Goal: Task Accomplishment & Management: Complete application form

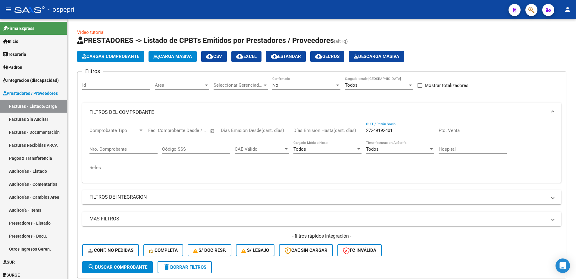
scroll to position [97, 0]
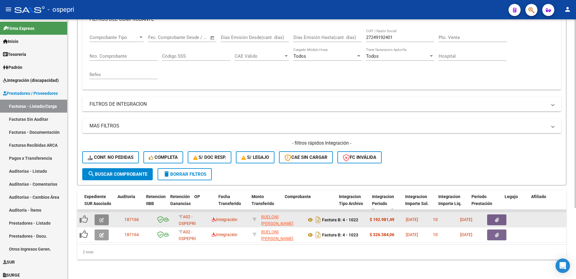
click at [102, 217] on icon "button" at bounding box center [101, 219] width 5 height 5
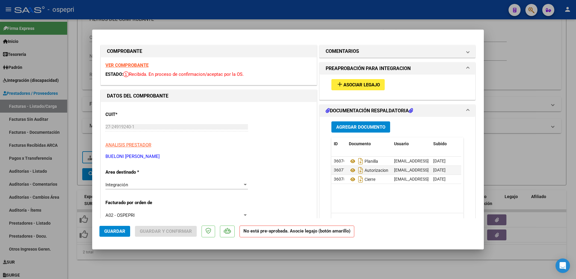
click at [129, 65] on strong "VER COMPROBANTE" at bounding box center [126, 64] width 43 height 5
click at [350, 162] on icon at bounding box center [353, 160] width 8 height 7
click at [350, 169] on icon at bounding box center [353, 169] width 8 height 7
click at [360, 84] on span "Asociar Legajo" at bounding box center [362, 84] width 36 height 5
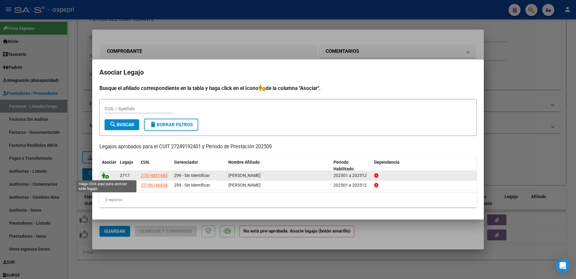
click at [106, 175] on icon at bounding box center [105, 175] width 7 height 7
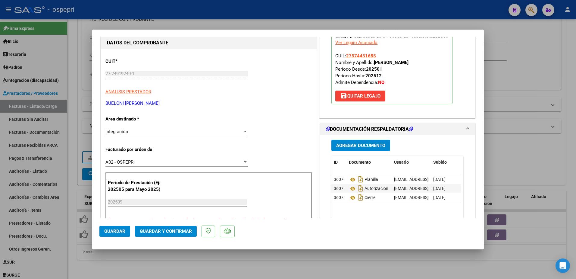
scroll to position [60, 0]
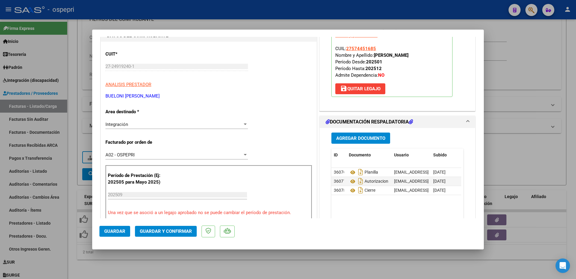
click at [164, 229] on span "Guardar y Confirmar" at bounding box center [166, 230] width 52 height 5
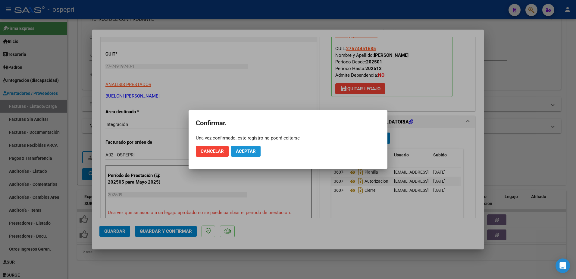
click at [246, 151] on span "Aceptar" at bounding box center [246, 150] width 20 height 5
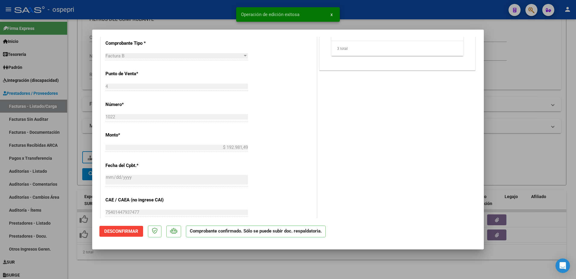
scroll to position [211, 0]
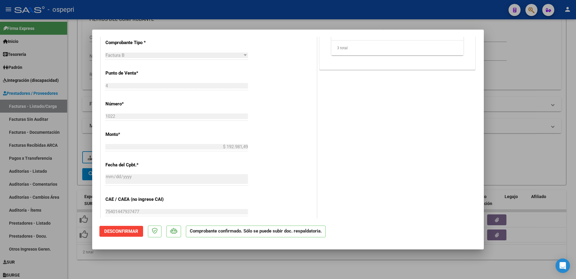
type input "$ 0,00"
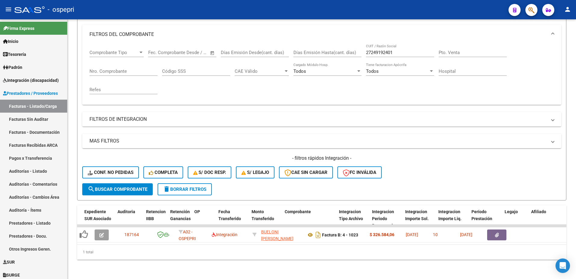
scroll to position [82, 0]
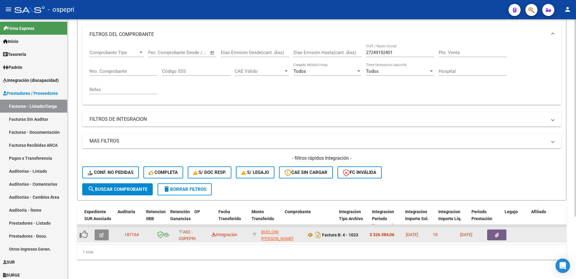
click at [100, 232] on icon "button" at bounding box center [101, 234] width 5 height 5
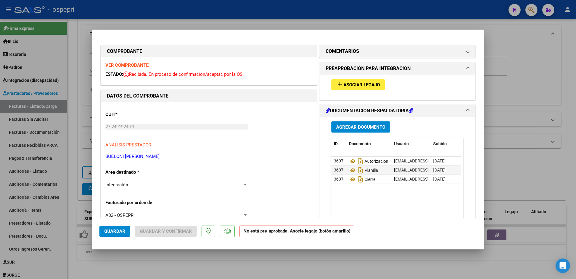
click at [135, 66] on strong "VER COMPROBANTE" at bounding box center [126, 64] width 43 height 5
click at [350, 169] on icon at bounding box center [353, 169] width 8 height 7
click at [358, 87] on span "Asociar Legajo" at bounding box center [362, 84] width 36 height 5
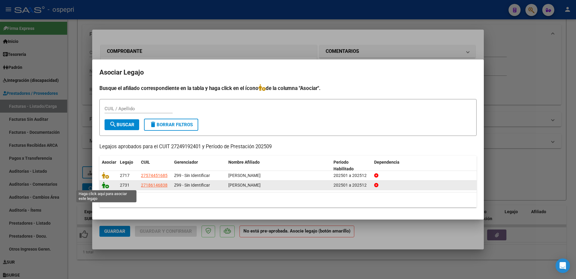
click at [107, 186] on icon at bounding box center [105, 184] width 7 height 7
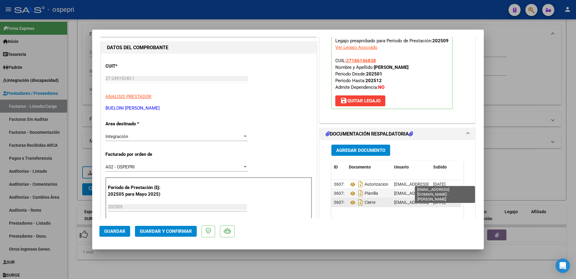
scroll to position [60, 0]
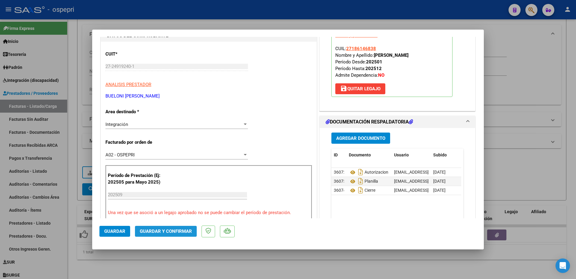
click at [162, 234] on span "Guardar y Confirmar" at bounding box center [166, 230] width 52 height 5
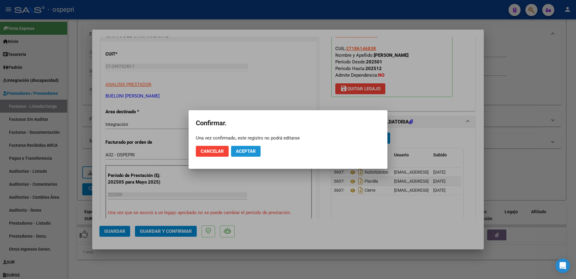
click at [251, 152] on button "Aceptar" at bounding box center [246, 151] width 30 height 11
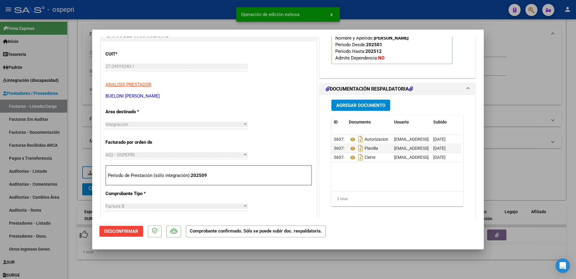
type input "$ 0,00"
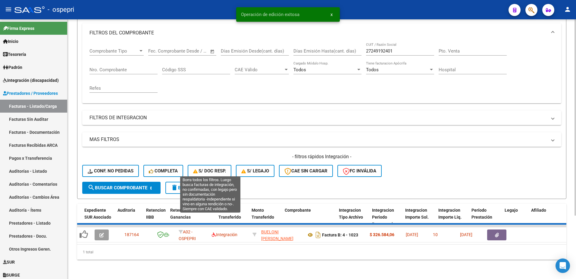
scroll to position [73, 0]
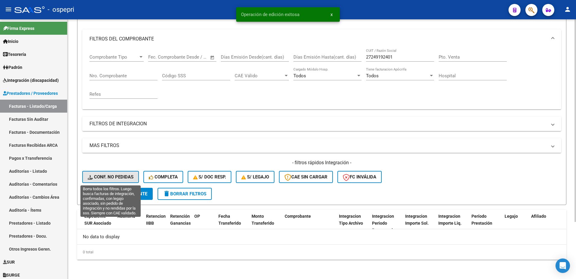
click at [121, 175] on span "Conf. no pedidas" at bounding box center [111, 176] width 46 height 5
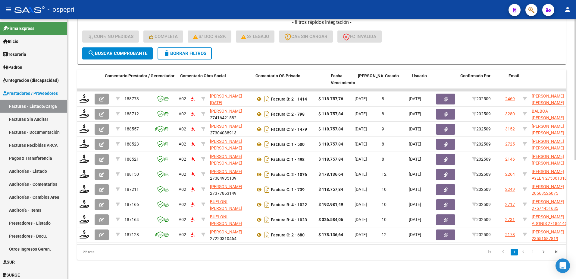
scroll to position [218, 0]
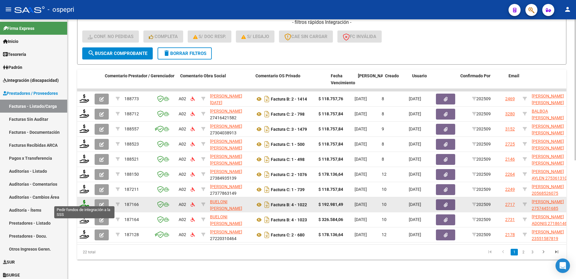
click at [86, 201] on icon at bounding box center [85, 204] width 10 height 8
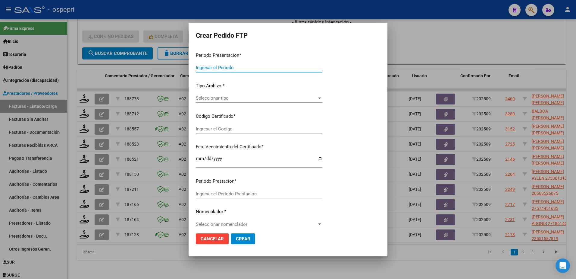
type input "202509"
type input "$ 192.981,49"
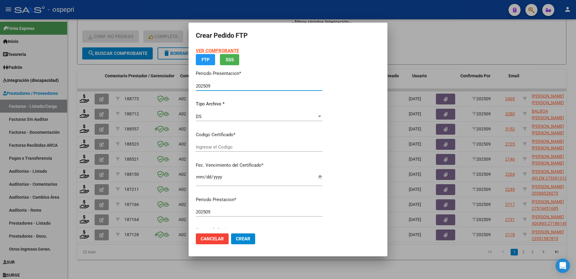
type input "2757445168-5"
type input "2028-08-05"
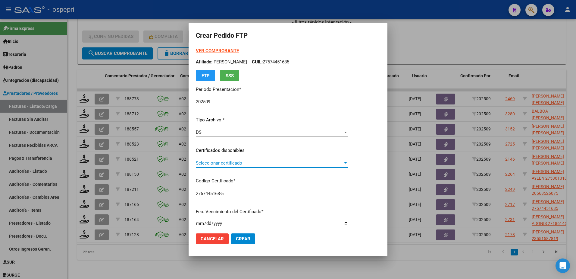
click at [217, 163] on span "Seleccionar certificado" at bounding box center [269, 162] width 147 height 5
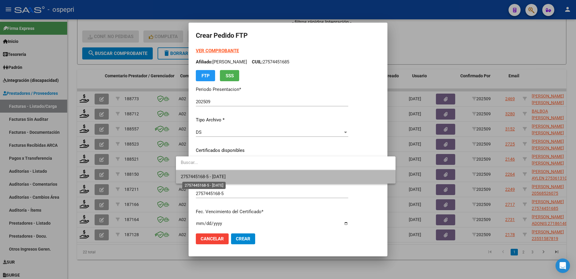
click at [223, 177] on span "2757445168-5 - 2028-08-05" at bounding box center [203, 176] width 45 height 5
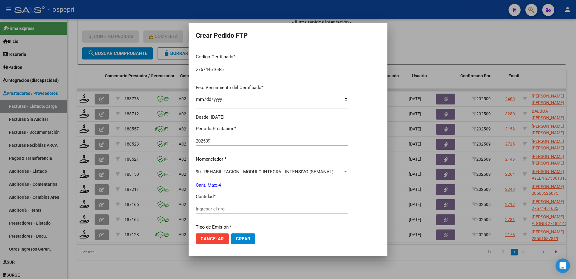
scroll to position [151, 0]
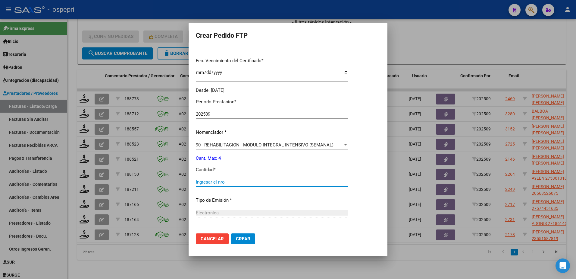
click at [207, 180] on input "Ingresar el nro" at bounding box center [272, 181] width 153 height 5
type input "4"
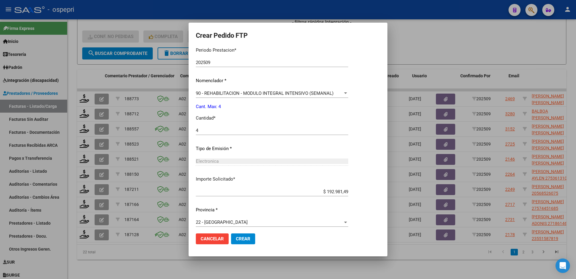
scroll to position [206, 0]
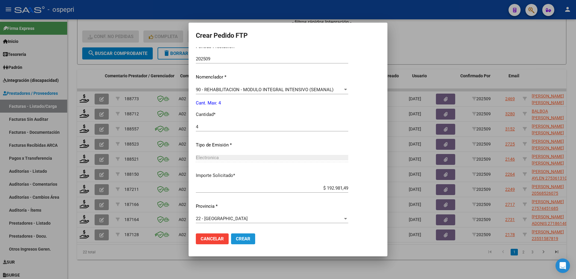
click at [236, 241] on span "Crear" at bounding box center [243, 238] width 14 height 5
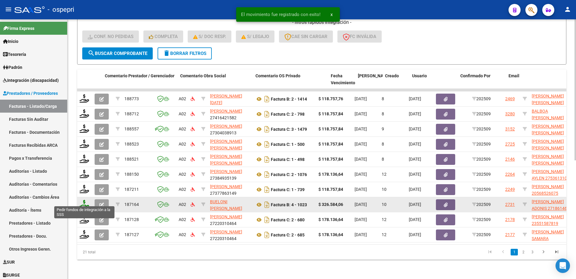
click at [84, 201] on icon at bounding box center [85, 204] width 10 height 8
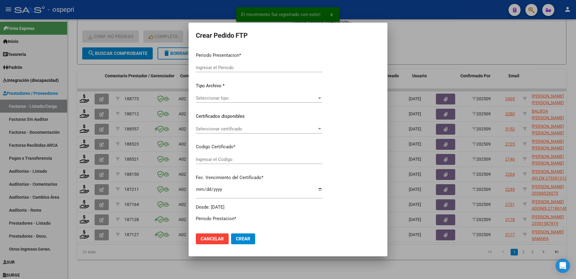
type input "202509"
type input "$ 326.584,06"
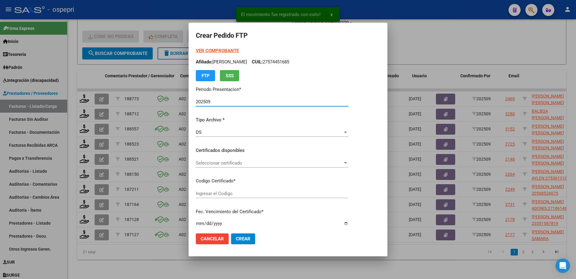
type input "ARG01000186146832017092920270929RIO145"
type input "2027-09-29"
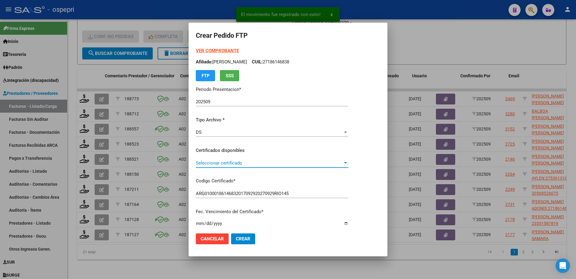
click at [228, 163] on span "Seleccionar certificado" at bounding box center [269, 162] width 147 height 5
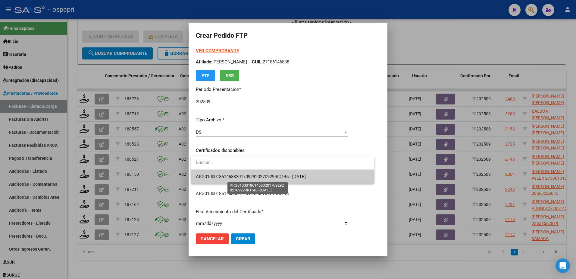
click at [229, 179] on span "ARG01000186146832017092920270929RIO145 - 2027-09-29" at bounding box center [251, 176] width 110 height 5
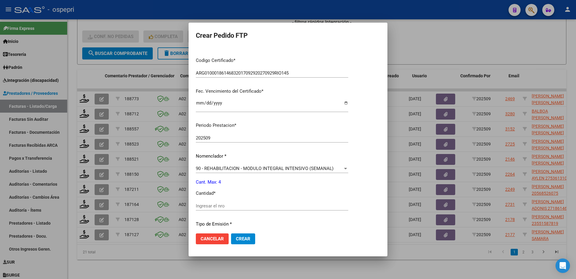
scroll to position [121, 0]
click at [222, 207] on input "Ingresar el nro" at bounding box center [272, 205] width 153 height 5
type input "4"
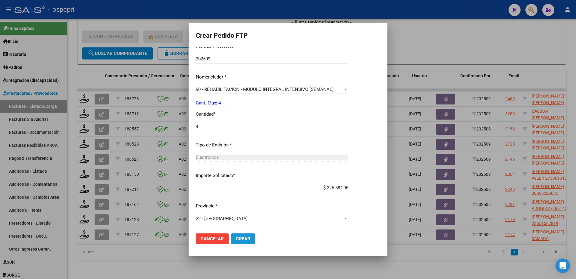
click at [237, 238] on span "Crear" at bounding box center [243, 238] width 14 height 5
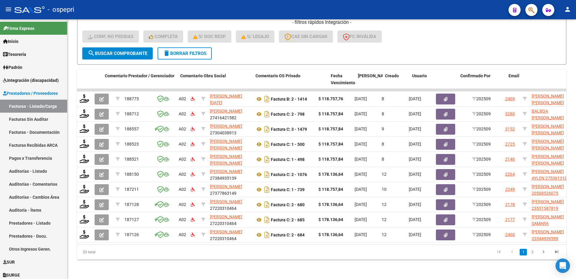
drag, startPoint x: 416, startPoint y: 4, endPoint x: 415, endPoint y: 9, distance: 5.8
click at [416, 4] on div "- ospepri" at bounding box center [259, 9] width 490 height 13
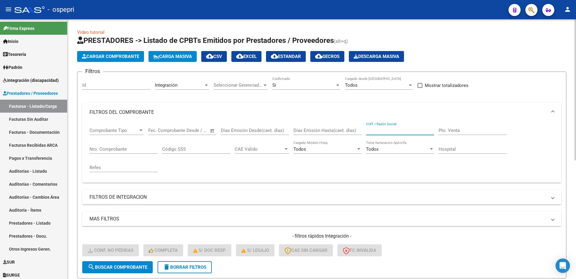
click at [387, 130] on input "CUIT / Razón Social" at bounding box center [400, 130] width 68 height 5
paste input "27393953956"
type input "27393953956"
click at [128, 269] on span "search Buscar Comprobante" at bounding box center [118, 266] width 60 height 5
click at [338, 86] on div at bounding box center [337, 85] width 5 height 5
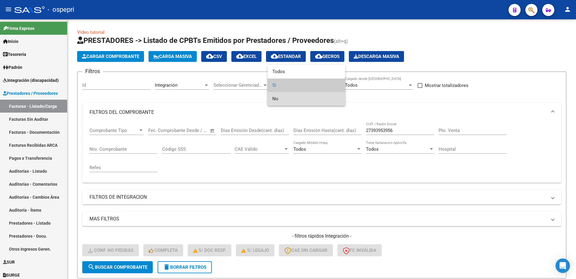
click at [285, 101] on span "No" at bounding box center [306, 99] width 68 height 14
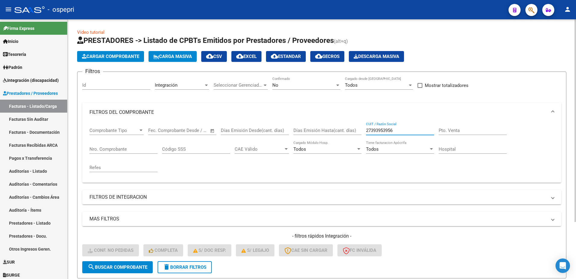
click at [394, 130] on input "27393953956" at bounding box center [400, 130] width 68 height 5
click at [126, 263] on button "search Buscar Comprobante" at bounding box center [117, 267] width 71 height 12
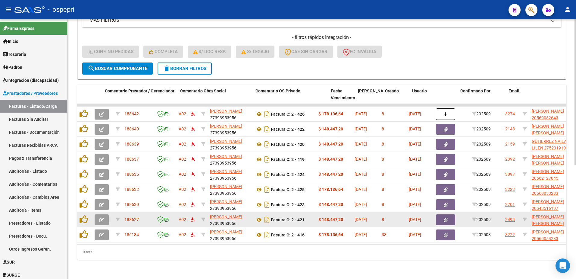
scroll to position [203, 0]
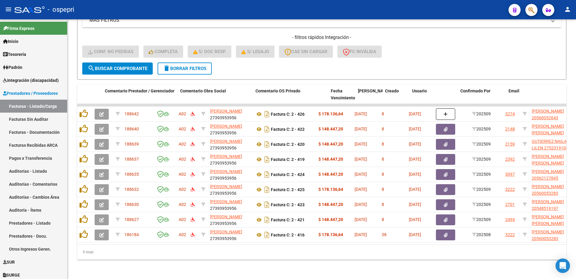
click at [374, 10] on div "- ospepri" at bounding box center [259, 9] width 490 height 13
click at [345, 6] on div "- ospepri" at bounding box center [259, 9] width 490 height 13
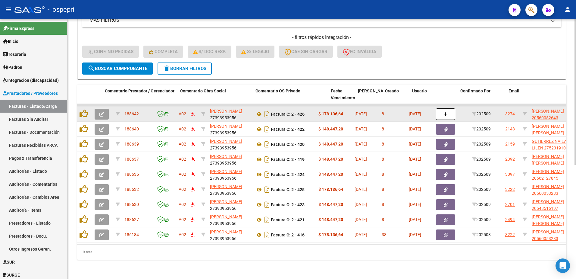
click at [104, 109] on button "button" at bounding box center [102, 114] width 14 height 11
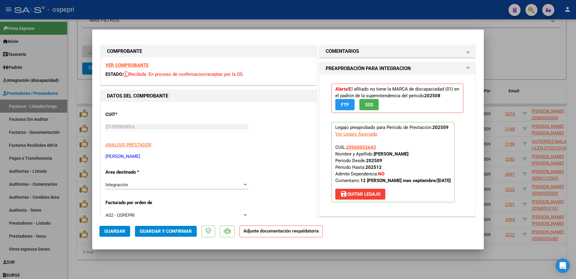
click at [125, 66] on strong "VER COMPROBANTE" at bounding box center [126, 64] width 43 height 5
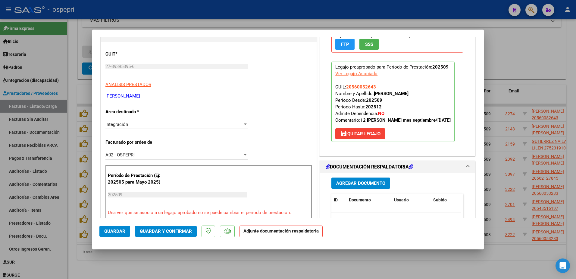
scroll to position [0, 0]
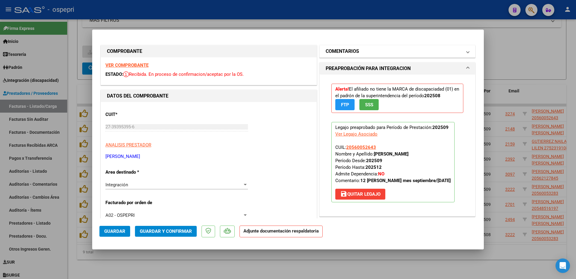
click at [460, 50] on span "COMENTARIOS" at bounding box center [396, 51] width 141 height 7
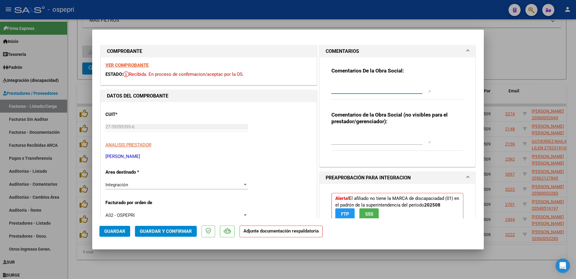
click at [348, 90] on textarea at bounding box center [381, 86] width 99 height 12
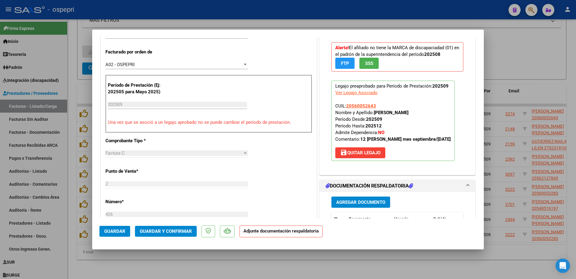
scroll to position [151, 0]
type textarea "Hola buena tardes: por favor adjuntar en documentacion respaldatoria la planill…"
click at [368, 154] on span "save Quitar Legajo" at bounding box center [360, 152] width 40 height 5
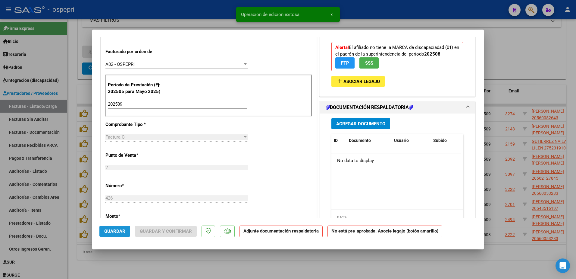
click at [116, 231] on span "Guardar" at bounding box center [114, 230] width 21 height 5
click at [115, 230] on span "Guardar" at bounding box center [114, 230] width 21 height 5
type input "$ 0,00"
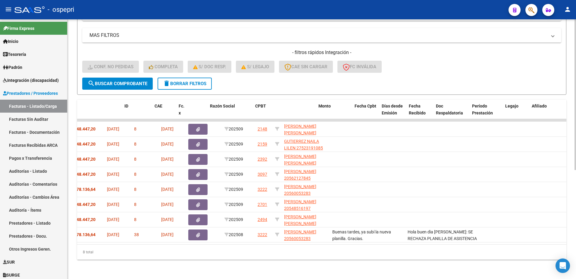
scroll to position [0, 0]
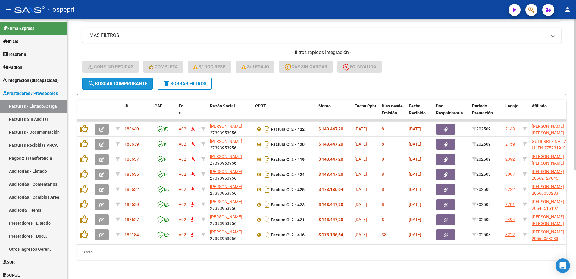
click at [112, 81] on span "search Buscar Comprobante" at bounding box center [118, 83] width 60 height 5
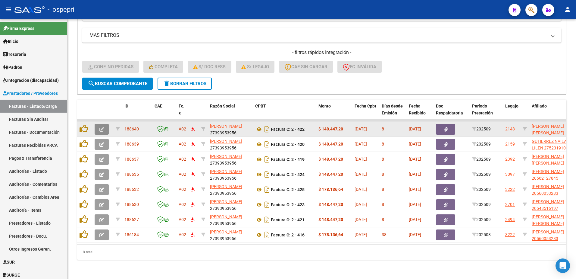
click at [100, 127] on icon "button" at bounding box center [101, 129] width 5 height 5
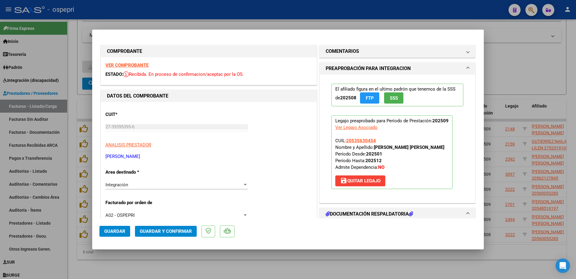
click at [130, 65] on strong "VER COMPROBANTE" at bounding box center [126, 64] width 43 height 5
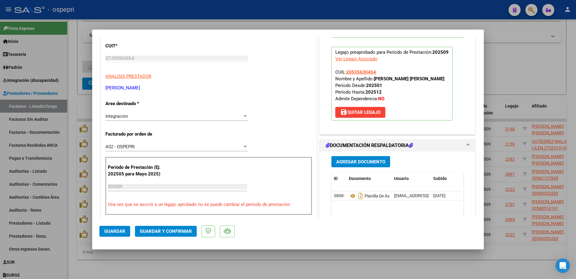
scroll to position [90, 0]
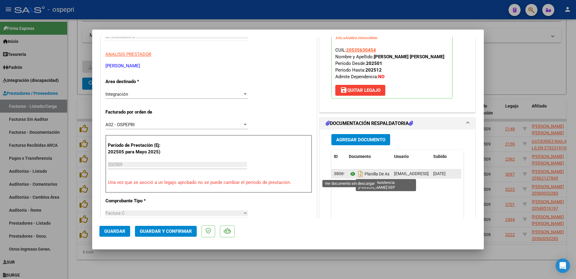
click at [351, 172] on icon at bounding box center [353, 173] width 8 height 7
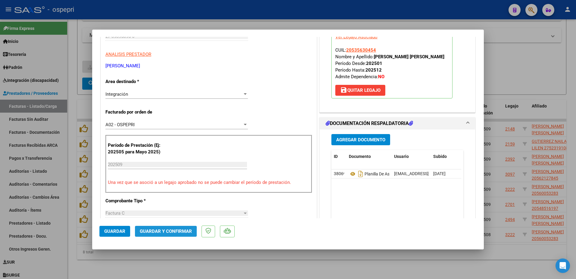
click at [156, 232] on span "Guardar y Confirmar" at bounding box center [166, 230] width 52 height 5
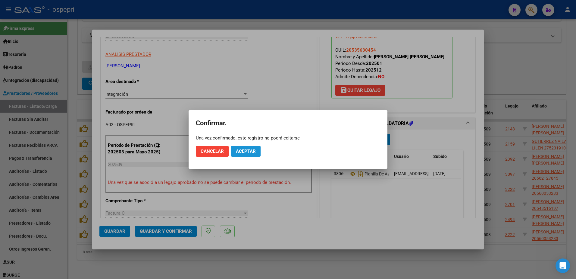
click at [252, 150] on span "Aceptar" at bounding box center [246, 150] width 20 height 5
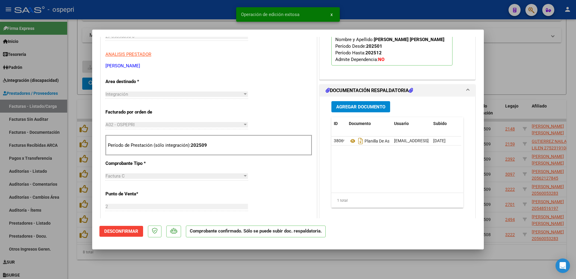
type input "$ 0,00"
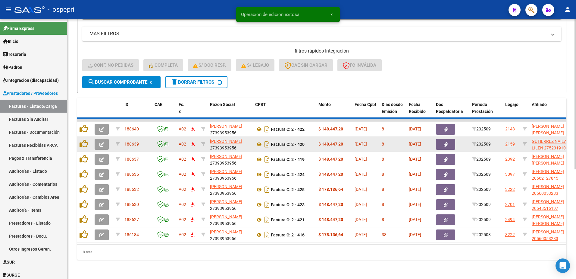
scroll to position [173, 0]
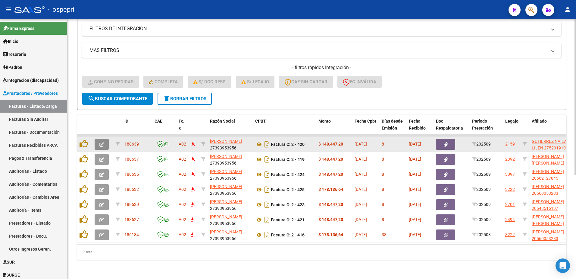
click at [99, 141] on button "button" at bounding box center [102, 144] width 14 height 11
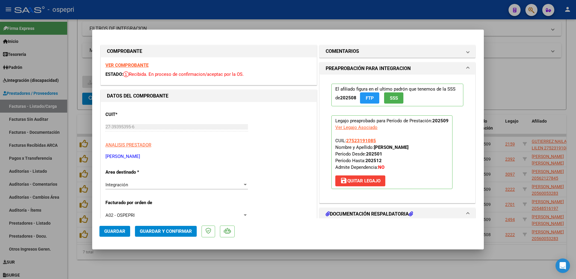
click at [129, 65] on strong "VER COMPROBANTE" at bounding box center [126, 64] width 43 height 5
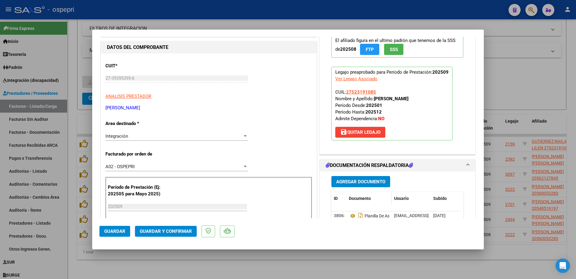
scroll to position [60, 0]
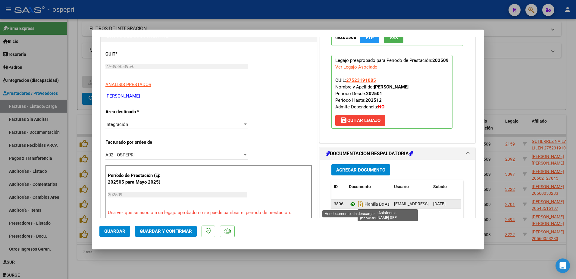
click at [349, 203] on icon at bounding box center [353, 203] width 8 height 7
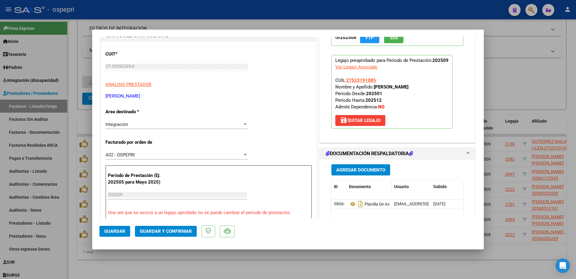
scroll to position [90, 0]
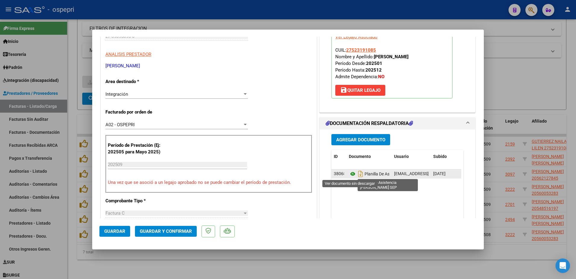
click at [350, 173] on icon at bounding box center [353, 173] width 8 height 7
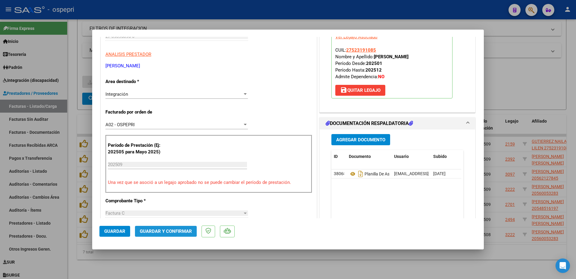
click at [162, 230] on span "Guardar y Confirmar" at bounding box center [166, 230] width 52 height 5
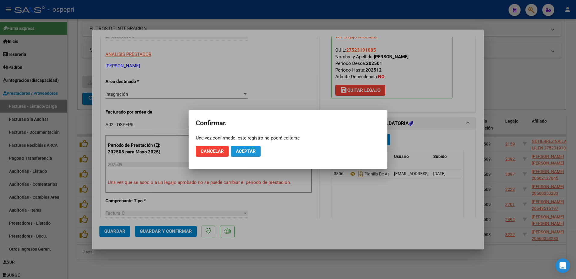
click at [250, 153] on span "Aceptar" at bounding box center [246, 150] width 20 height 5
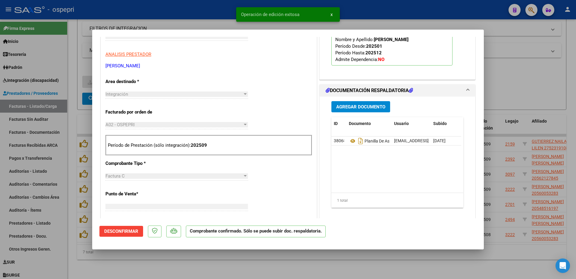
type input "$ 0,00"
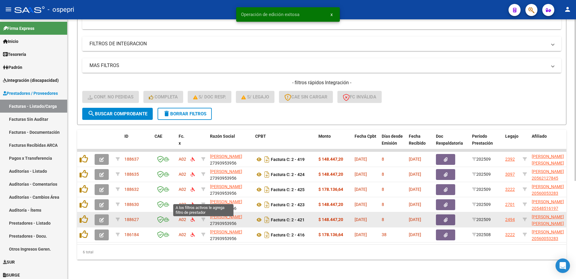
scroll to position [158, 0]
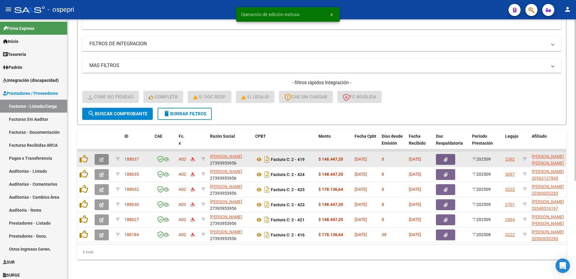
click at [96, 154] on button "button" at bounding box center [102, 159] width 14 height 11
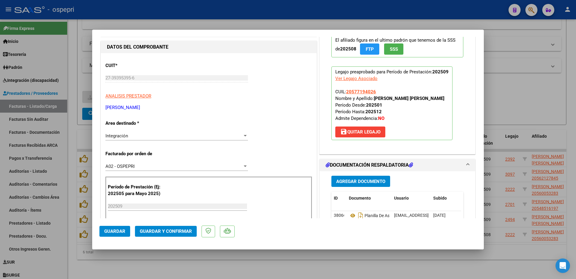
scroll to position [0, 0]
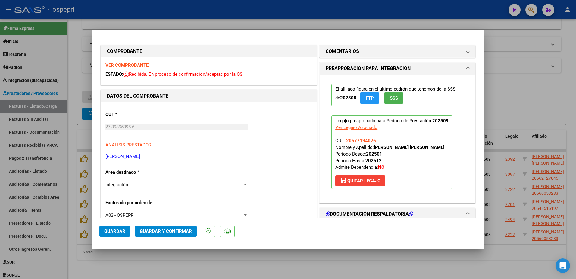
click at [133, 66] on strong "VER COMPROBANTE" at bounding box center [126, 64] width 43 height 5
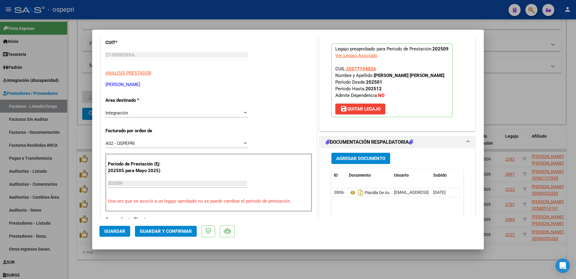
scroll to position [90, 0]
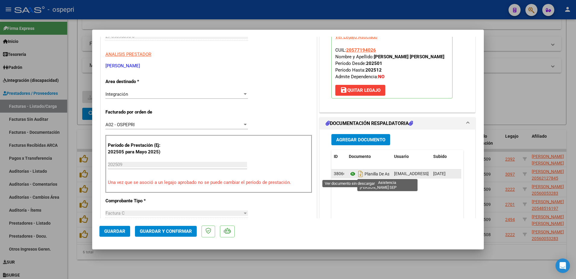
click at [349, 174] on icon at bounding box center [353, 173] width 8 height 7
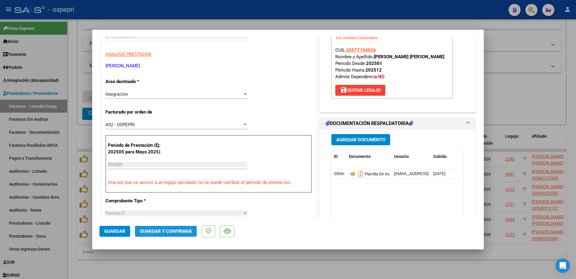
click at [177, 232] on span "Guardar y Confirmar" at bounding box center [166, 230] width 52 height 5
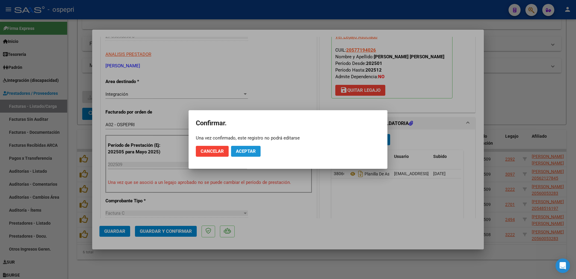
click at [242, 150] on span "Aceptar" at bounding box center [246, 150] width 20 height 5
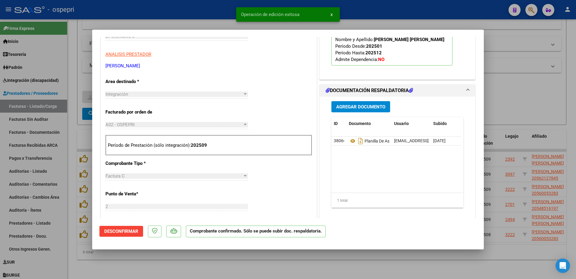
type input "$ 0,00"
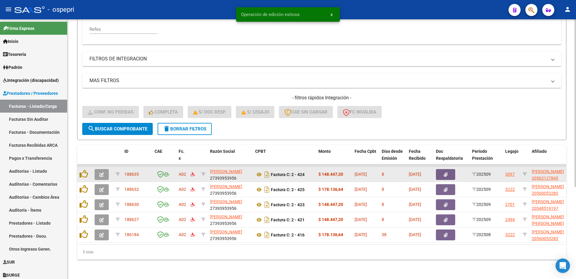
scroll to position [143, 0]
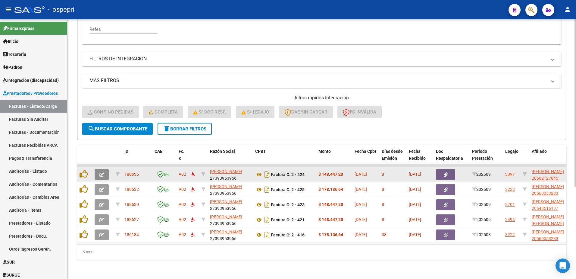
click at [98, 170] on button "button" at bounding box center [102, 174] width 14 height 11
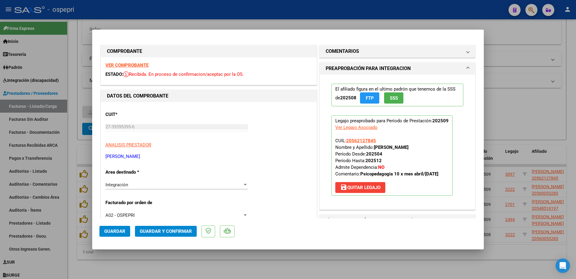
click at [137, 65] on strong "VER COMPROBANTE" at bounding box center [126, 64] width 43 height 5
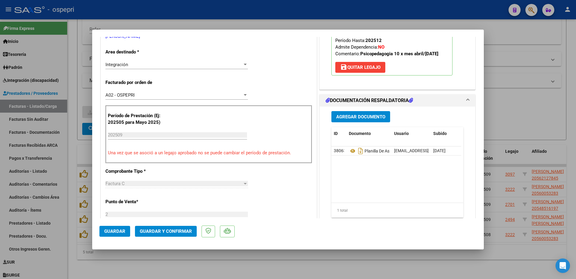
scroll to position [121, 0]
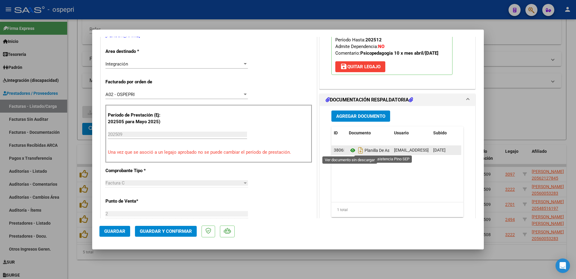
click at [349, 150] on icon at bounding box center [353, 149] width 8 height 7
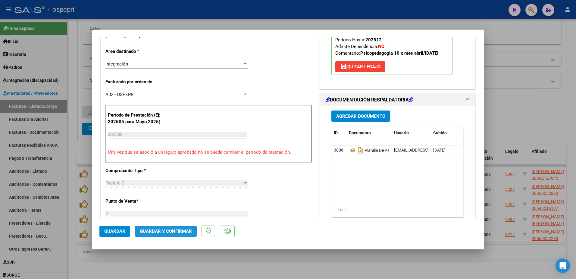
click at [172, 228] on button "Guardar y Confirmar" at bounding box center [166, 230] width 62 height 11
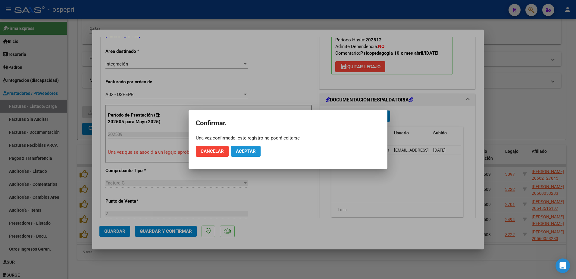
click at [243, 152] on span "Aceptar" at bounding box center [246, 150] width 20 height 5
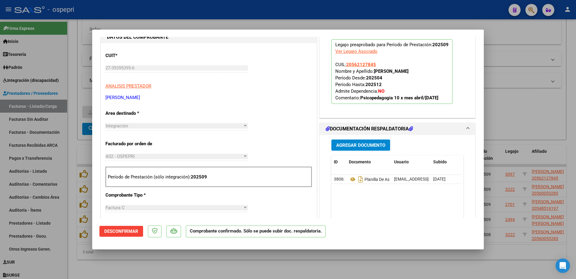
scroll to position [60, 0]
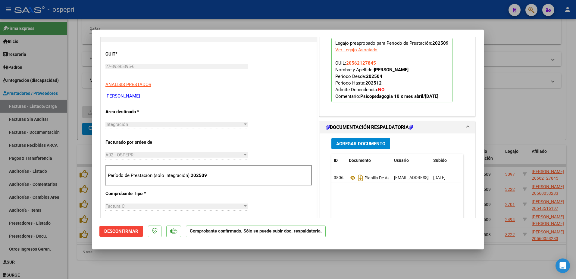
click at [260, 211] on div "CUIT * 27-39395395-6 Ingresar CUIT ANALISIS PRESTADOR BUSTOS JULIANA ARCA Padró…" at bounding box center [209, 281] width 216 height 478
click at [350, 177] on icon at bounding box center [353, 177] width 8 height 7
type input "$ 0,00"
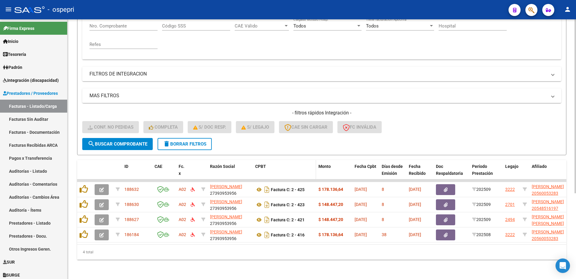
scroll to position [128, 0]
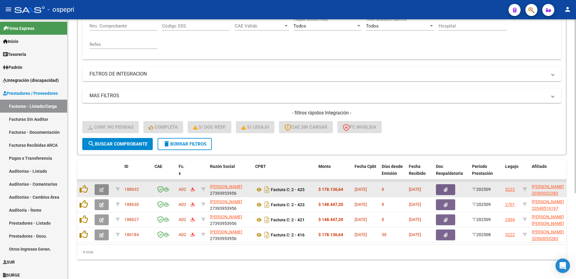
click at [102, 187] on icon "button" at bounding box center [101, 189] width 5 height 5
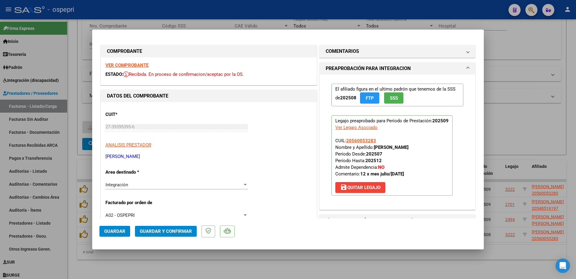
click at [133, 65] on strong "VER COMPROBANTE" at bounding box center [126, 64] width 43 height 5
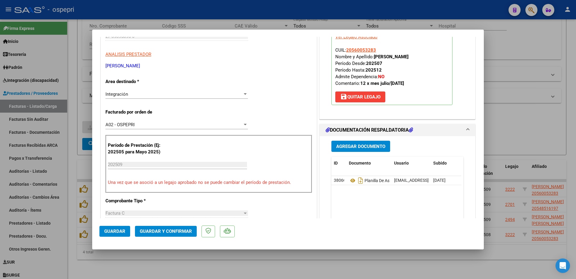
scroll to position [121, 0]
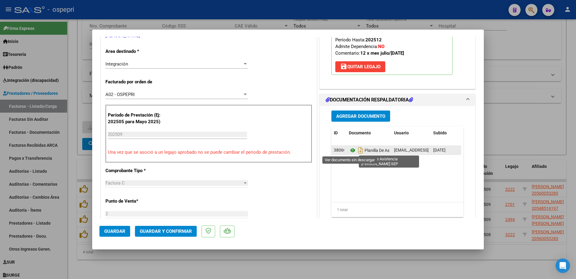
click at [349, 148] on icon at bounding box center [353, 149] width 8 height 7
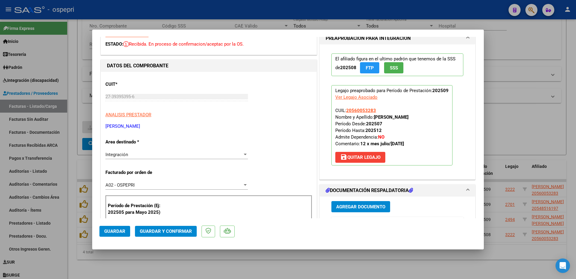
scroll to position [60, 0]
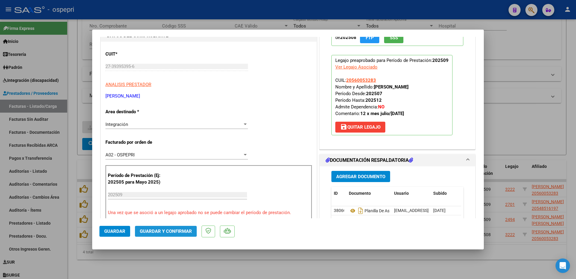
click at [163, 230] on span "Guardar y Confirmar" at bounding box center [166, 230] width 52 height 5
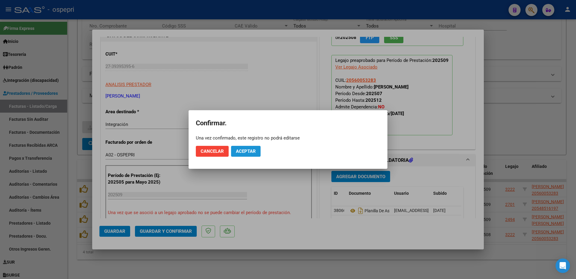
click at [249, 150] on span "Aceptar" at bounding box center [246, 150] width 20 height 5
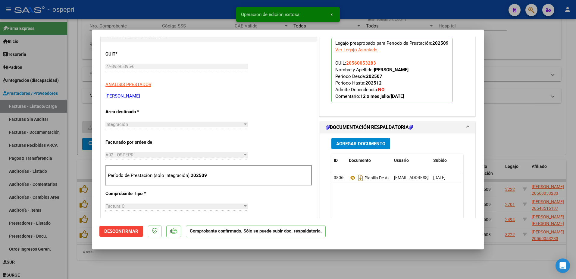
type input "$ 0,00"
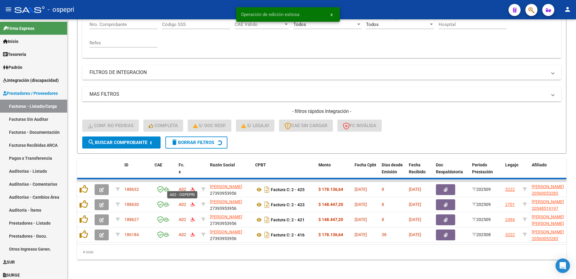
scroll to position [112, 0]
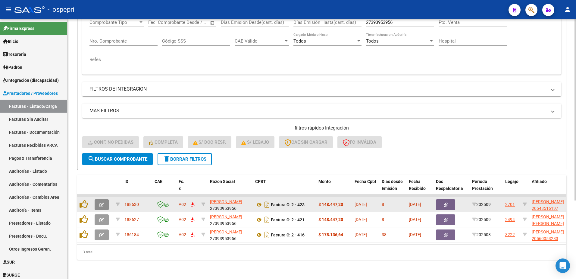
click at [99, 199] on button "button" at bounding box center [102, 204] width 14 height 11
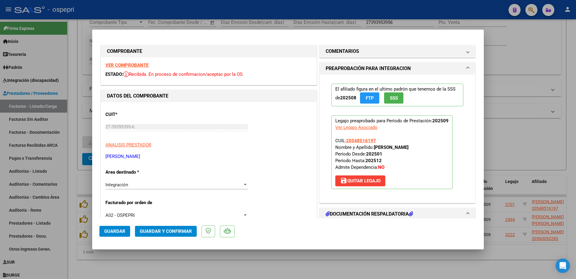
click at [134, 65] on strong "VER COMPROBANTE" at bounding box center [126, 64] width 43 height 5
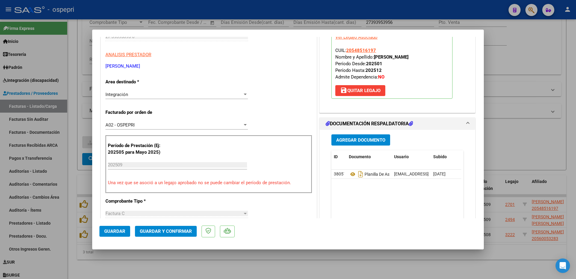
scroll to position [90, 0]
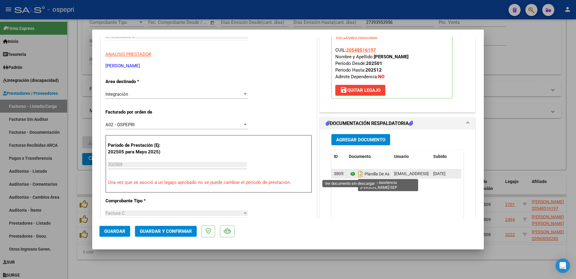
click at [350, 173] on icon at bounding box center [353, 173] width 8 height 7
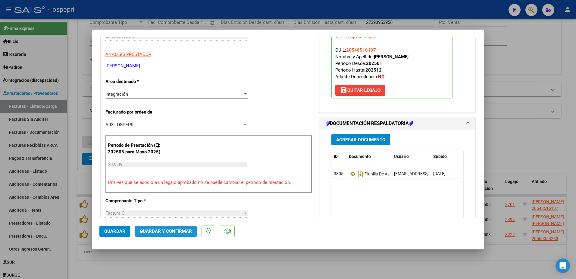
click at [165, 232] on span "Guardar y Confirmar" at bounding box center [166, 230] width 52 height 5
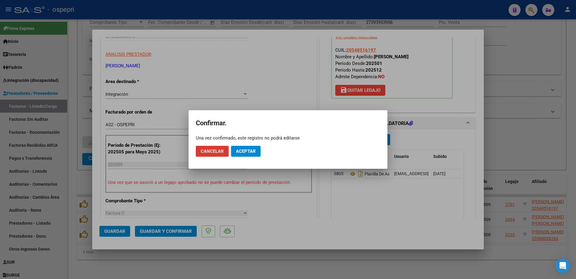
click at [254, 149] on span "Aceptar" at bounding box center [246, 150] width 20 height 5
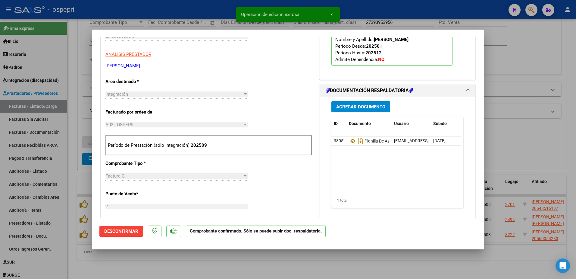
type input "$ 0,00"
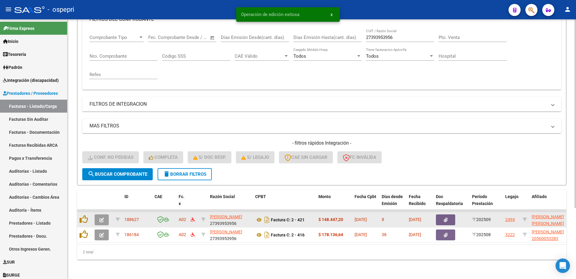
scroll to position [97, 0]
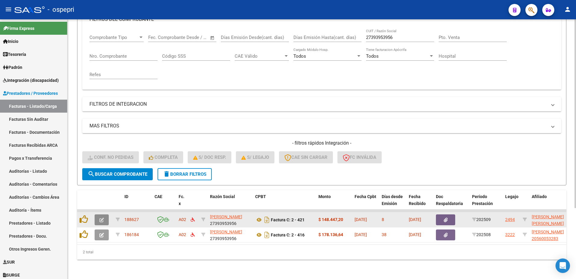
click at [103, 217] on icon "button" at bounding box center [101, 219] width 5 height 5
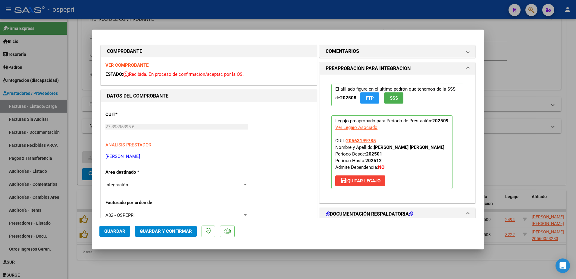
click at [140, 63] on strong "VER COMPROBANTE" at bounding box center [126, 64] width 43 height 5
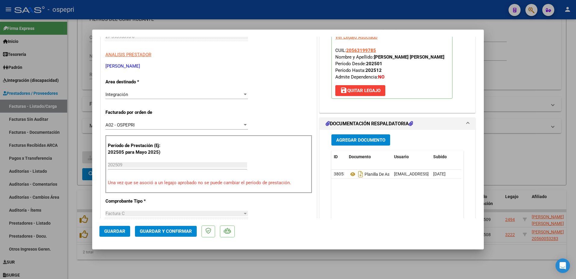
scroll to position [90, 0]
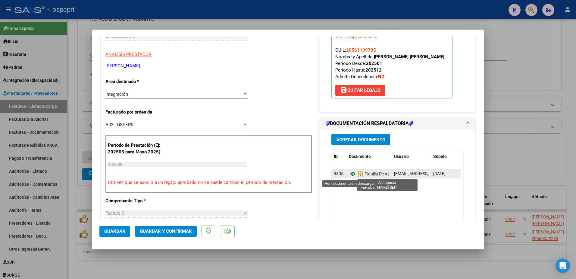
click at [350, 171] on icon at bounding box center [353, 173] width 8 height 7
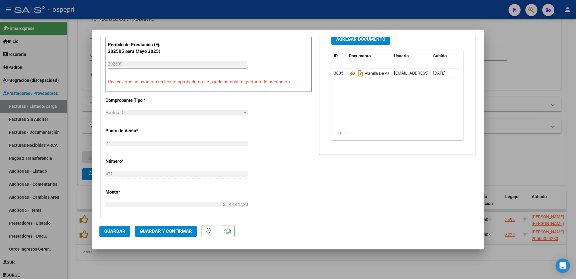
scroll to position [151, 0]
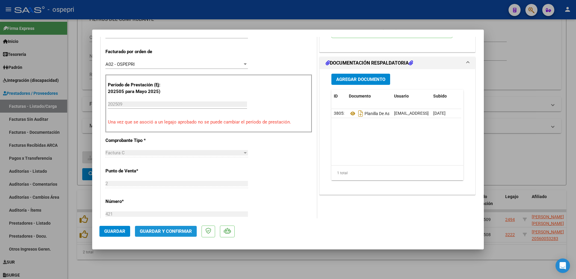
click at [156, 228] on button "Guardar y Confirmar" at bounding box center [166, 230] width 62 height 11
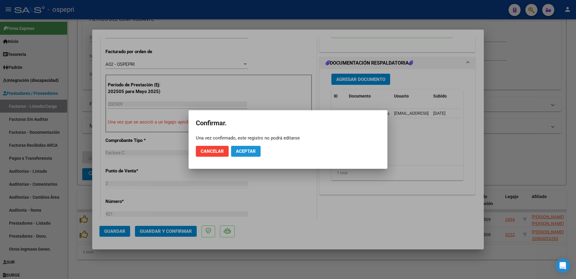
click at [253, 151] on span "Aceptar" at bounding box center [246, 150] width 20 height 5
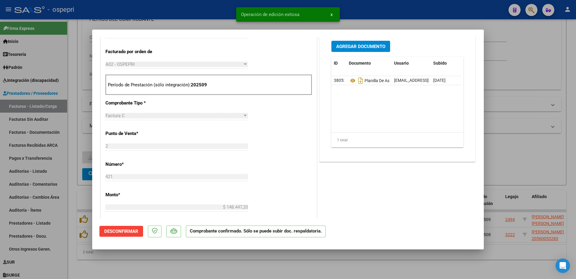
type input "$ 0,00"
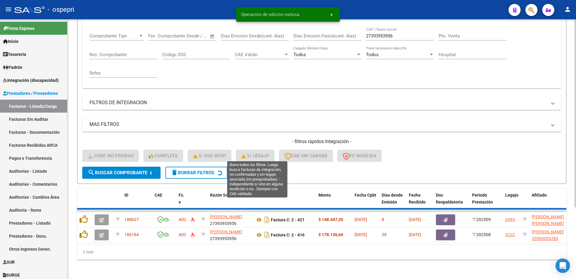
scroll to position [82, 0]
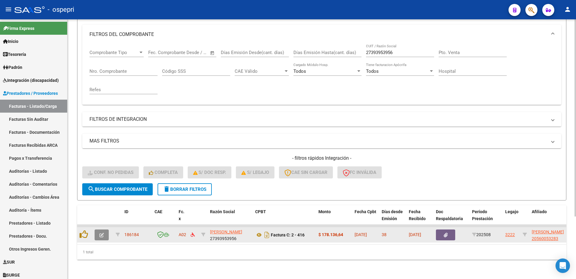
click at [100, 232] on icon "button" at bounding box center [101, 234] width 5 height 5
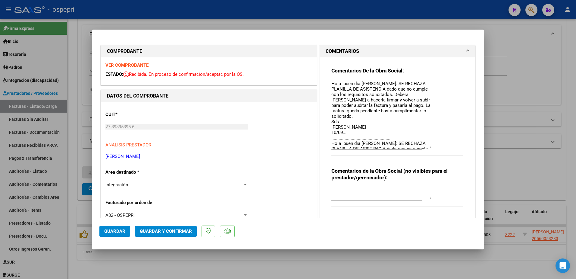
drag, startPoint x: 427, startPoint y: 92, endPoint x: 425, endPoint y: 148, distance: 56.1
click at [425, 148] on textarea "Hola buen dìa Juliana: SE RECHAZA PLANILLA DE ASISTENCIA dado que no cumple con…" at bounding box center [381, 114] width 99 height 68
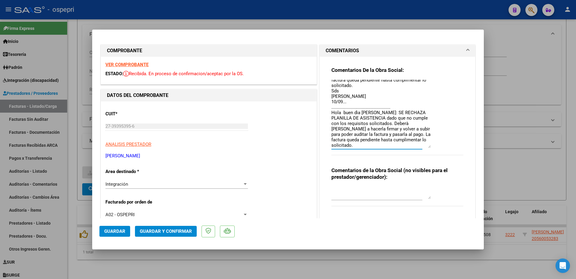
scroll to position [0, 0]
click at [124, 64] on strong "VER COMPROBANTE" at bounding box center [126, 64] width 43 height 5
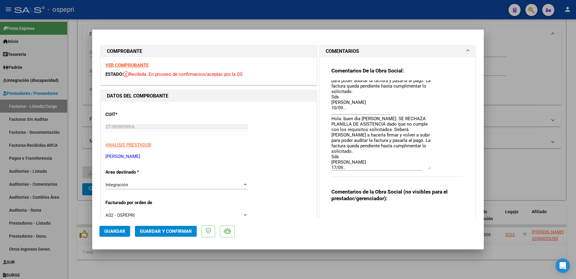
scroll to position [21, 0]
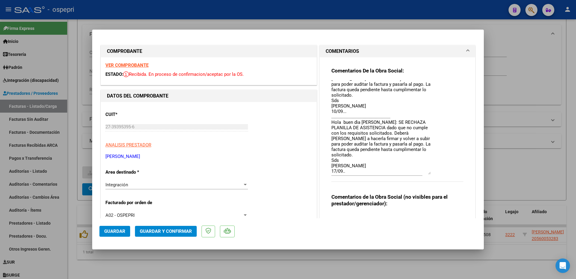
drag, startPoint x: 426, startPoint y: 147, endPoint x: 429, endPoint y: 173, distance: 26.1
click at [429, 173] on div "Comentarios De la Obra Social: Hola buen dìa Juliana: SE RECHAZA PLANILLA DE AS…" at bounding box center [398, 127] width 132 height 121
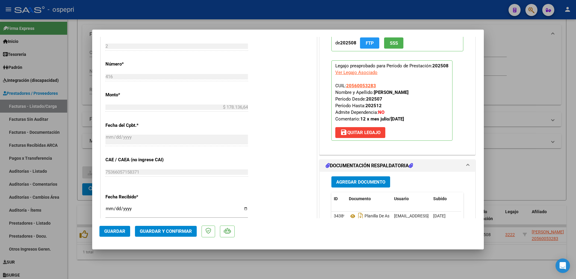
scroll to position [332, 0]
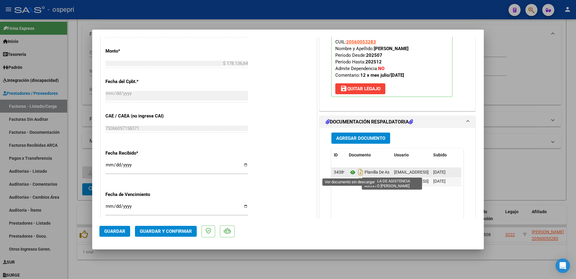
click at [351, 173] on icon at bounding box center [353, 171] width 8 height 7
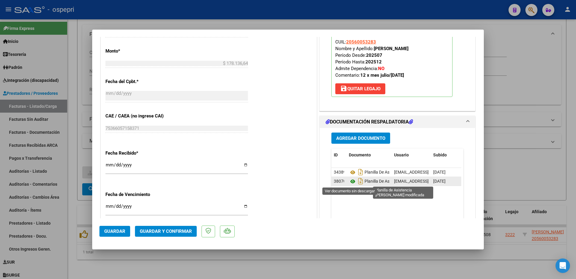
click at [349, 181] on icon at bounding box center [353, 181] width 8 height 7
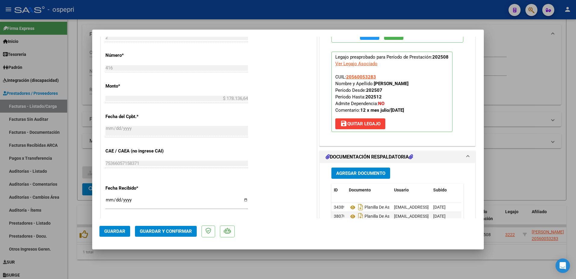
scroll to position [301, 0]
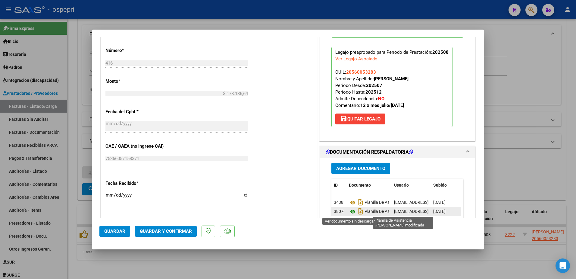
click at [352, 211] on icon at bounding box center [353, 211] width 8 height 7
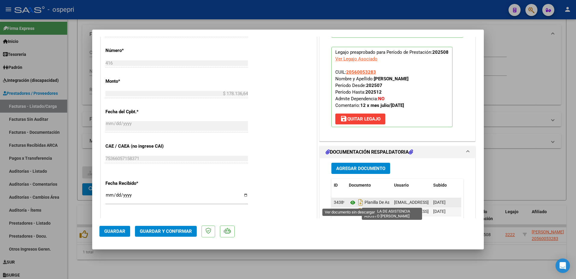
click at [349, 202] on icon at bounding box center [353, 202] width 8 height 7
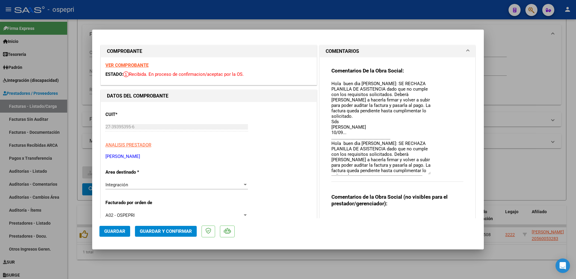
scroll to position [21, 0]
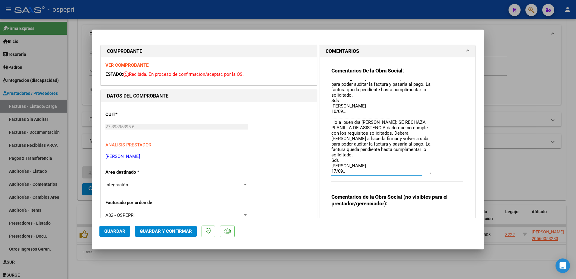
click at [345, 172] on textarea "Hola buen dìa Juliana: SE RECHAZA PLANILLA DE ASISTENCIA dado que no cumple con…" at bounding box center [381, 127] width 99 height 94
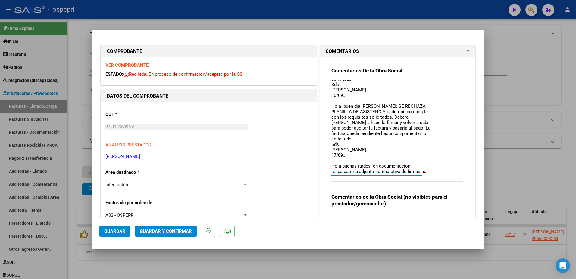
scroll to position [43, 0]
click at [370, 159] on textarea "Hola buen dìa Juliana: SE RECHAZA PLANILLA DE ASISTENCIA dado que no cumple con…" at bounding box center [381, 127] width 99 height 94
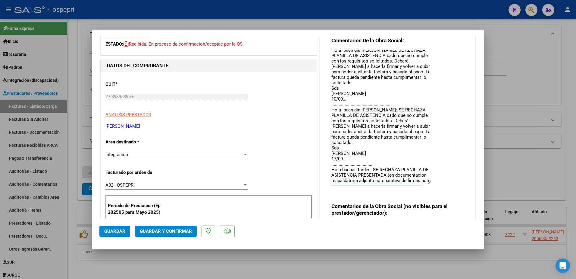
scroll to position [7, 0]
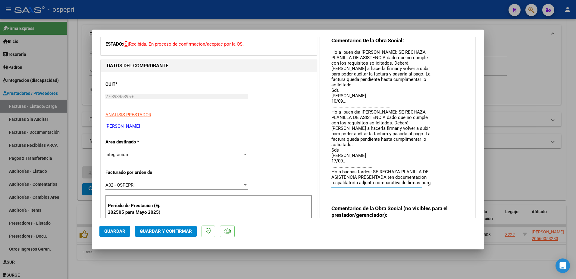
drag, startPoint x: 426, startPoint y: 143, endPoint x: 430, endPoint y: 184, distance: 41.8
click at [430, 184] on div "Comentarios De la Obra Social: Hola buen dìa Juliana: SE RECHAZA PLANILLA DE AS…" at bounding box center [398, 118] width 132 height 162
click at [384, 182] on textarea "Hola buen dìa Juliana: SE RECHAZA PLANILLA DE ASISTENCIA dado que no cumple con…" at bounding box center [381, 118] width 99 height 136
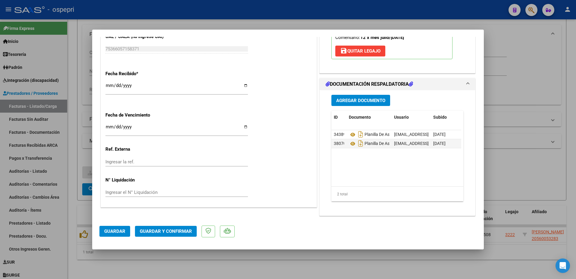
scroll to position [413, 0]
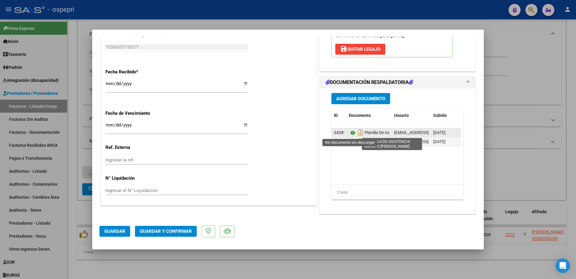
click at [352, 132] on icon at bounding box center [353, 132] width 8 height 7
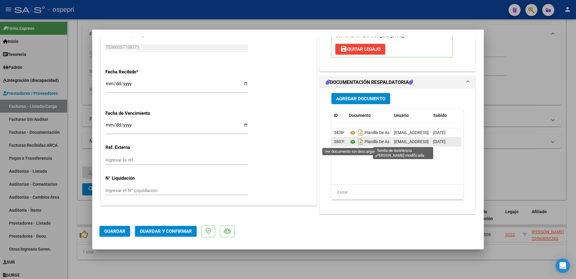
click at [349, 142] on icon at bounding box center [353, 141] width 8 height 7
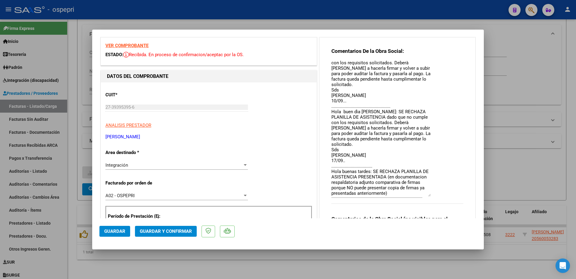
scroll to position [30, 0]
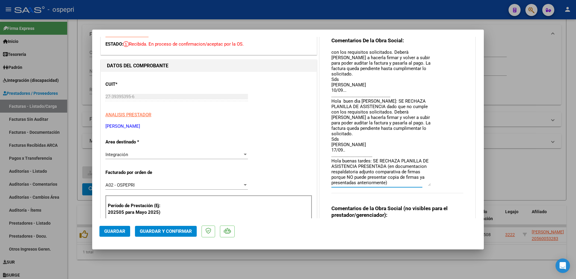
click at [359, 182] on textarea "Hola buen dìa Juliana: SE RECHAZA PLANILLA DE ASISTENCIA dado que no cumple con…" at bounding box center [381, 118] width 99 height 136
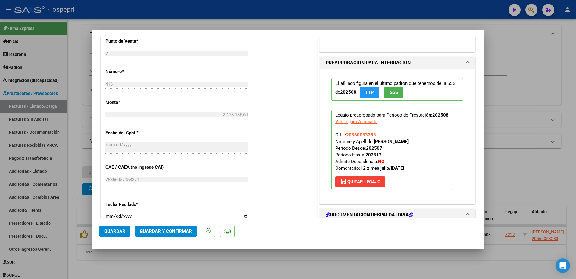
scroll to position [301, 0]
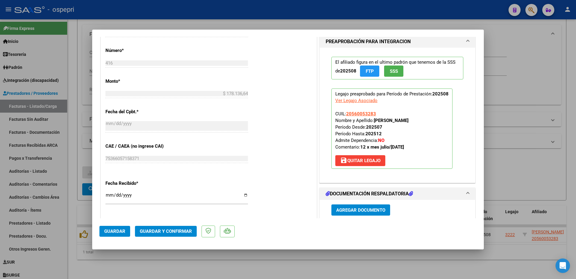
type textarea "Hola buen dìa Juliana: SE RECHAZA PLANILLA DE ASISTENCIA dado que no cumple con…"
click at [366, 162] on span "save Quitar Legajo" at bounding box center [360, 160] width 40 height 5
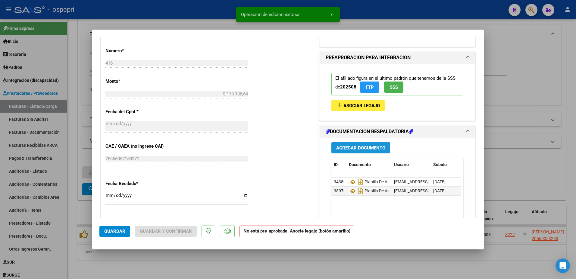
click at [359, 147] on span "Agregar Documento" at bounding box center [360, 147] width 49 height 5
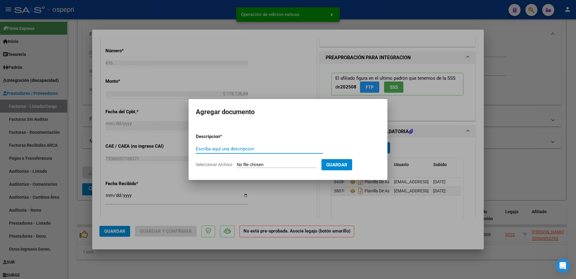
click at [212, 150] on input "Escriba aquí una descripcion" at bounding box center [259, 148] width 127 height 5
type input "comparativa de firmas"
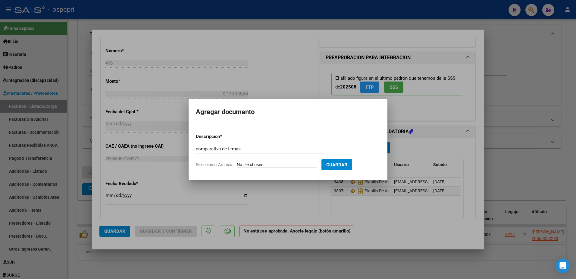
click at [264, 163] on input "Seleccionar Archivo" at bounding box center [277, 165] width 80 height 6
type input "C:\fakepath\planilla agos.sept.docx"
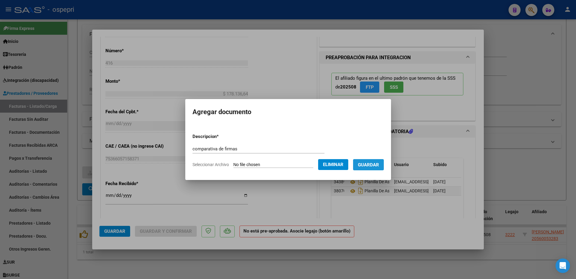
click at [379, 162] on span "Guardar" at bounding box center [368, 164] width 21 height 5
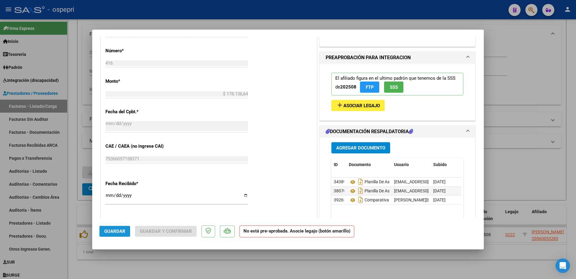
click at [109, 230] on span "Guardar" at bounding box center [114, 230] width 21 height 5
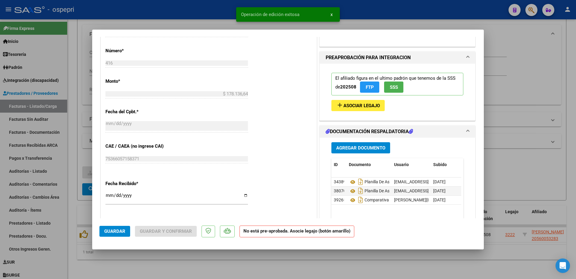
type input "$ 0,00"
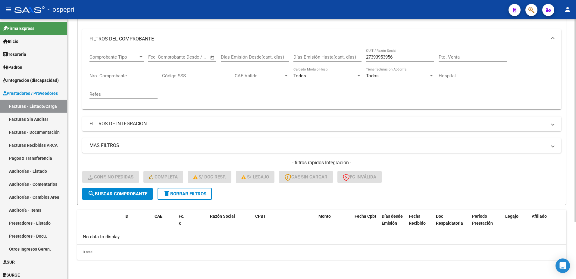
scroll to position [73, 0]
click at [192, 194] on span "delete Borrar Filtros" at bounding box center [184, 193] width 43 height 5
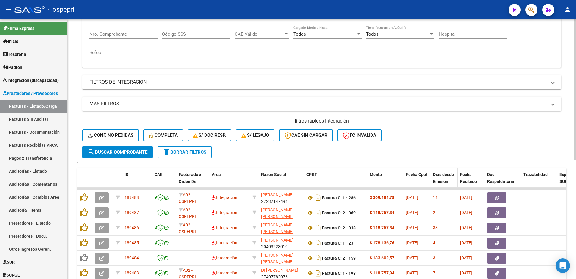
scroll to position [97, 0]
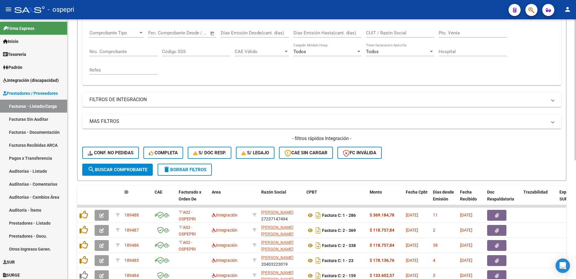
click at [458, 161] on div "- filtros rápidos Integración - Conf. no pedidas Completa S/ Doc Resp. S/ legaj…" at bounding box center [321, 149] width 479 height 28
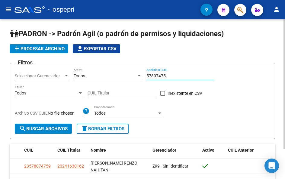
click at [172, 76] on input "57807475" at bounding box center [180, 76] width 68 height 5
click at [167, 75] on input "57445168" at bounding box center [180, 76] width 68 height 5
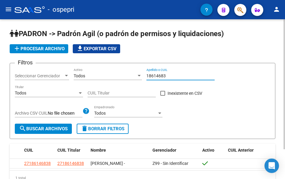
click at [170, 75] on input "18614683" at bounding box center [180, 76] width 68 height 5
click at [172, 78] on input "56005264" at bounding box center [180, 76] width 68 height 5
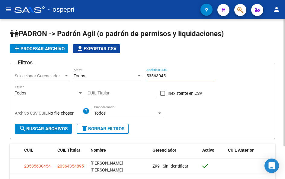
click at [171, 76] on input "53563045" at bounding box center [180, 76] width 68 height 5
click at [168, 77] on input "52319108" at bounding box center [180, 76] width 68 height 5
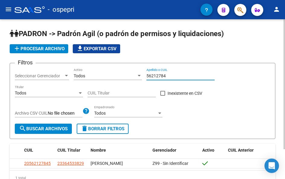
click at [171, 77] on input "56212784" at bounding box center [180, 76] width 68 height 5
click at [170, 77] on input "56212784" at bounding box center [180, 76] width 68 height 5
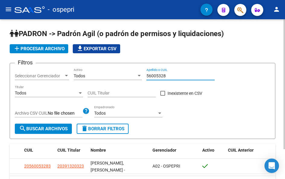
click at [175, 76] on input "56005328" at bounding box center [180, 76] width 68 height 5
click at [175, 75] on input "54851619" at bounding box center [180, 76] width 68 height 5
click at [174, 75] on input "54851619" at bounding box center [180, 76] width 68 height 5
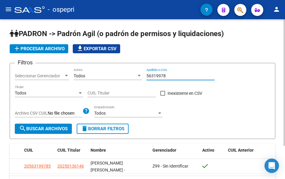
click at [173, 74] on input "56319978" at bounding box center [180, 76] width 68 height 5
type input "56005328"
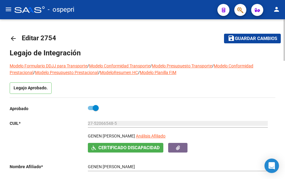
click at [11, 37] on mat-icon "arrow_back" at bounding box center [13, 38] width 7 height 7
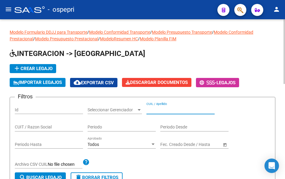
click at [174, 110] on input "CUIL / Apellido" at bounding box center [180, 110] width 68 height 5
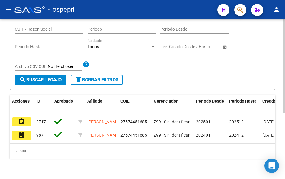
scroll to position [115, 0]
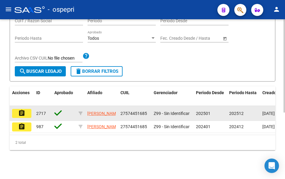
type input "57445168"
click at [23, 110] on mat-icon "assignment" at bounding box center [21, 113] width 7 height 7
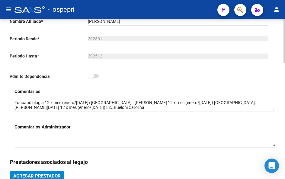
scroll to position [151, 0]
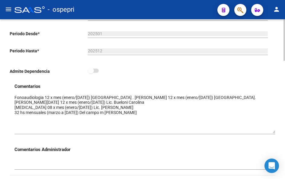
drag, startPoint x: 274, startPoint y: 106, endPoint x: 274, endPoint y: 133, distance: 27.4
click at [274, 133] on textarea at bounding box center [144, 114] width 260 height 39
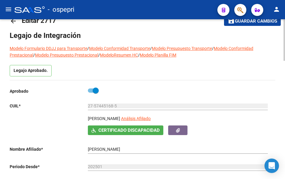
scroll to position [0, 0]
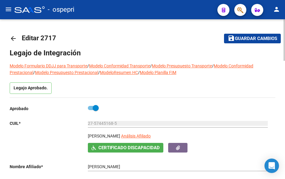
click at [12, 40] on mat-icon "arrow_back" at bounding box center [13, 38] width 7 height 7
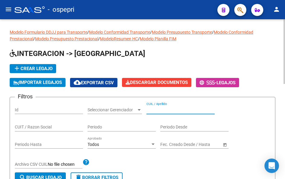
click at [175, 110] on input "CUIL / Apellido" at bounding box center [180, 110] width 68 height 5
click at [169, 109] on input "18614683" at bounding box center [180, 110] width 68 height 5
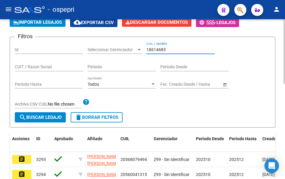
type input "18614683"
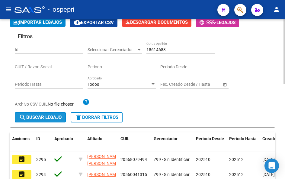
click at [42, 117] on span "search Buscar Legajo" at bounding box center [40, 117] width 43 height 5
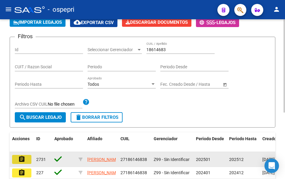
click at [20, 159] on mat-icon "assignment" at bounding box center [21, 159] width 7 height 7
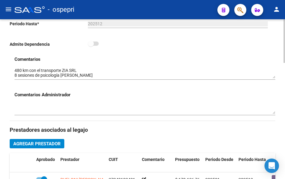
scroll to position [181, 0]
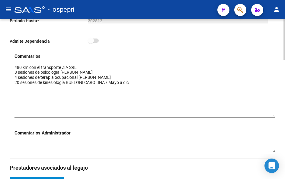
drag, startPoint x: 272, startPoint y: 76, endPoint x: 273, endPoint y: 115, distance: 39.8
click at [275, 117] on textarea at bounding box center [144, 91] width 260 height 52
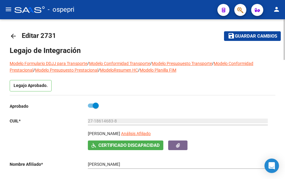
scroll to position [0, 0]
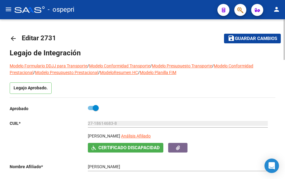
click at [13, 37] on mat-icon "arrow_back" at bounding box center [13, 38] width 7 height 7
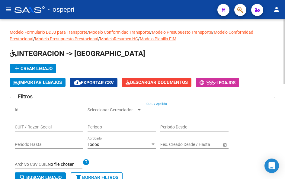
click at [186, 112] on input "CUIL / Apellido" at bounding box center [180, 110] width 68 height 5
paste input "56005264"
type input "56005264"
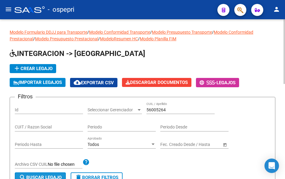
click at [59, 174] on button "search Buscar Legajo" at bounding box center [40, 178] width 51 height 10
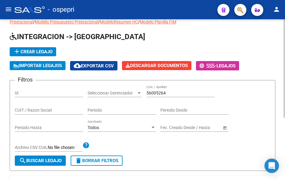
scroll to position [90, 0]
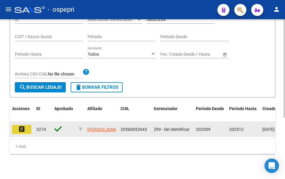
click at [20, 130] on mat-icon "assignment" at bounding box center [21, 129] width 7 height 7
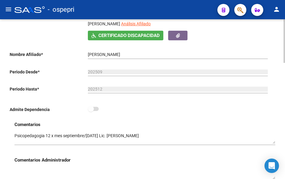
scroll to position [121, 0]
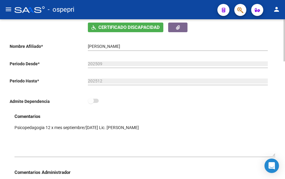
drag, startPoint x: 275, startPoint y: 136, endPoint x: 273, endPoint y: 156, distance: 20.6
click at [273, 156] on textarea at bounding box center [144, 141] width 260 height 32
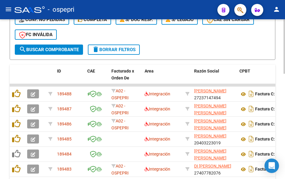
scroll to position [160, 0]
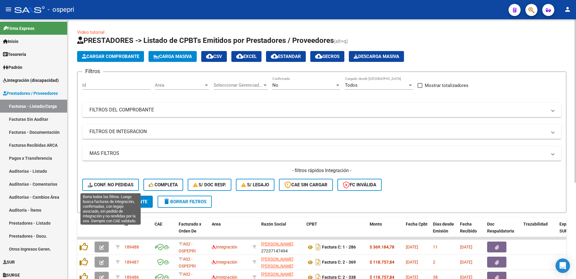
click at [110, 186] on span "Conf. no pedidas" at bounding box center [111, 184] width 46 height 5
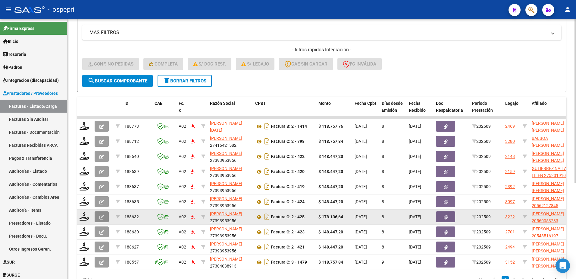
click at [102, 217] on icon "button" at bounding box center [101, 217] width 5 height 5
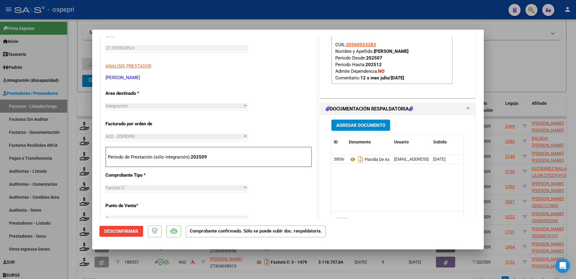
scroll to position [151, 0]
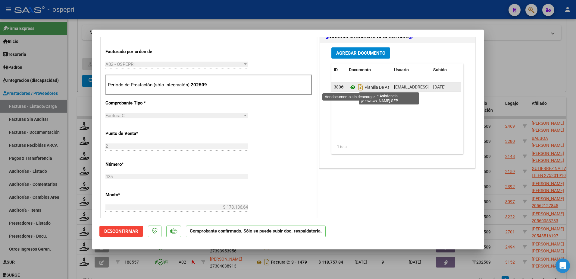
click at [351, 87] on icon at bounding box center [353, 86] width 8 height 7
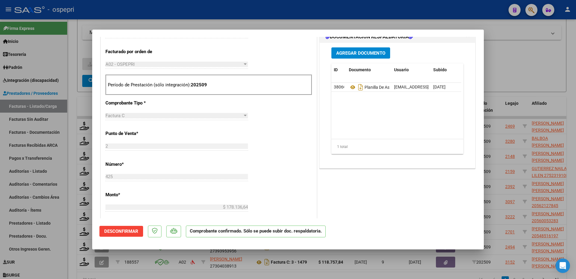
type input "$ 0,00"
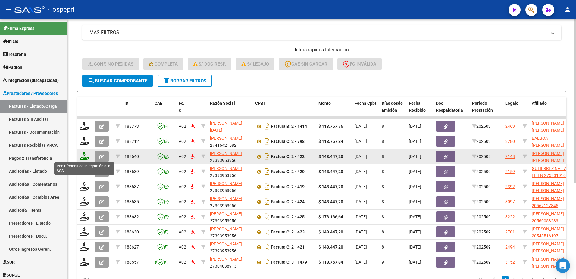
click at [82, 157] on icon at bounding box center [85, 156] width 10 height 8
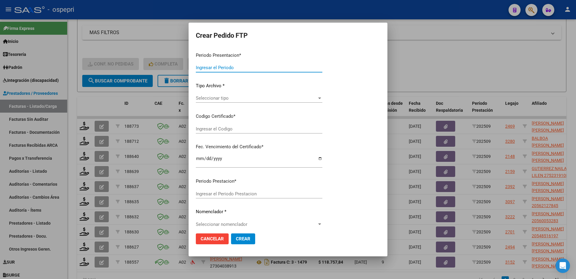
type input "202509"
type input "$ 148.447,20"
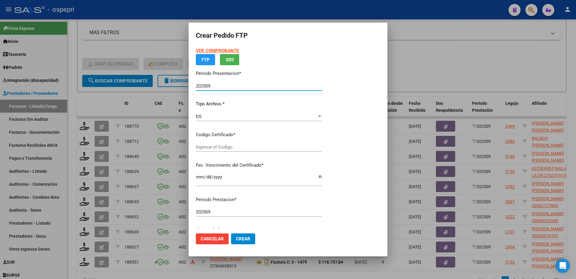
type input "2053563045-4"
type input "2027-09-09"
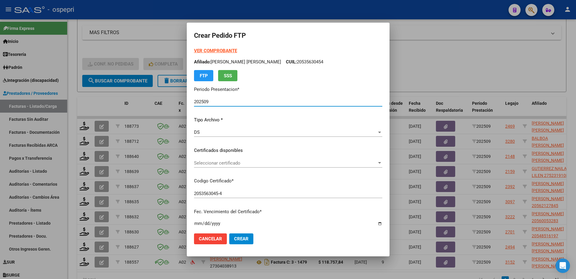
click at [216, 164] on span "Seleccionar certificado" at bounding box center [285, 162] width 183 height 5
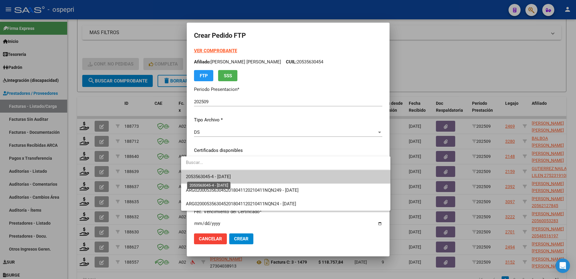
click at [218, 178] on span "2053563045-4 - 2027-09-09" at bounding box center [208, 176] width 45 height 5
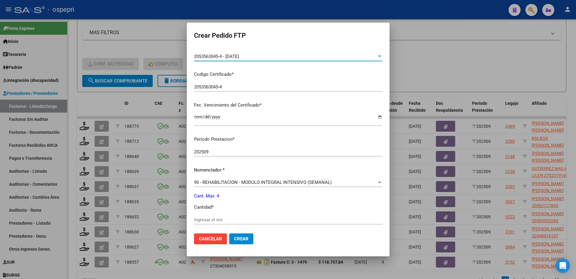
scroll to position [121, 0]
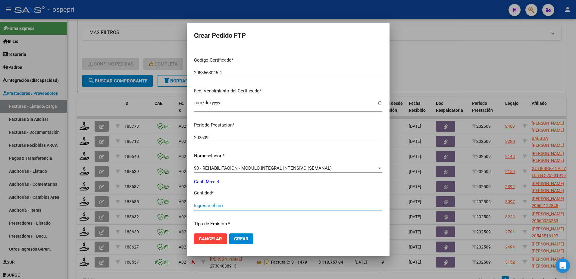
click at [214, 206] on input "Ingresar el nro" at bounding box center [288, 205] width 188 height 5
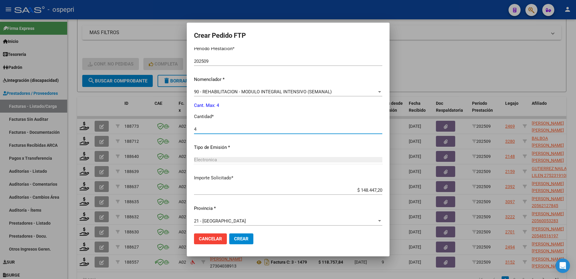
scroll to position [199, 0]
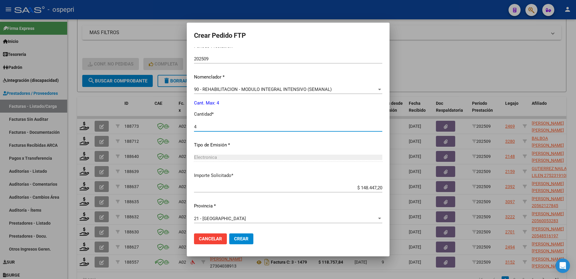
type input "4"
click at [234, 237] on span "Crear" at bounding box center [241, 238] width 14 height 5
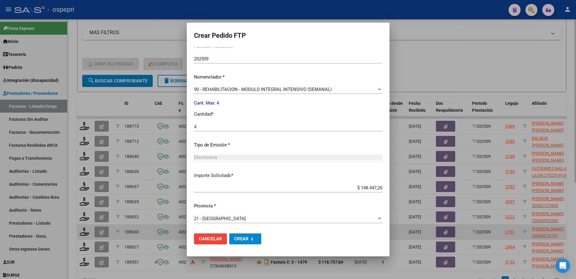
scroll to position [0, 0]
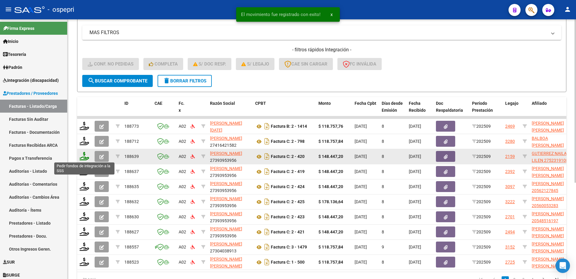
click at [83, 158] on icon at bounding box center [85, 156] width 10 height 8
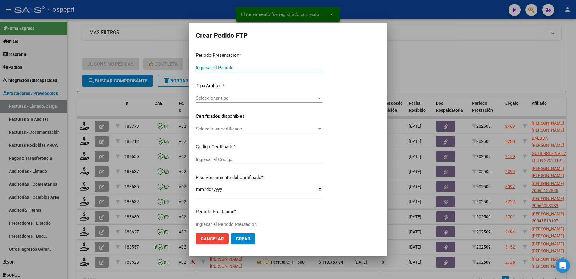
type input "202509"
type input "$ 148.447,20"
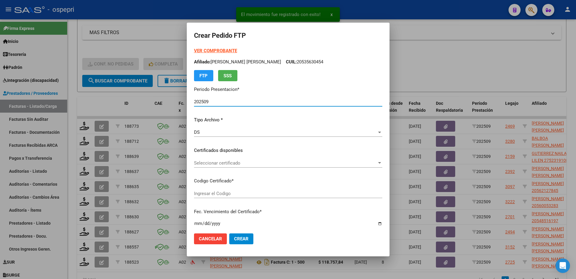
type input "2752319108-5"
type input "2032-04-01"
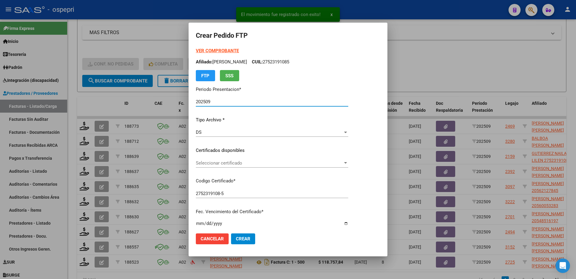
click at [216, 166] on div "Seleccionar certificado Seleccionar certificado" at bounding box center [272, 162] width 153 height 9
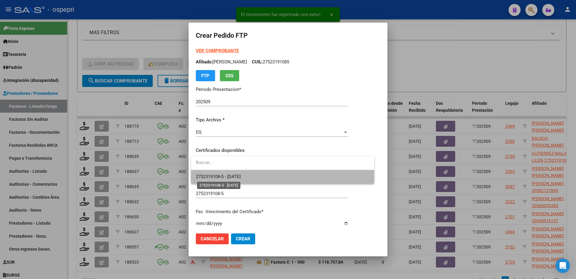
click at [222, 178] on span "2752319108-5 - 2032-04-01" at bounding box center [218, 176] width 45 height 5
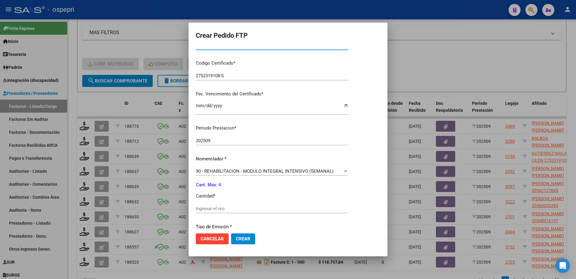
scroll to position [121, 0]
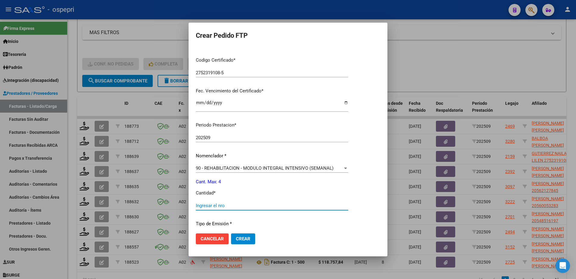
click at [223, 206] on input "Ingresar el nro" at bounding box center [272, 205] width 153 height 5
type input "4"
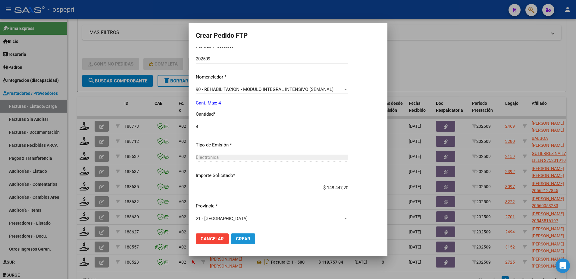
click at [245, 239] on span "Crear" at bounding box center [243, 238] width 14 height 5
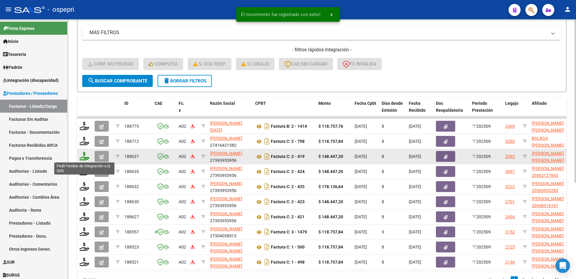
click at [86, 157] on icon at bounding box center [85, 156] width 10 height 8
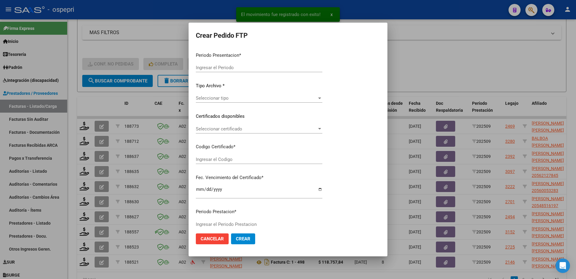
type input "202509"
type input "$ 148.447,20"
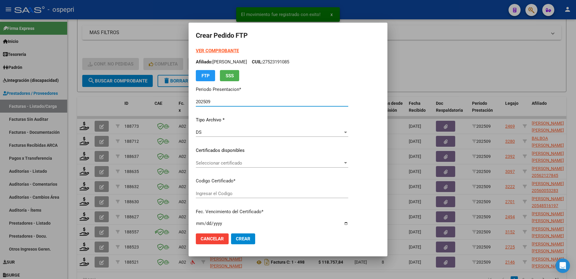
type input "2057719402-6"
type input "2026-12-01"
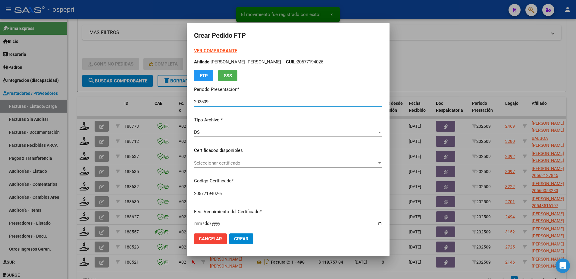
click at [213, 165] on span "Seleccionar certificado" at bounding box center [285, 162] width 183 height 5
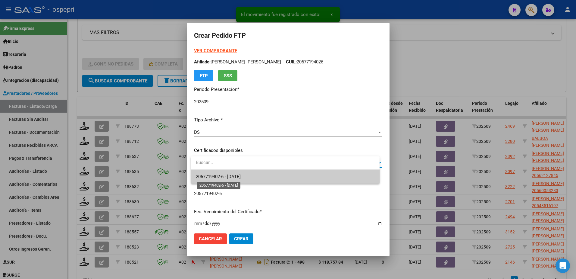
click at [227, 178] on span "2057719402-6 - 2026-12-01" at bounding box center [218, 176] width 45 height 5
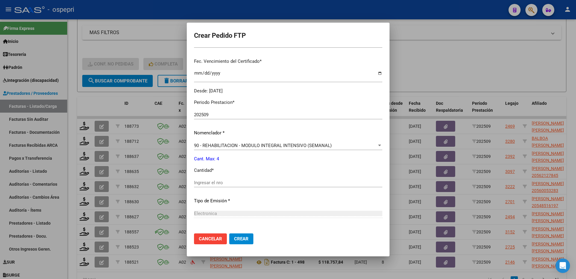
scroll to position [151, 0]
click at [224, 181] on input "Ingresar el nro" at bounding box center [288, 181] width 188 height 5
type input "4"
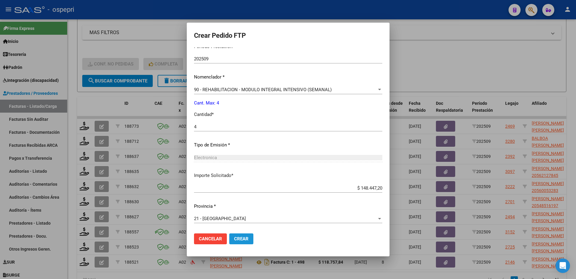
click at [248, 237] on span "Crear" at bounding box center [241, 238] width 14 height 5
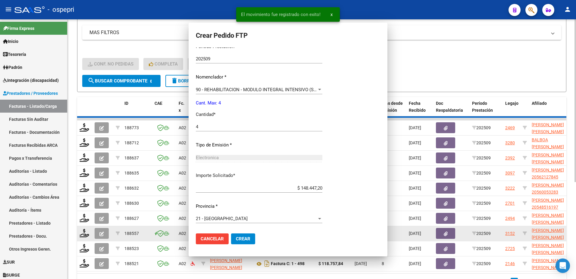
scroll to position [0, 0]
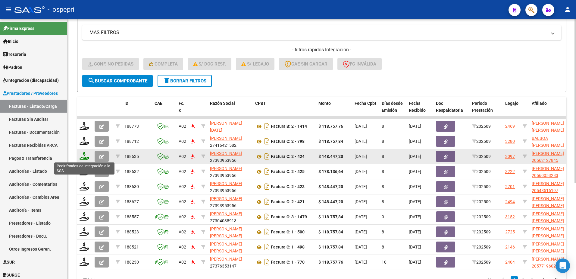
click at [86, 156] on icon at bounding box center [85, 156] width 10 height 8
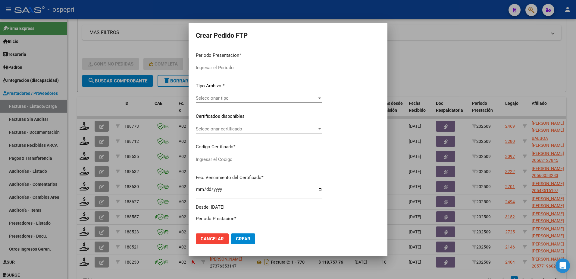
type input "202509"
type input "$ 148.447,20"
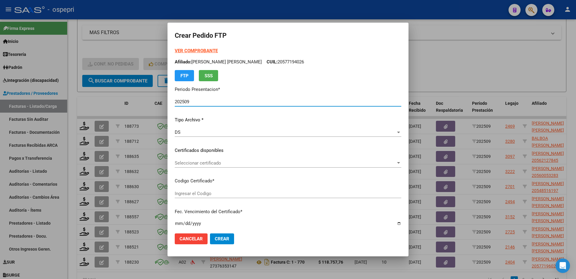
type input "20562127845"
type input "2030-02-17"
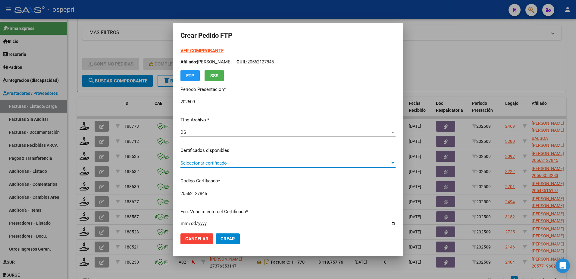
click at [202, 163] on span "Seleccionar certificado" at bounding box center [286, 162] width 210 height 5
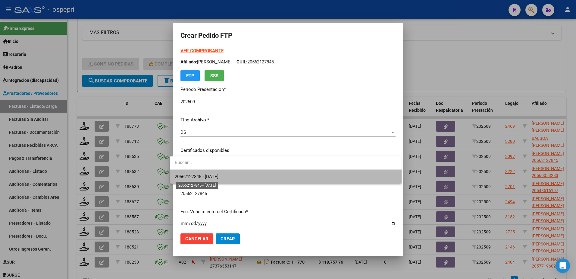
click at [210, 178] on span "20562127845 - 2030-02-17" at bounding box center [197, 176] width 44 height 5
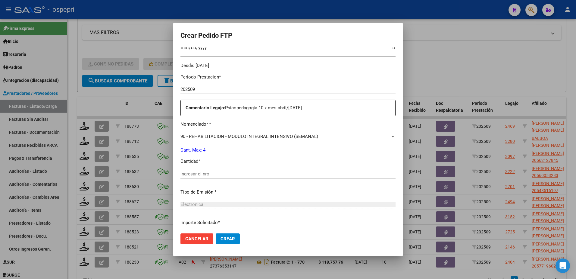
scroll to position [181, 0]
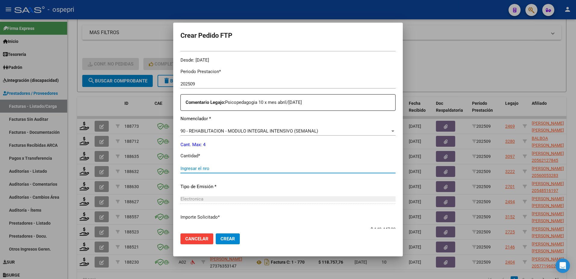
click at [202, 167] on input "Ingresar el nro" at bounding box center [288, 167] width 215 height 5
type input "4"
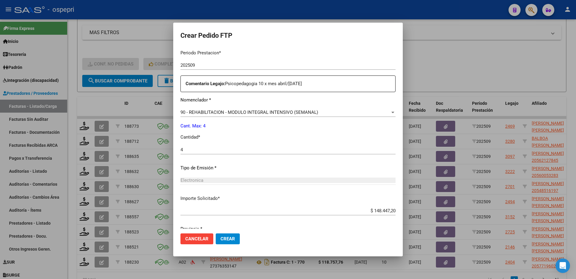
scroll to position [222, 0]
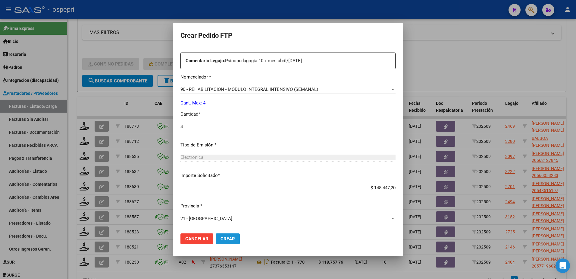
click at [222, 239] on span "Crear" at bounding box center [228, 238] width 14 height 5
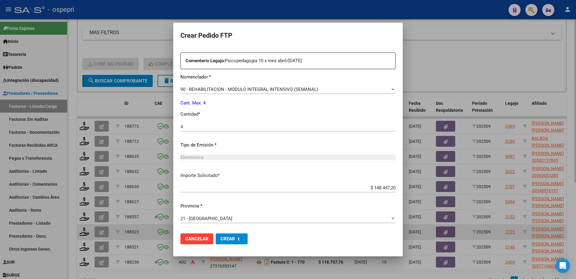
scroll to position [0, 0]
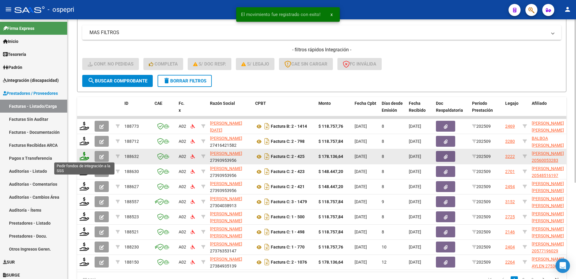
click at [84, 158] on icon at bounding box center [85, 156] width 10 height 8
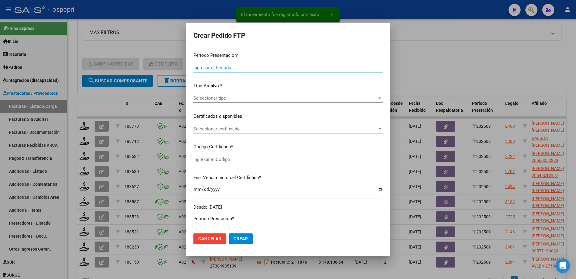
type input "202509"
type input "$ 178.136,64"
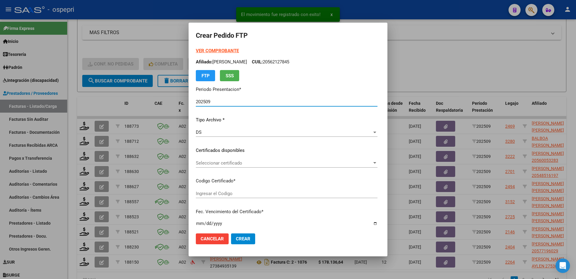
type input "20560053283"
type input "2028-06-07"
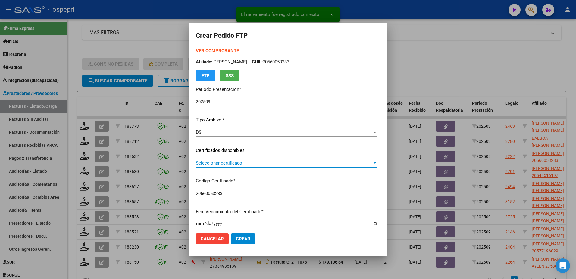
click at [209, 164] on span "Seleccionar certificado" at bounding box center [284, 162] width 176 height 5
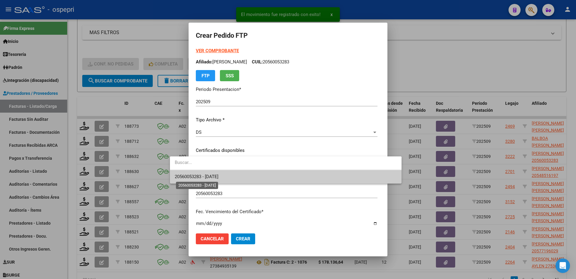
click at [217, 175] on span "20560053283 - 2028-06-07" at bounding box center [197, 176] width 44 height 5
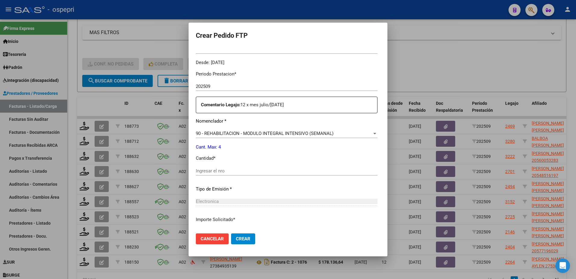
scroll to position [181, 0]
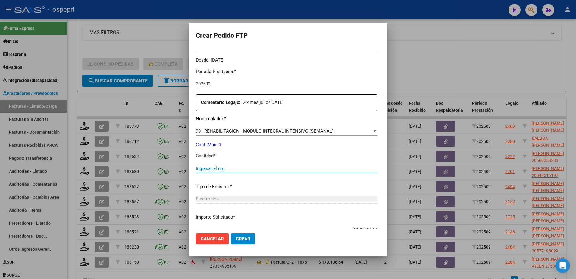
click at [205, 168] on input "Ingresar el nro" at bounding box center [287, 167] width 182 height 5
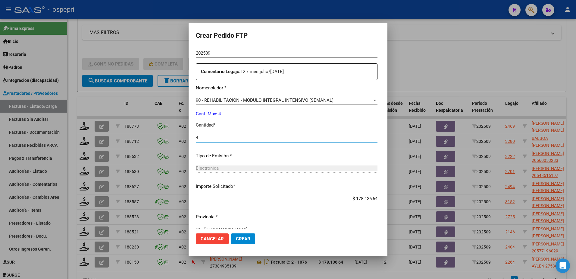
scroll to position [222, 0]
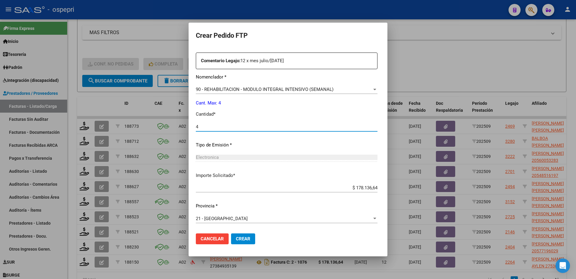
type input "4"
click at [236, 238] on span "Crear" at bounding box center [243, 238] width 14 height 5
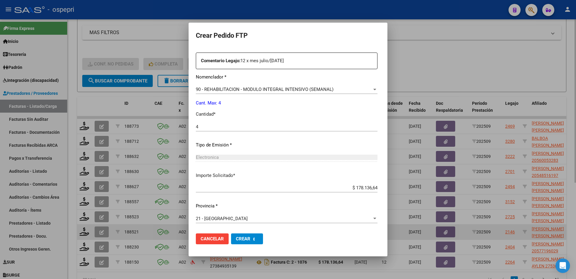
scroll to position [0, 0]
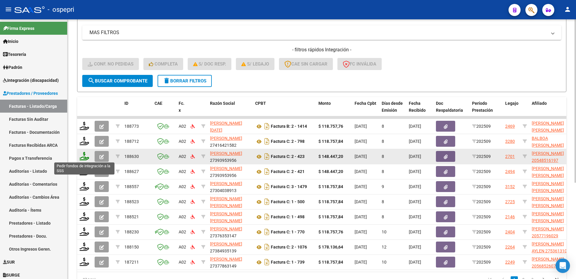
click at [83, 158] on icon at bounding box center [85, 156] width 10 height 8
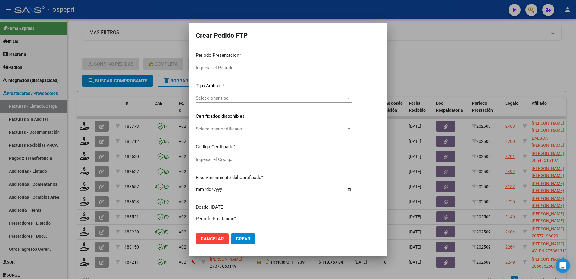
type input "202509"
type input "$ 148.447,20"
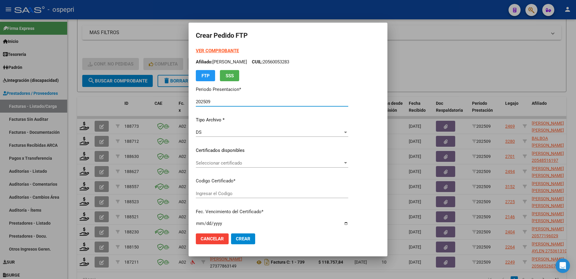
type input "xx"
type input "2026-08-02"
click at [217, 163] on span "Seleccionar certificado" at bounding box center [269, 162] width 147 height 5
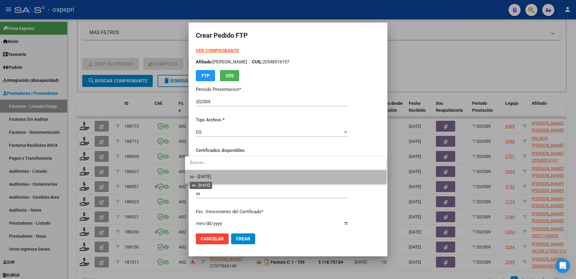
click at [211, 176] on span "xx - 2026-08-02" at bounding box center [200, 176] width 21 height 5
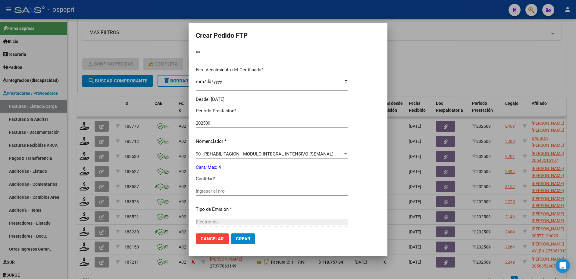
scroll to position [151, 0]
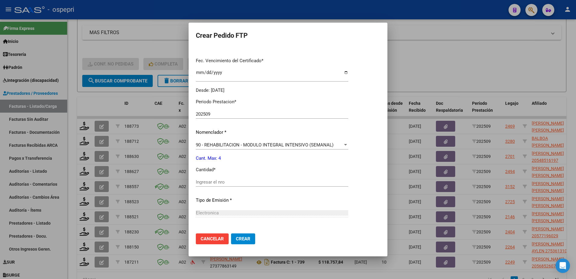
click at [229, 183] on input "Ingresar el nro" at bounding box center [272, 181] width 153 height 5
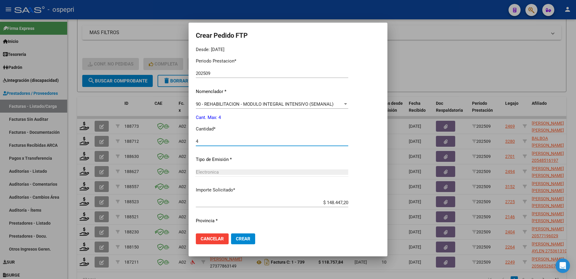
scroll to position [206, 0]
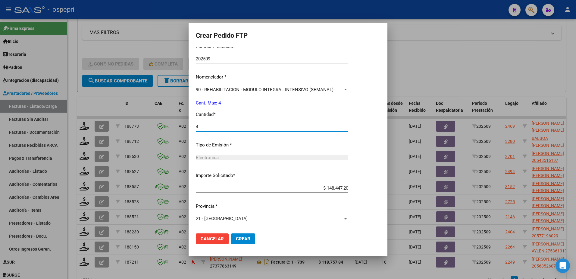
type input "4"
click at [237, 236] on span "Crear" at bounding box center [243, 238] width 14 height 5
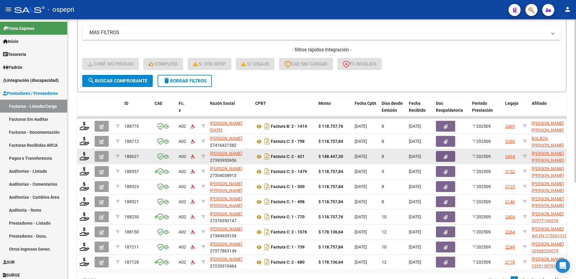
click at [83, 160] on div at bounding box center [85, 156] width 10 height 9
click at [87, 158] on icon at bounding box center [85, 156] width 10 height 8
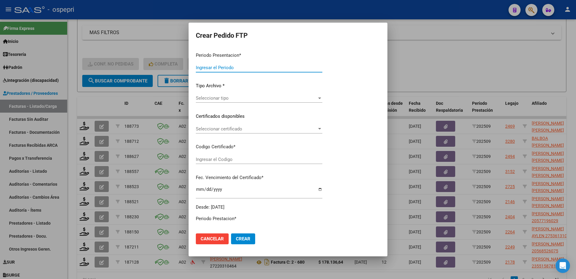
type input "202509"
type input "$ 148.447,20"
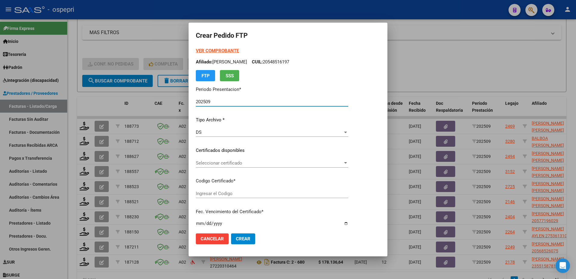
type input "2056319978-5"
type input "2026-01-25"
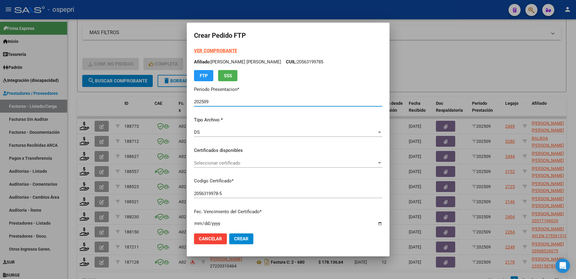
click at [212, 165] on span "Seleccionar certificado" at bounding box center [285, 162] width 183 height 5
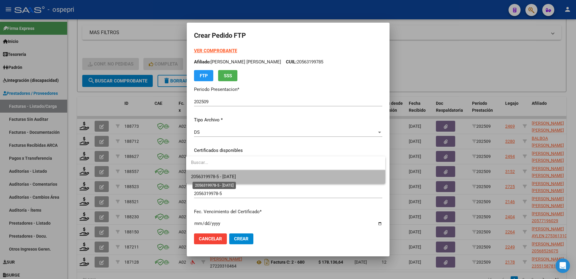
click at [212, 176] on span "2056319978-5 - 2026-01-25" at bounding box center [213, 176] width 45 height 5
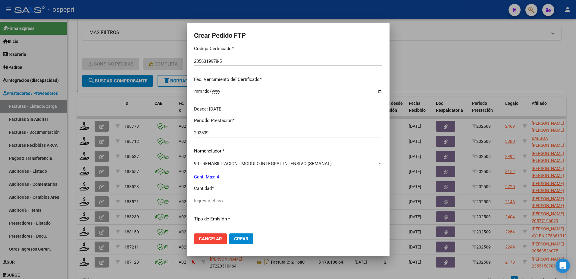
scroll to position [181, 0]
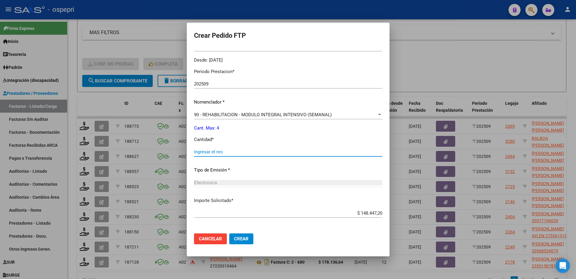
click at [220, 150] on input "Ingresar el nro" at bounding box center [288, 151] width 188 height 5
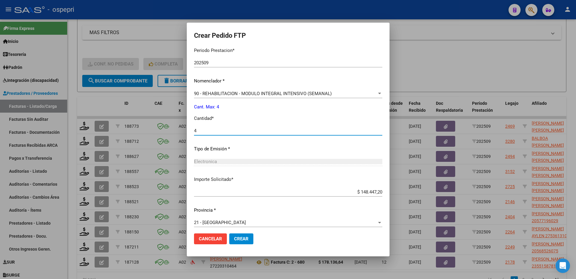
scroll to position [206, 0]
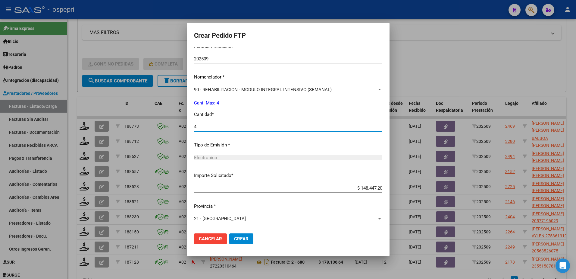
type input "4"
click at [241, 240] on span "Crear" at bounding box center [241, 238] width 14 height 5
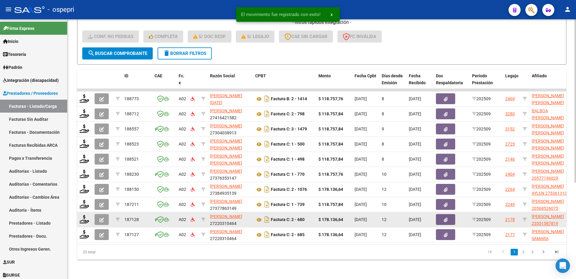
scroll to position [153, 0]
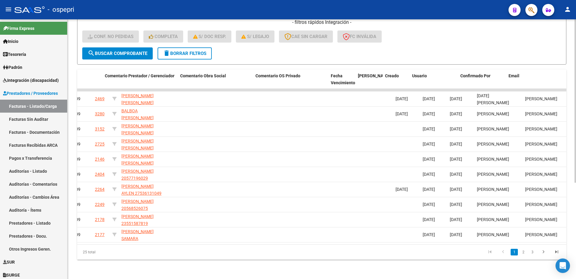
scroll to position [0, 475]
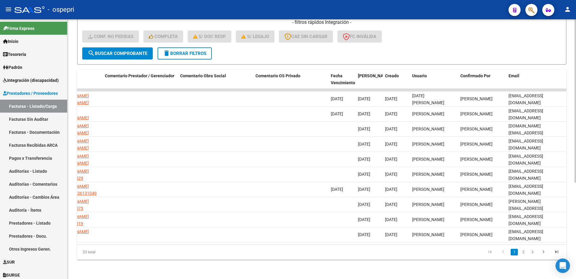
click at [524, 251] on link "2" at bounding box center [523, 251] width 7 height 7
click at [534, 252] on link "3" at bounding box center [532, 251] width 7 height 7
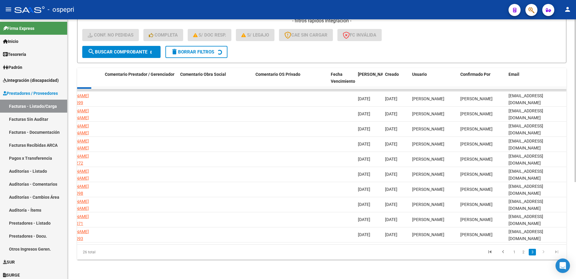
scroll to position [92, 0]
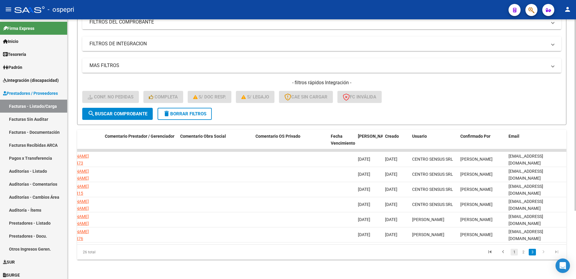
click at [513, 253] on link "1" at bounding box center [514, 251] width 7 height 7
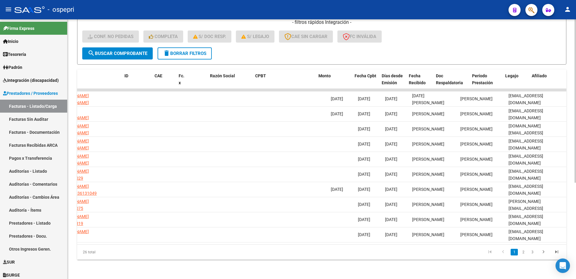
scroll to position [0, 0]
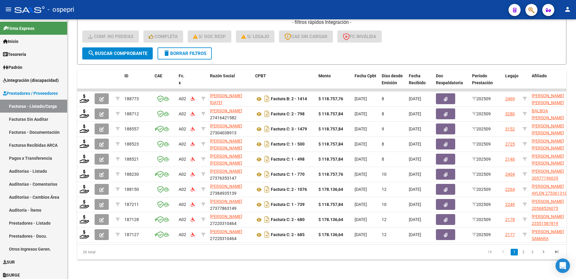
click at [367, 8] on div "- ospepri" at bounding box center [259, 9] width 490 height 13
click at [183, 51] on span "delete Borrar Filtros" at bounding box center [184, 53] width 43 height 5
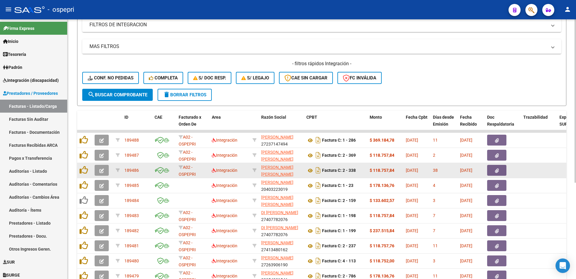
scroll to position [27, 0]
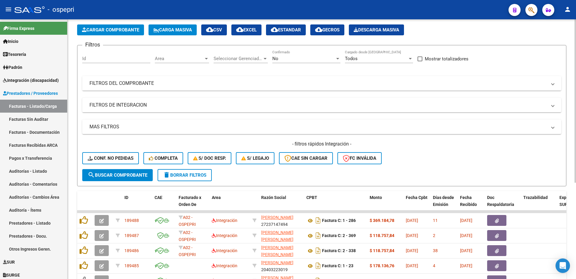
click at [551, 82] on span "FILTROS DEL COMPROBANTE" at bounding box center [321, 83] width 462 height 7
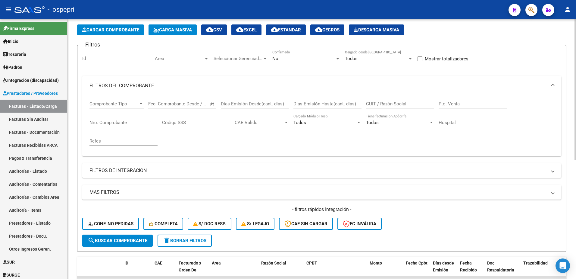
click at [388, 102] on input "CUIT / Razón Social" at bounding box center [400, 103] width 68 height 5
paste input "27393953956"
type input "27393953956"
click at [130, 236] on button "search Buscar Comprobante" at bounding box center [117, 240] width 71 height 12
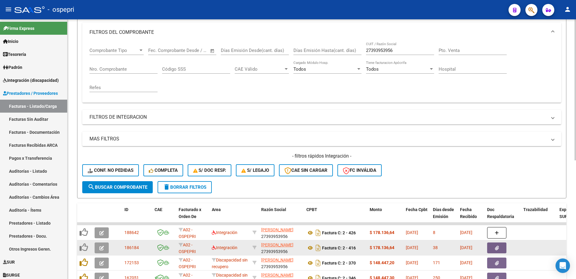
scroll to position [87, 0]
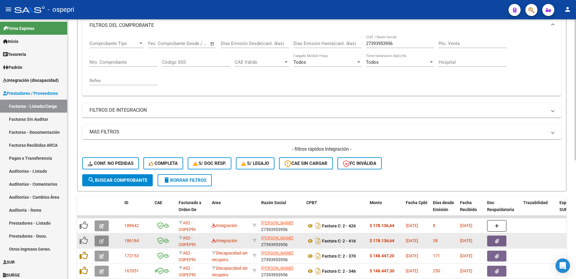
click at [101, 241] on icon "button" at bounding box center [101, 240] width 5 height 5
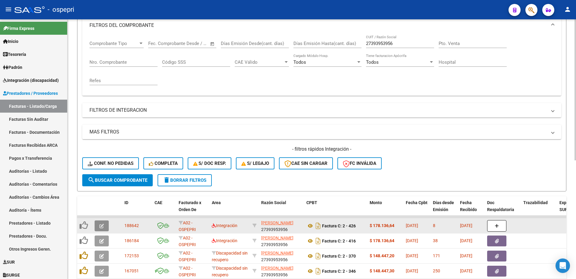
click at [100, 224] on icon "button" at bounding box center [101, 225] width 5 height 5
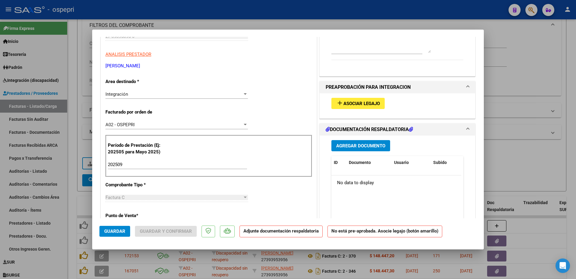
scroll to position [0, 0]
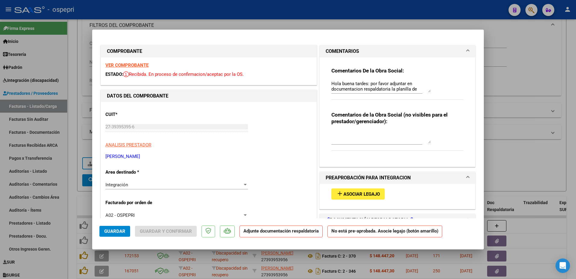
click at [363, 10] on div at bounding box center [288, 139] width 576 height 279
type input "$ 0,00"
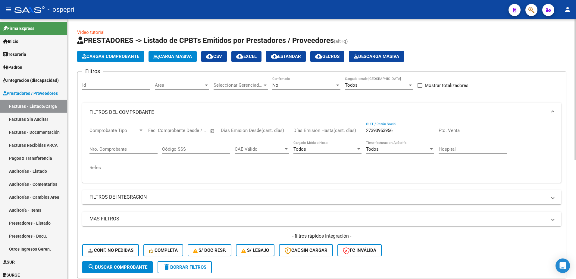
click at [406, 130] on input "27393953956" at bounding box center [400, 130] width 68 height 5
paste input "50375614"
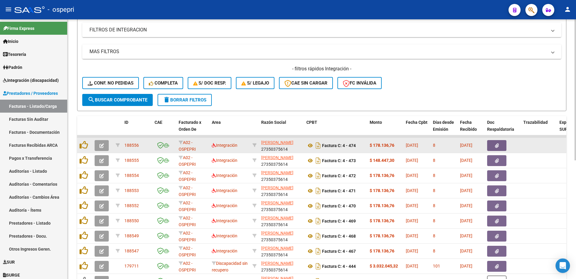
scroll to position [211, 0]
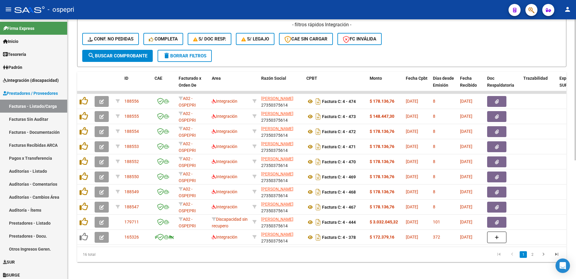
type input "27350375614"
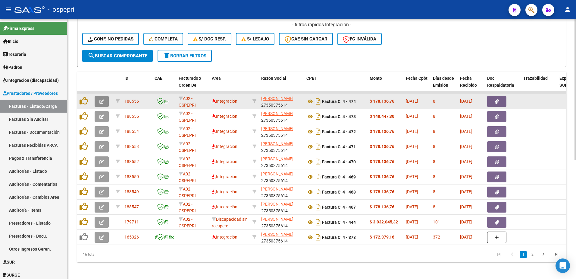
click at [100, 102] on icon "button" at bounding box center [101, 101] width 5 height 5
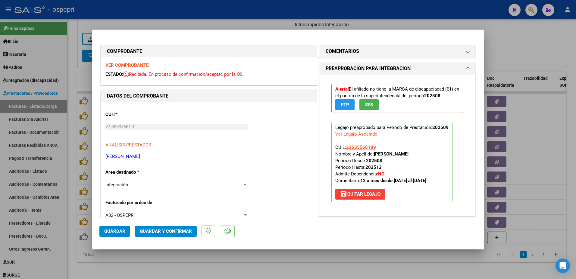
click at [118, 65] on strong "VER COMPROBANTE" at bounding box center [126, 64] width 43 height 5
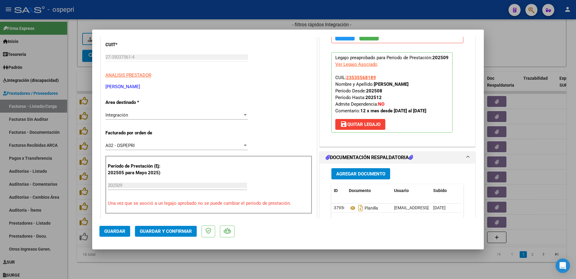
scroll to position [90, 0]
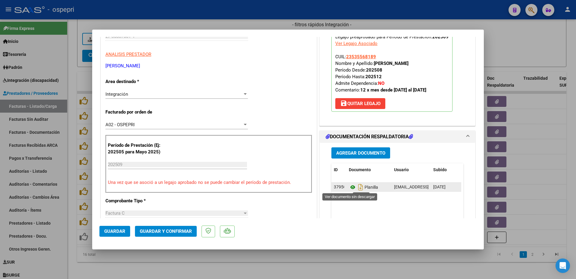
click at [352, 186] on icon at bounding box center [353, 186] width 8 height 7
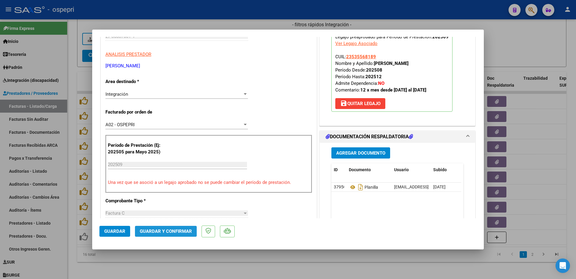
click at [159, 227] on button "Guardar y Confirmar" at bounding box center [166, 230] width 62 height 11
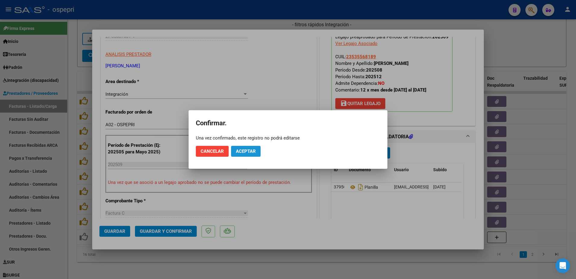
click at [243, 150] on span "Aceptar" at bounding box center [246, 150] width 20 height 5
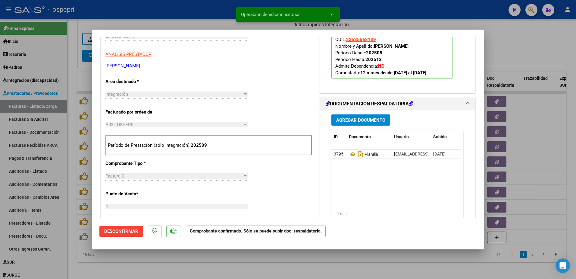
type input "$ 0,00"
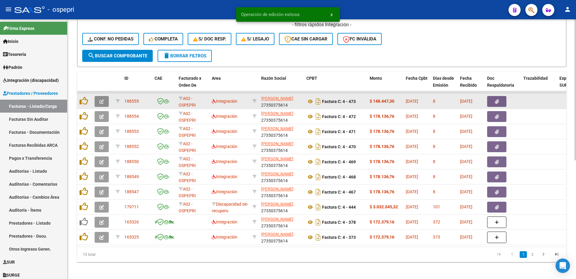
click at [102, 102] on icon "button" at bounding box center [101, 101] width 5 height 5
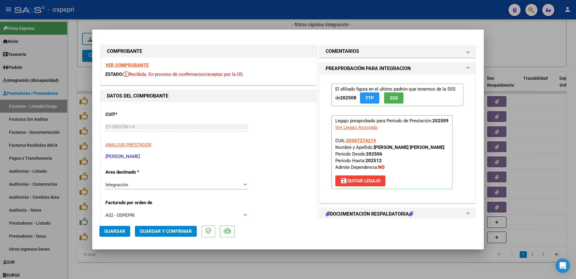
click at [131, 64] on strong "VER COMPROBANTE" at bounding box center [126, 64] width 43 height 5
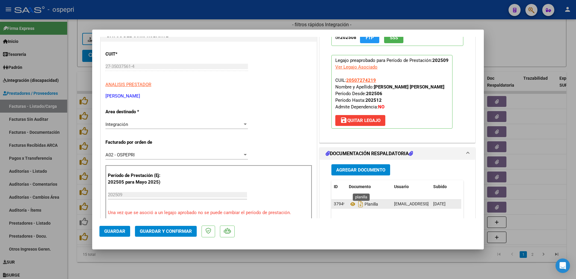
scroll to position [90, 0]
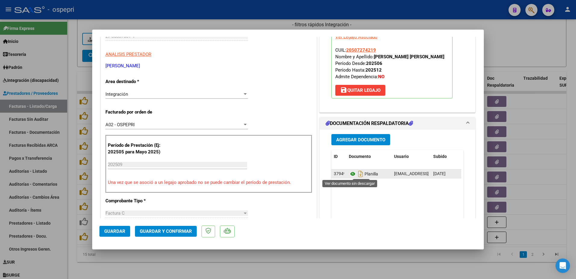
click at [351, 173] on icon at bounding box center [353, 173] width 8 height 7
click at [162, 232] on span "Guardar y Confirmar" at bounding box center [166, 230] width 52 height 5
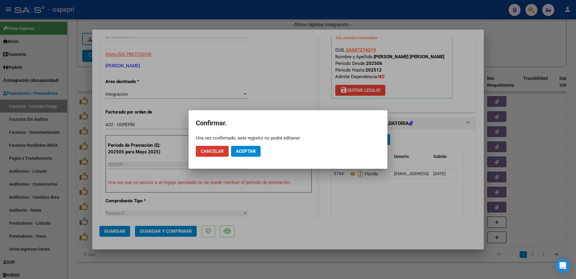
click at [248, 148] on button "Aceptar" at bounding box center [246, 151] width 30 height 11
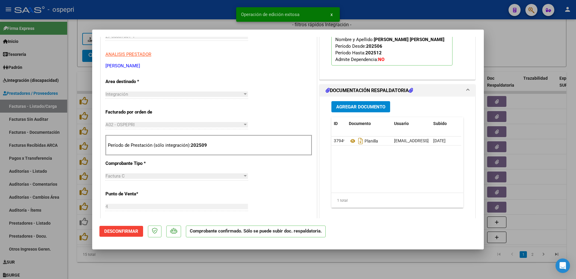
type input "$ 0,00"
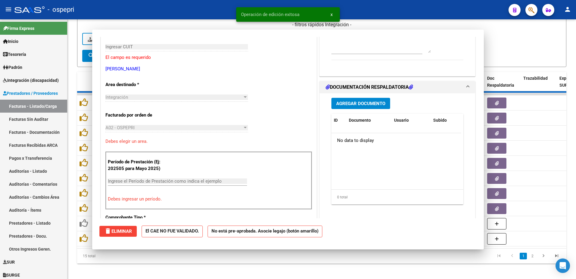
scroll to position [101, 0]
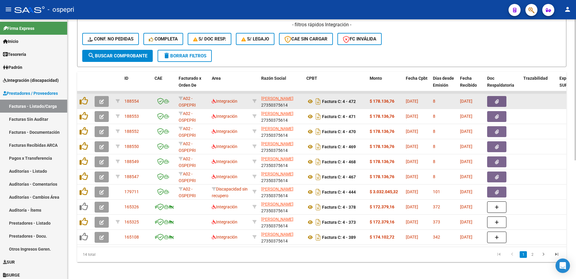
click at [98, 102] on button "button" at bounding box center [102, 101] width 14 height 11
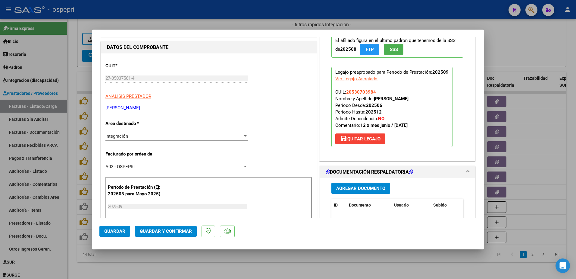
scroll to position [60, 0]
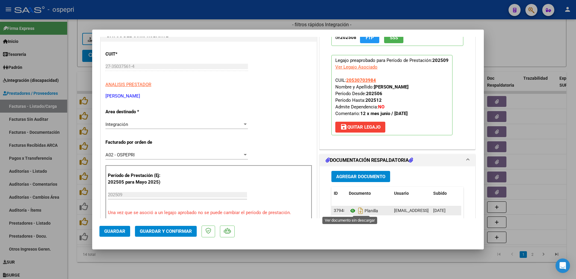
click at [350, 208] on icon at bounding box center [353, 210] width 8 height 7
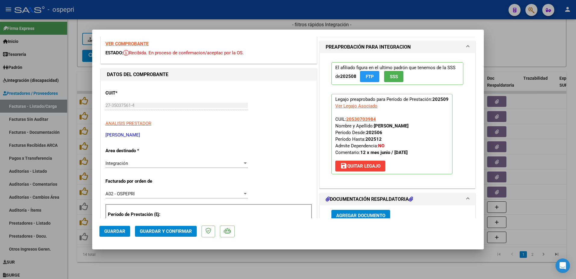
scroll to position [0, 0]
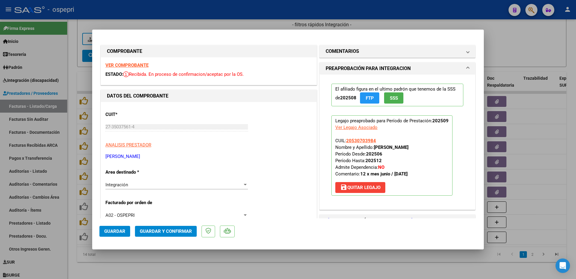
click at [137, 64] on strong "VER COMPROBANTE" at bounding box center [126, 64] width 43 height 5
click at [467, 52] on span at bounding box center [468, 51] width 2 height 7
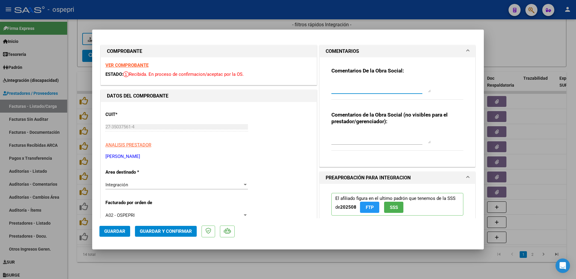
click at [373, 83] on textarea at bounding box center [381, 86] width 99 height 12
click at [417, 85] on textarea "Hola buenas tardes: se recuerda que la planilla de asistencia NO PUEDE ser copi…" at bounding box center [381, 86] width 99 height 12
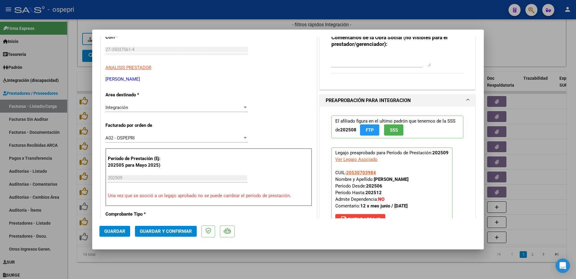
scroll to position [90, 0]
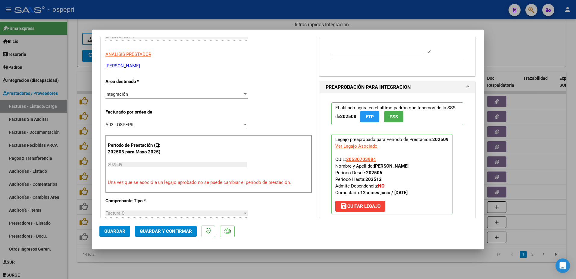
type textarea "Hola buenas tardes: se recuerda que la planilla de asistencia NO PUEDE ser copi…"
click at [161, 231] on span "Guardar y Confirmar" at bounding box center [166, 230] width 52 height 5
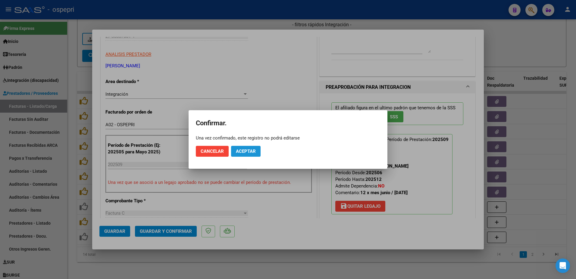
click at [251, 150] on span "Aceptar" at bounding box center [246, 150] width 20 height 5
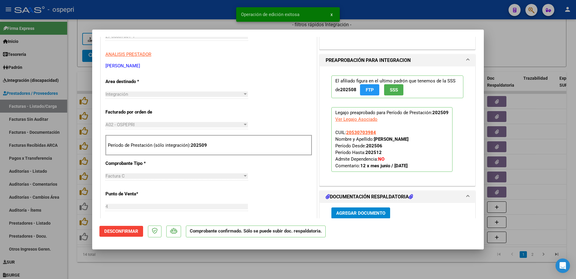
type input "$ 0,00"
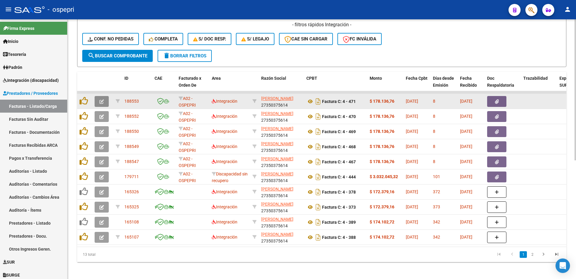
click at [99, 100] on button "button" at bounding box center [102, 101] width 14 height 11
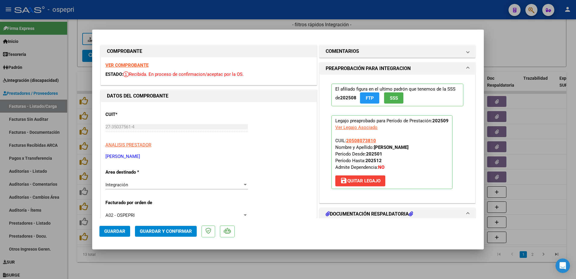
click at [128, 64] on strong "VER COMPROBANTE" at bounding box center [126, 64] width 43 height 5
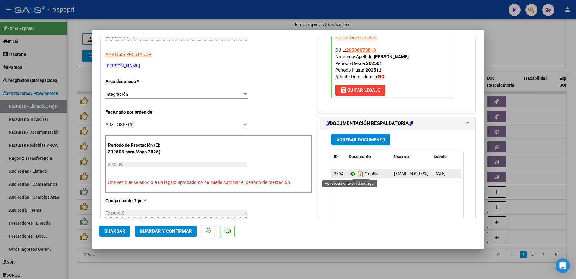
click at [350, 173] on icon at bounding box center [353, 173] width 8 height 7
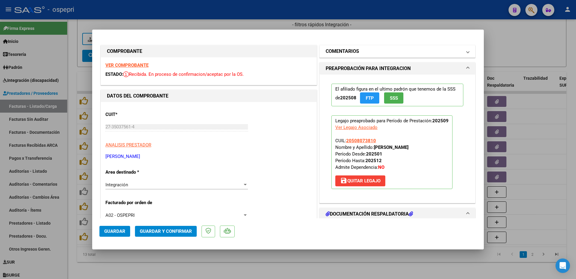
click at [461, 52] on span "COMENTARIOS" at bounding box center [396, 51] width 141 height 7
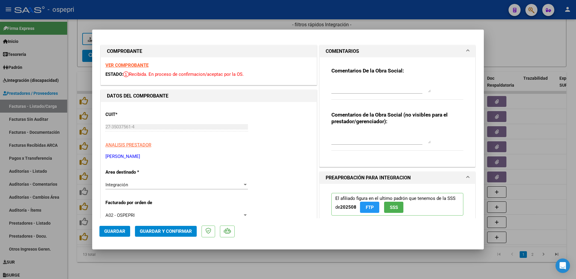
click at [344, 83] on textarea at bounding box center [381, 86] width 99 height 12
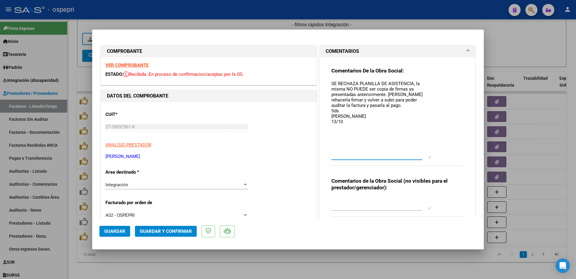
drag, startPoint x: 428, startPoint y: 91, endPoint x: 431, endPoint y: 157, distance: 66.1
click at [431, 157] on div "Comentarios De la Obra Social: SE RECHAZA PLANILLA DE ASISTENCIA, la misma NO P…" at bounding box center [398, 119] width 132 height 105
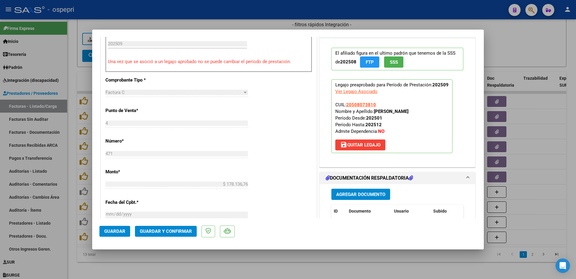
type textarea "SE RECHAZA PLANILLA DE ASISTENCIA, la misma NO PUEDE ser copia de firmas ya pre…"
click at [365, 147] on span "save Quitar Legajo" at bounding box center [360, 144] width 40 height 5
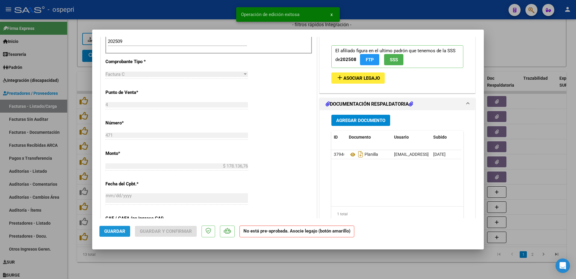
click at [111, 233] on span "Guardar" at bounding box center [114, 230] width 21 height 5
type input "$ 0,00"
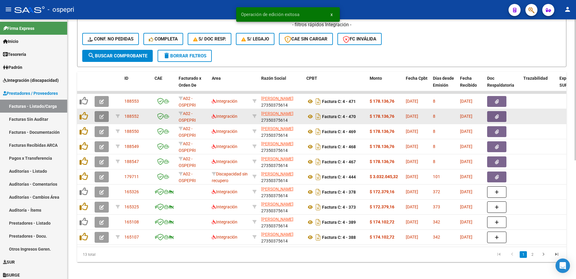
click at [106, 116] on button "button" at bounding box center [102, 116] width 14 height 11
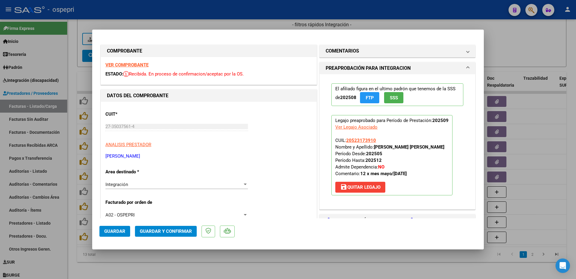
scroll to position [0, 0]
click at [135, 64] on strong "VER COMPROBANTE" at bounding box center [126, 64] width 43 height 5
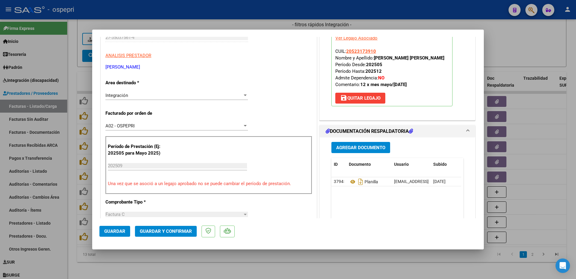
scroll to position [90, 0]
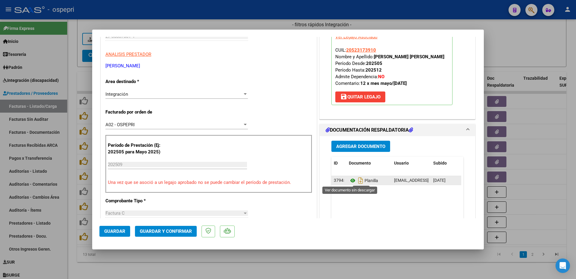
click at [352, 179] on icon at bounding box center [353, 180] width 8 height 7
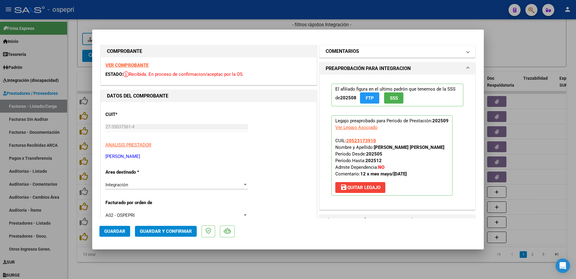
click at [467, 52] on span at bounding box center [468, 51] width 2 height 7
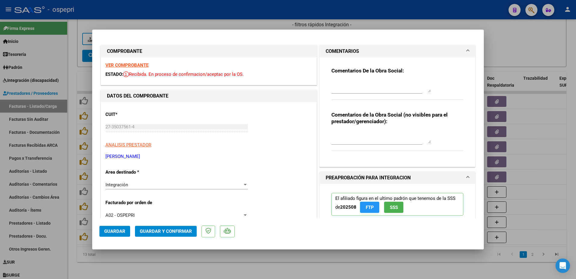
click at [370, 89] on textarea at bounding box center [381, 86] width 99 height 12
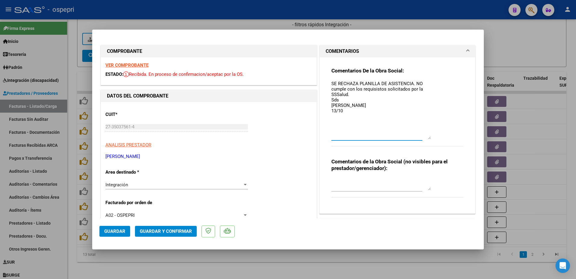
drag, startPoint x: 427, startPoint y: 92, endPoint x: 430, endPoint y: 139, distance: 46.8
click at [430, 139] on div "Comentarios De la Obra Social: SE RECHAZA PLANILLA DE ASISTENCIA. NO cumple con…" at bounding box center [398, 110] width 132 height 86
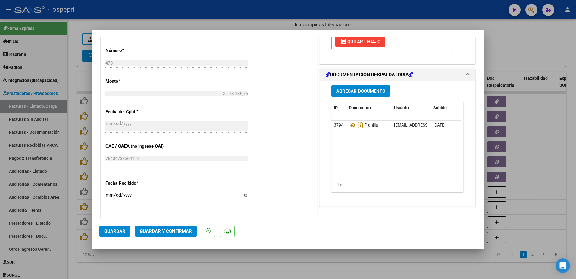
scroll to position [332, 0]
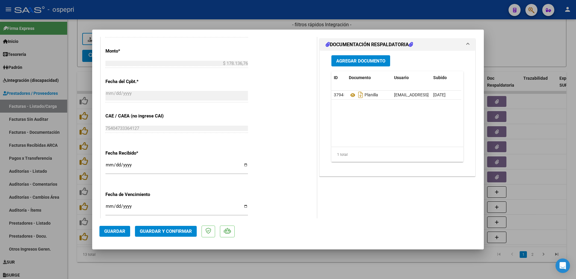
type textarea "SE RECHAZA PLANILLA DE ASISTENCIA. NO cumple con los requisistos solicitados po…"
click at [174, 227] on button "Guardar y Confirmar" at bounding box center [166, 230] width 62 height 11
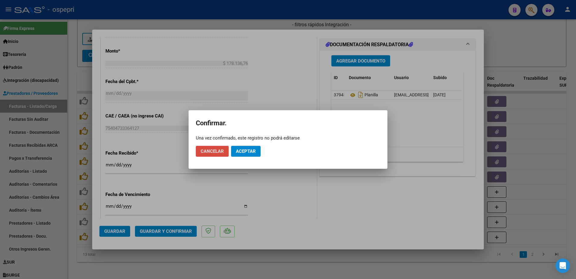
click at [208, 151] on span "Cancelar" at bounding box center [212, 150] width 23 height 5
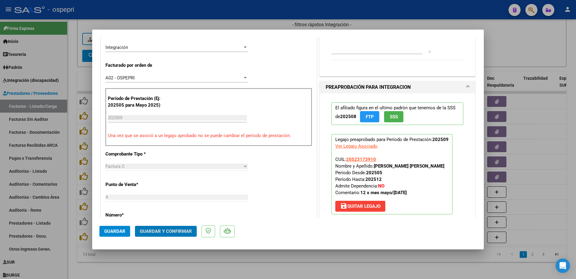
scroll to position [211, 0]
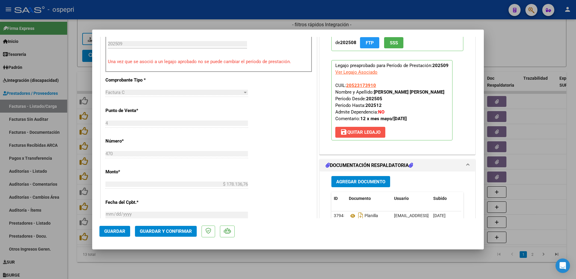
click at [366, 129] on button "save Quitar Legajo" at bounding box center [360, 132] width 50 height 11
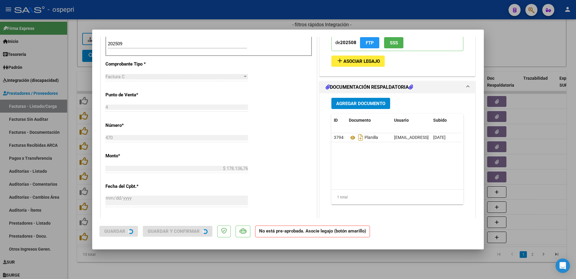
scroll to position [213, 0]
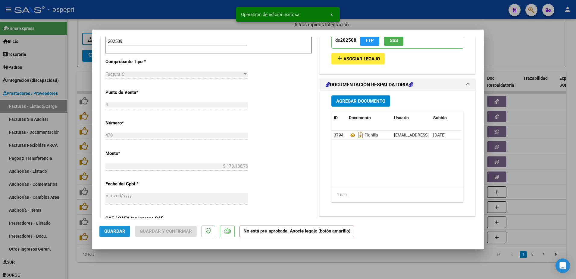
click at [119, 230] on span "Guardar" at bounding box center [114, 230] width 21 height 5
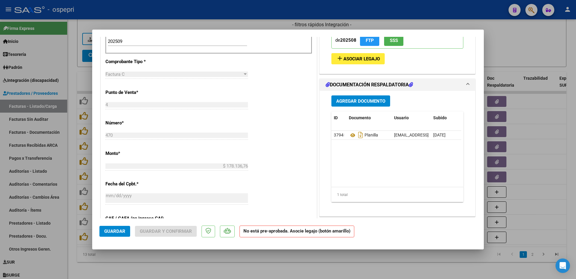
type input "$ 0,00"
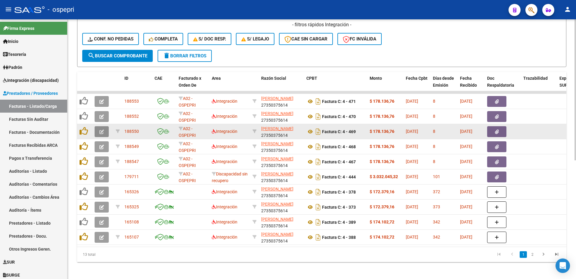
click at [100, 129] on icon "button" at bounding box center [101, 131] width 5 height 5
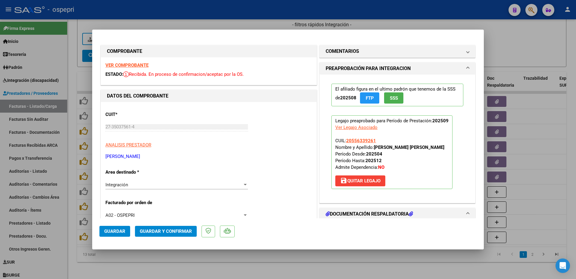
click at [128, 63] on strong "VER COMPROBANTE" at bounding box center [126, 64] width 43 height 5
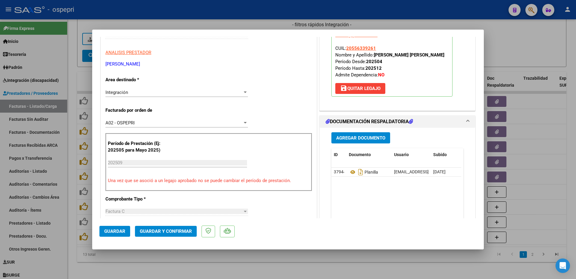
scroll to position [121, 0]
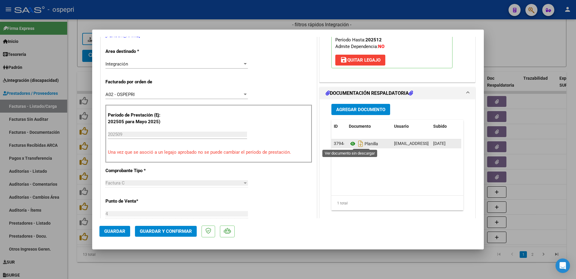
click at [349, 143] on icon at bounding box center [353, 143] width 8 height 7
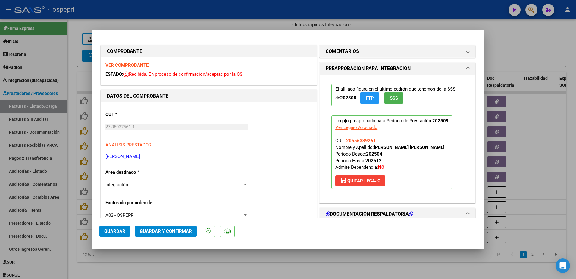
click at [349, 179] on span "save Quitar Legajo" at bounding box center [360, 180] width 40 height 5
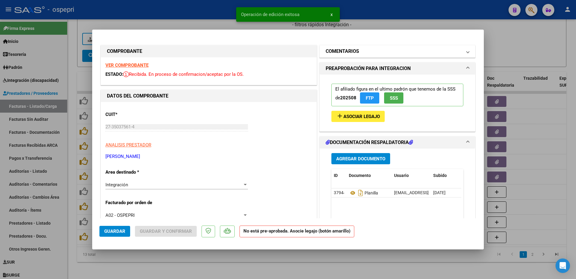
click at [465, 54] on mat-expansion-panel-header "COMENTARIOS" at bounding box center [398, 51] width 156 height 12
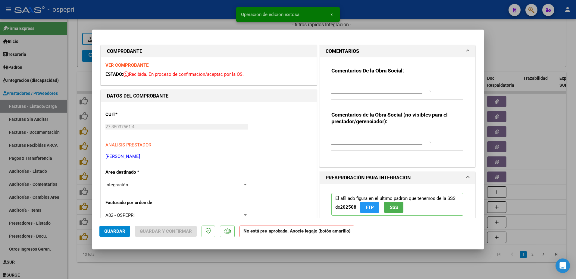
click at [344, 85] on textarea at bounding box center [381, 86] width 99 height 12
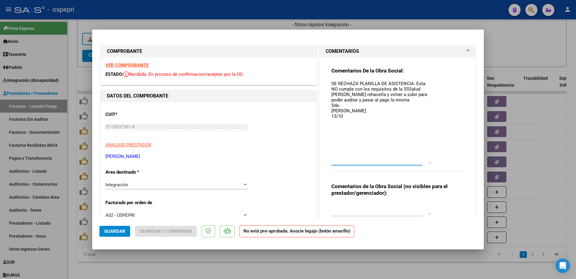
drag, startPoint x: 426, startPoint y: 91, endPoint x: 442, endPoint y: 163, distance: 73.3
click at [442, 163] on div "Comentarios De la Obra Social: SE RECHAZA PLANILLA DE ASISTENCIA. Esta NO cumpl…" at bounding box center [398, 122] width 132 height 110
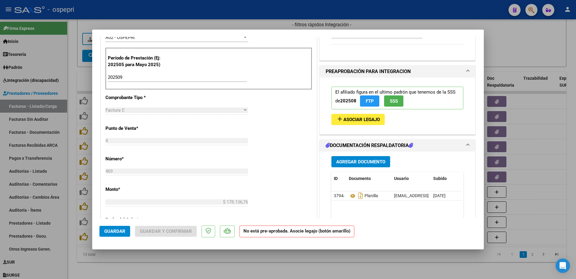
scroll to position [181, 0]
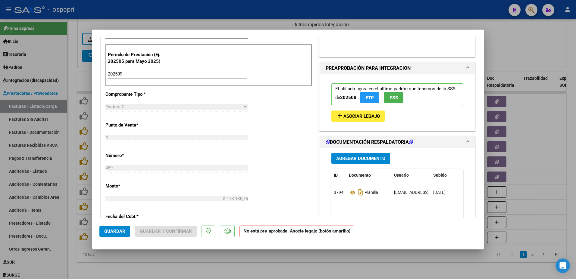
type textarea "SE RECHAZA PLANILLA DE ASISTENCIA. Esta NO cumple con los requisitos de la SSSa…"
click at [121, 233] on span "Guardar" at bounding box center [114, 230] width 21 height 5
click at [122, 232] on span "Guardar" at bounding box center [114, 230] width 21 height 5
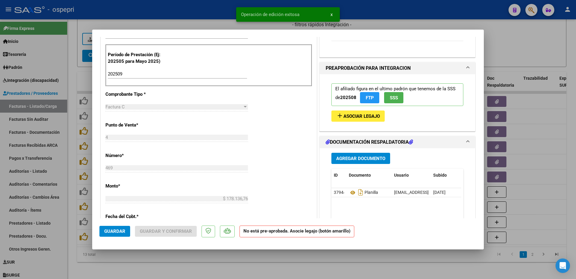
type input "$ 0,00"
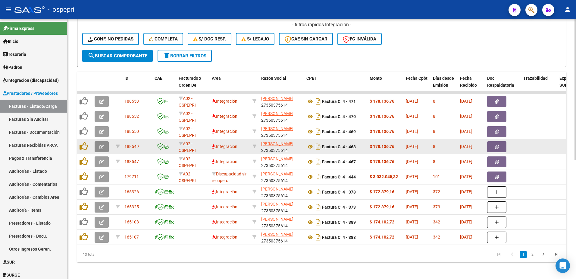
click at [97, 145] on button "button" at bounding box center [102, 146] width 14 height 11
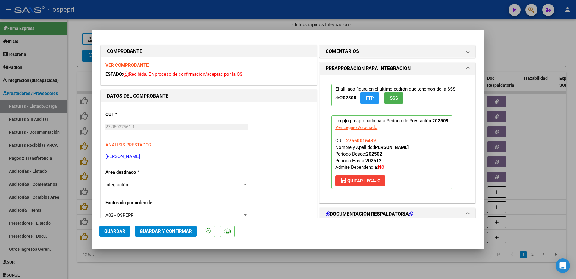
click at [134, 63] on strong "VER COMPROBANTE" at bounding box center [126, 64] width 43 height 5
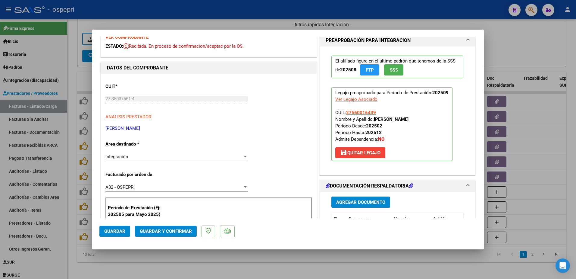
scroll to position [60, 0]
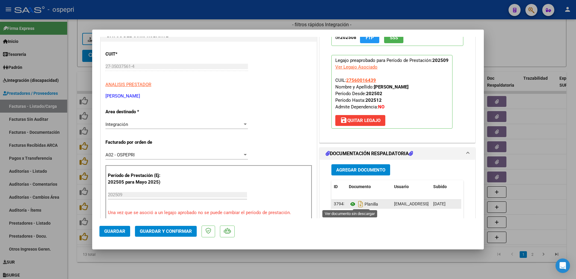
click at [350, 204] on icon at bounding box center [353, 203] width 8 height 7
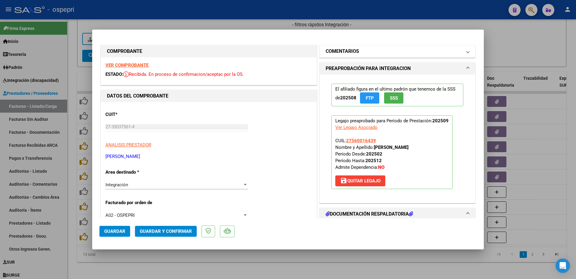
click at [467, 54] on span at bounding box center [468, 51] width 2 height 7
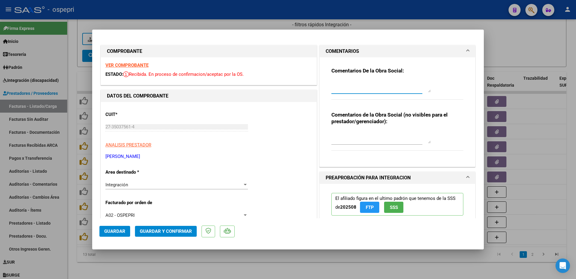
click at [360, 89] on textarea at bounding box center [381, 86] width 99 height 12
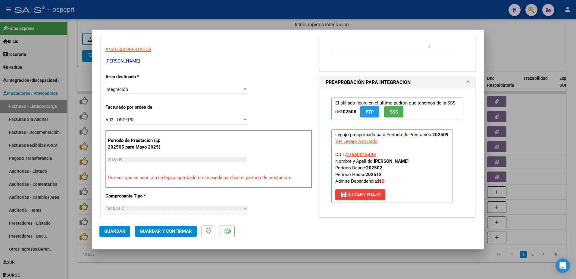
scroll to position [121, 0]
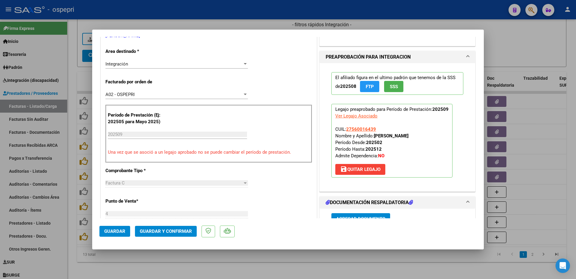
type textarea "SE RECHAZA PLANILLA DE ASISTENCIA -Esta NO cumple con los requisitos de la SSSa…"
click at [364, 169] on span "save Quitar Legajo" at bounding box center [360, 168] width 40 height 5
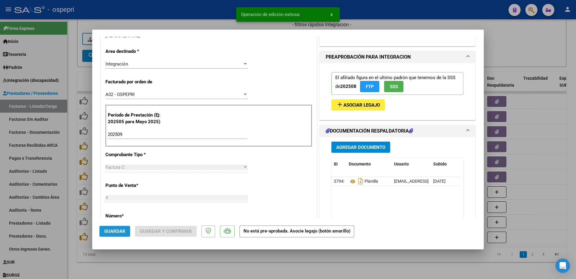
click at [120, 228] on span "Guardar" at bounding box center [114, 230] width 21 height 5
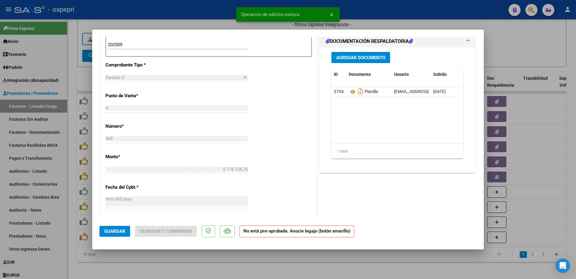
scroll to position [211, 0]
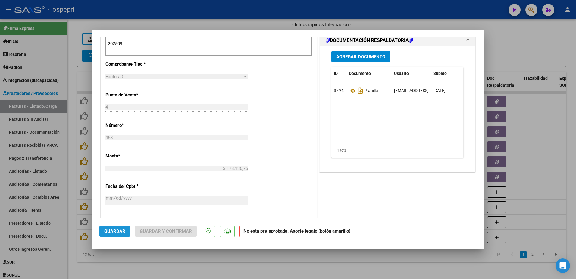
click at [119, 233] on span "Guardar" at bounding box center [114, 230] width 21 height 5
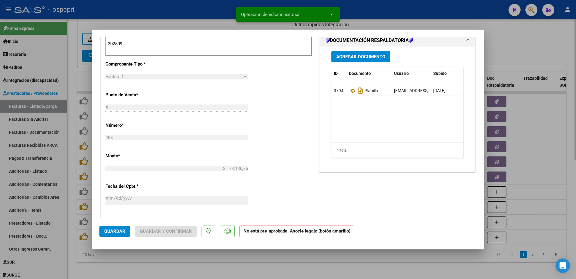
type input "$ 0,00"
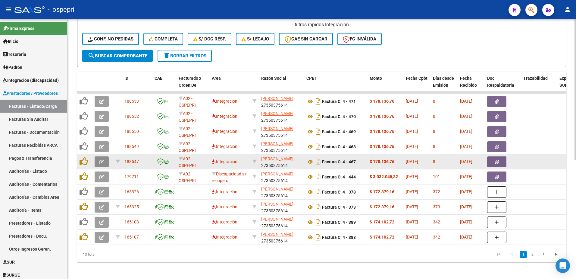
click at [98, 163] on button "button" at bounding box center [102, 161] width 14 height 11
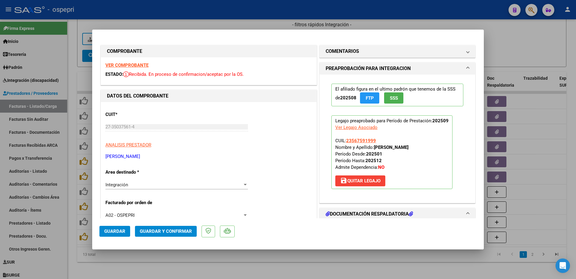
click at [134, 64] on strong "VER COMPROBANTE" at bounding box center [126, 64] width 43 height 5
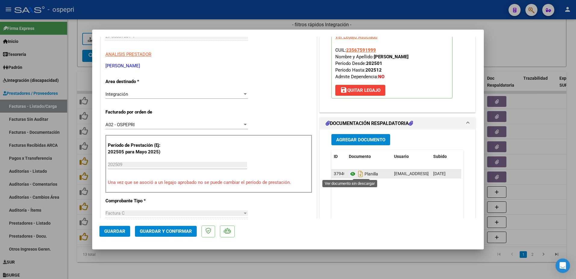
click at [349, 175] on icon at bounding box center [353, 173] width 8 height 7
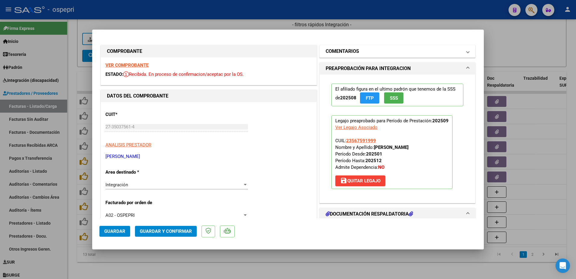
click at [467, 52] on span at bounding box center [468, 51] width 2 height 7
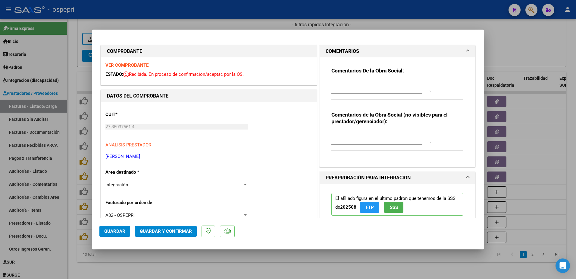
click at [380, 90] on textarea at bounding box center [381, 86] width 99 height 12
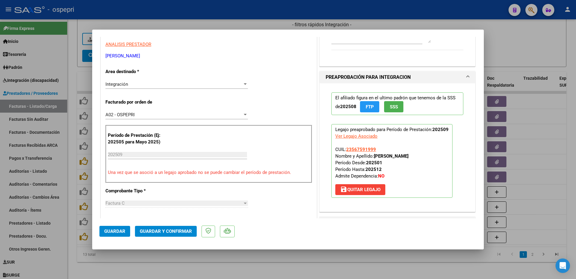
scroll to position [121, 0]
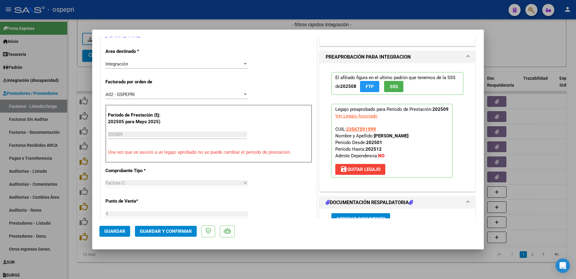
type textarea "SE RECHAZA PLANILLA DE ASISTENCIA. La misma NO cumple con los requisitos de la …"
click at [363, 170] on span "save Quitar Legajo" at bounding box center [360, 168] width 40 height 5
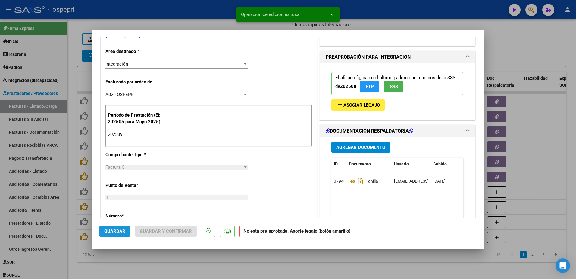
click at [115, 227] on button "Guardar" at bounding box center [114, 230] width 31 height 11
click at [115, 230] on span "Guardar" at bounding box center [114, 230] width 21 height 5
type input "$ 0,00"
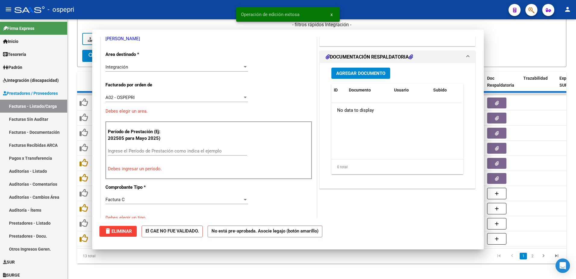
scroll to position [124, 0]
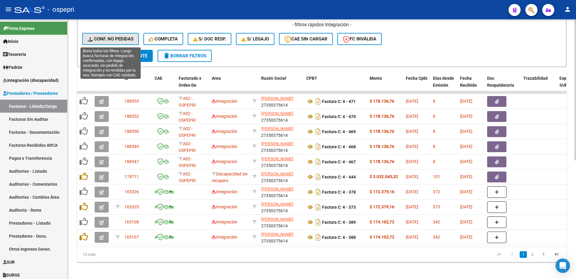
click at [112, 38] on span "Conf. no pedidas" at bounding box center [111, 38] width 46 height 5
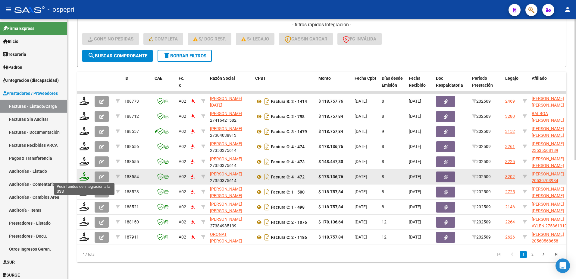
click at [81, 177] on icon at bounding box center [85, 176] width 10 height 8
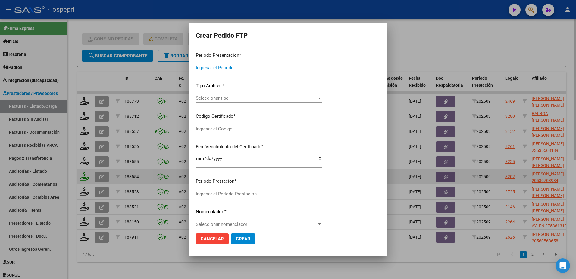
type input "202509"
type input "$ 178.136,76"
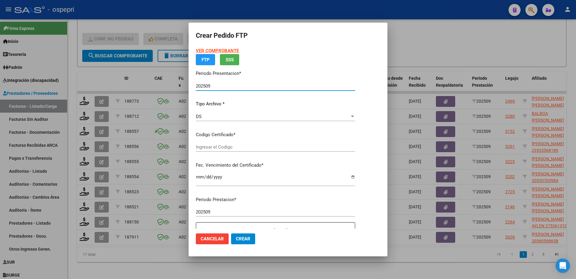
type input "2053070398-4"
type input "2025-12-06"
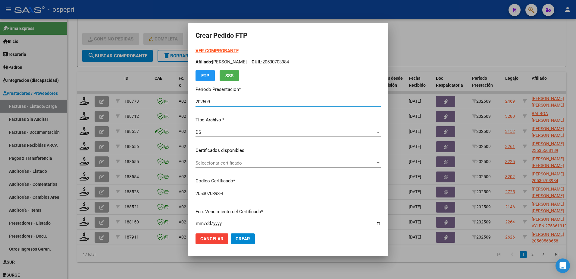
click at [238, 165] on span "Seleccionar certificado" at bounding box center [286, 162] width 180 height 5
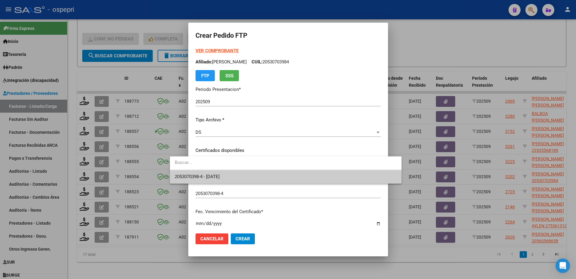
click at [247, 180] on span "2053070398-4 - 2025-12-06" at bounding box center [286, 177] width 222 height 14
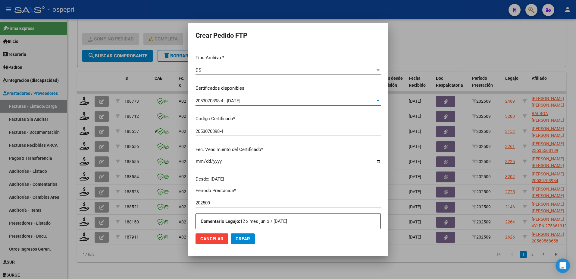
scroll to position [151, 0]
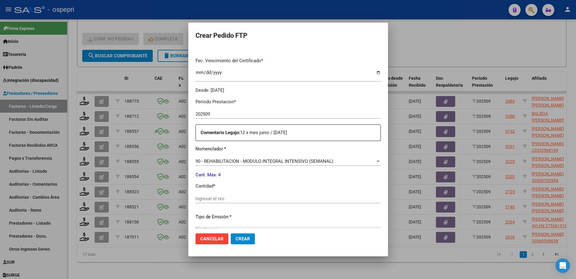
click at [213, 199] on input "Ingresar el nro" at bounding box center [288, 198] width 185 height 5
type input "4"
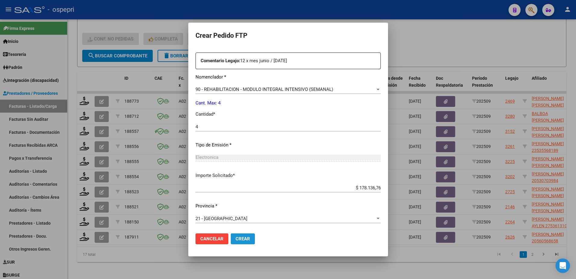
click at [236, 238] on span "Crear" at bounding box center [243, 238] width 14 height 5
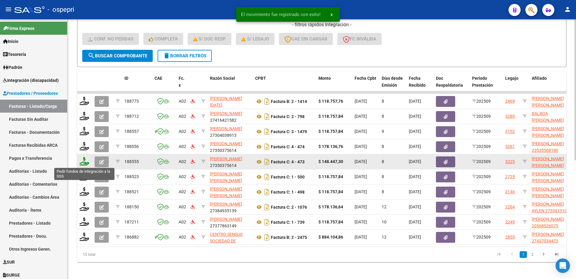
click at [83, 162] on icon at bounding box center [85, 161] width 10 height 8
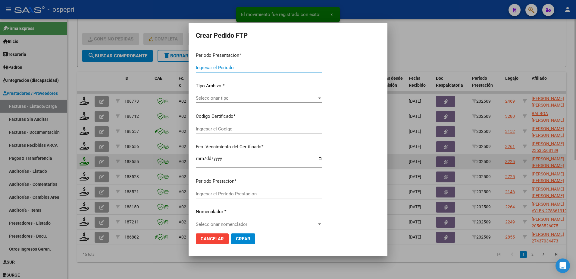
type input "202509"
type input "$ 148.447,30"
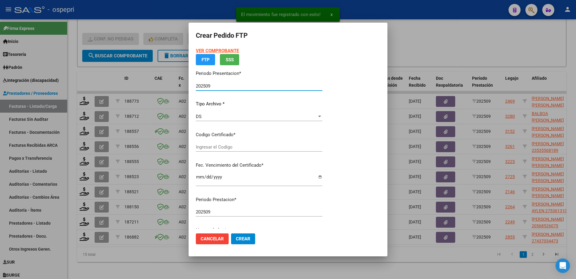
type input "2050727421-9"
type input "2030-06-19"
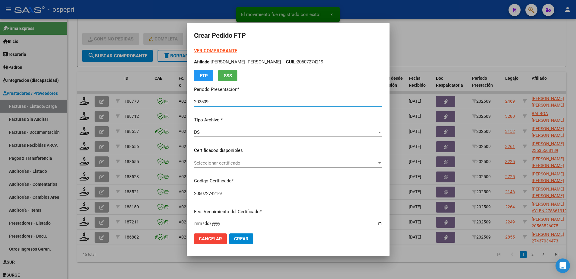
click at [202, 162] on span "Seleccionar certificado" at bounding box center [285, 162] width 183 height 5
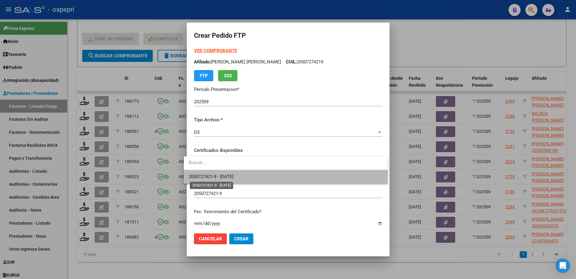
click at [213, 175] on span "2050727421-9 - 2030-06-19" at bounding box center [211, 176] width 45 height 5
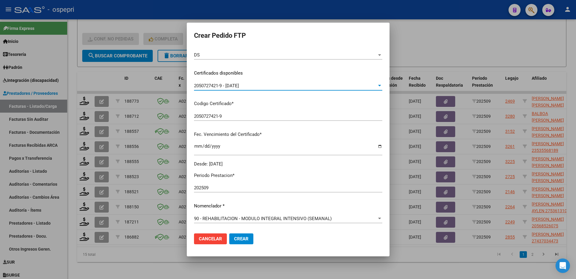
scroll to position [121, 0]
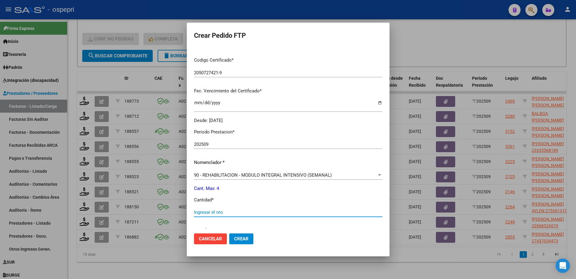
click at [223, 213] on input "Ingresar el nro" at bounding box center [288, 211] width 188 height 5
type input "4"
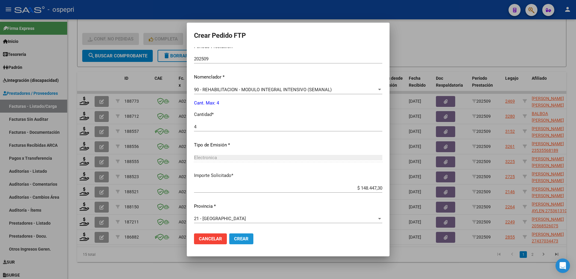
click at [239, 237] on span "Crear" at bounding box center [241, 238] width 14 height 5
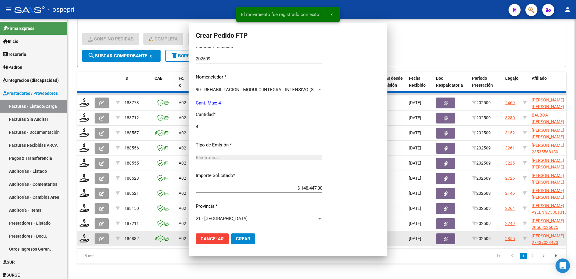
scroll to position [172, 0]
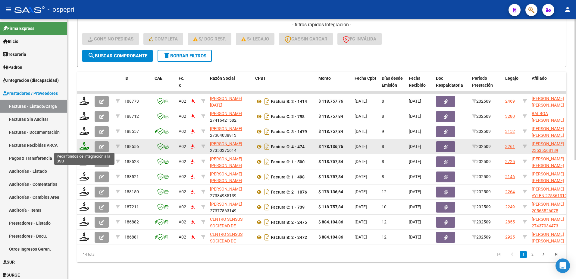
click at [83, 147] on icon at bounding box center [85, 146] width 10 height 8
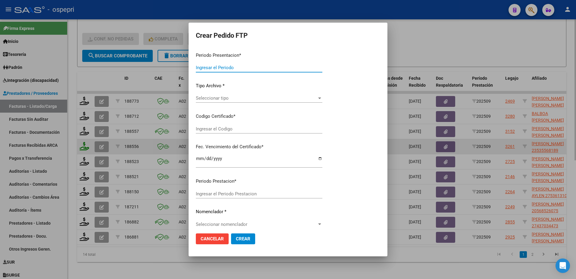
type input "202509"
type input "$ 178.136,76"
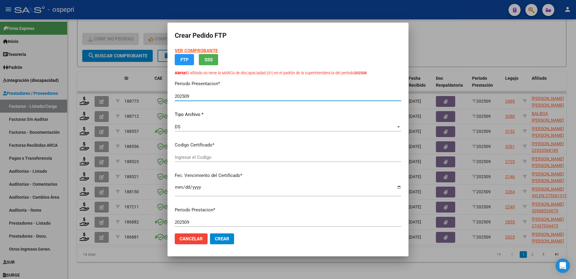
type input "23535568189"
type input "2027-06-05"
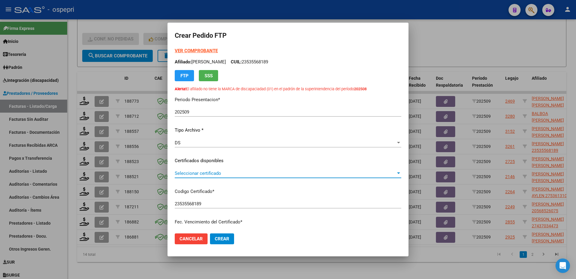
click at [203, 170] on span "Seleccionar certificado" at bounding box center [285, 172] width 221 height 5
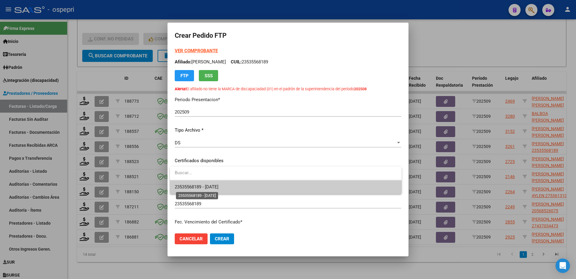
click at [209, 187] on span "23535568189 - 2027-06-05" at bounding box center [197, 186] width 44 height 5
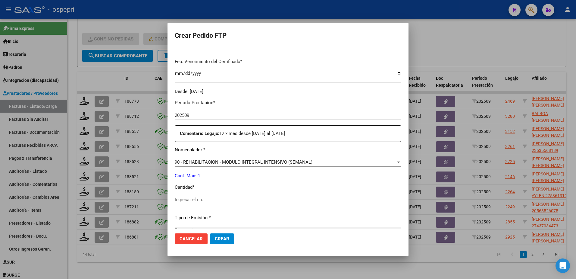
scroll to position [181, 0]
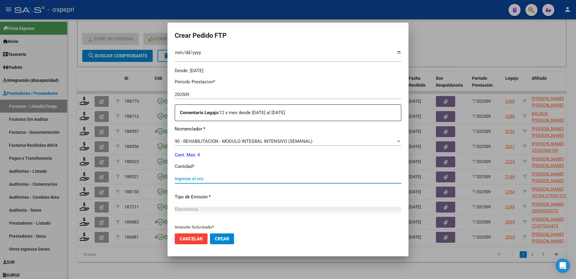
click at [201, 176] on input "Ingresar el nro" at bounding box center [288, 178] width 227 height 5
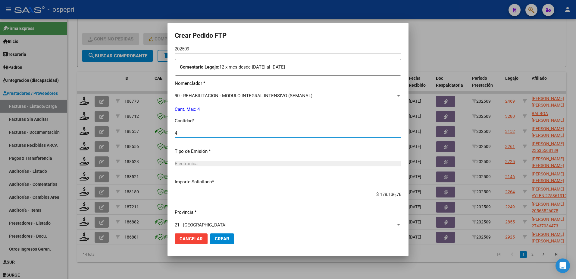
scroll to position [233, 0]
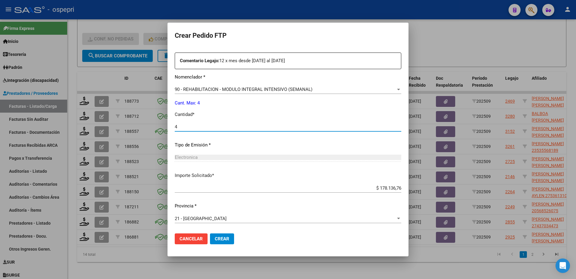
type input "4"
click at [220, 235] on button "Crear" at bounding box center [222, 238] width 24 height 11
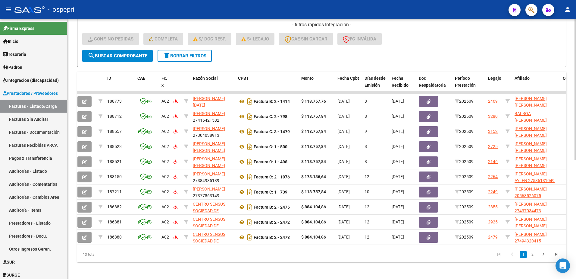
scroll to position [0, 16]
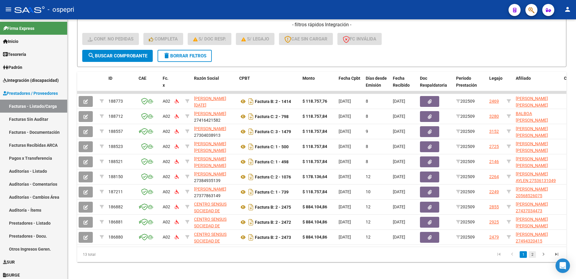
click at [532, 257] on link "2" at bounding box center [532, 254] width 7 height 7
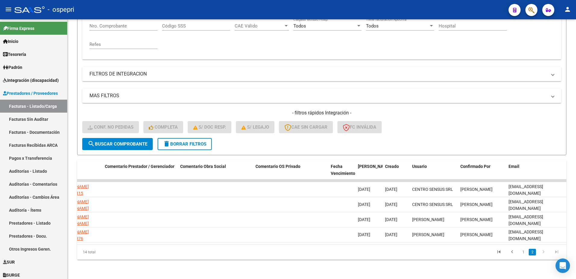
scroll to position [0, 0]
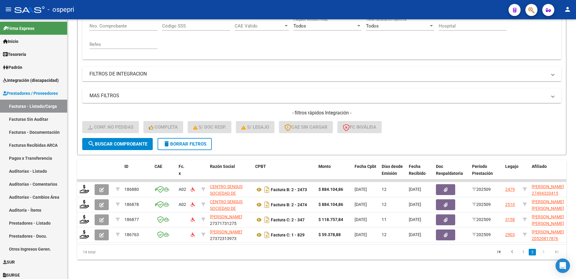
drag, startPoint x: 523, startPoint y: 254, endPoint x: 515, endPoint y: 241, distance: 14.9
click at [523, 253] on link "1" at bounding box center [523, 251] width 7 height 7
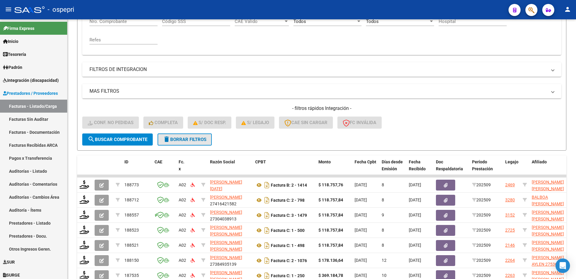
click at [198, 140] on span "delete Borrar Filtros" at bounding box center [184, 139] width 43 height 5
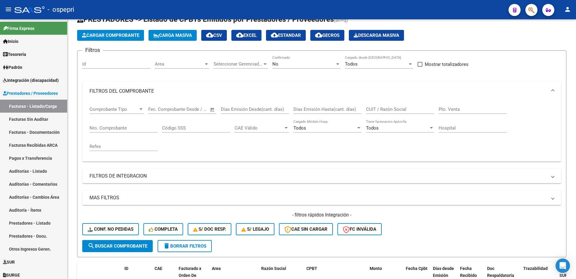
scroll to position [121, 0]
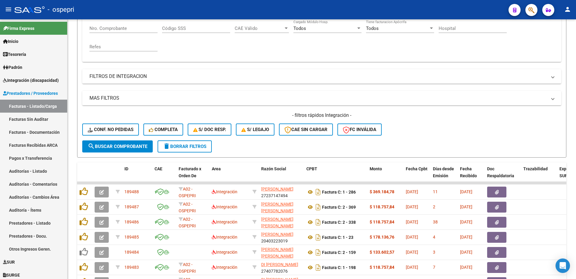
click at [456, 148] on form "Filtros Id Area Area Seleccionar Gerenciador Seleccionar Gerenciador No Confirm…" at bounding box center [322, 54] width 490 height 206
click at [446, 11] on div "- ospepri" at bounding box center [259, 9] width 490 height 13
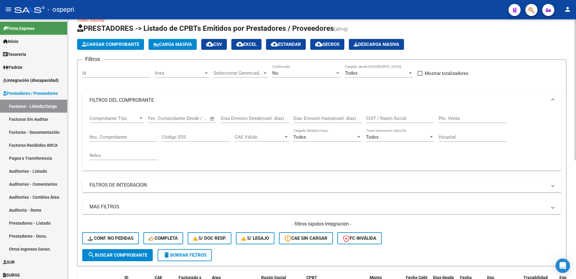
scroll to position [0, 0]
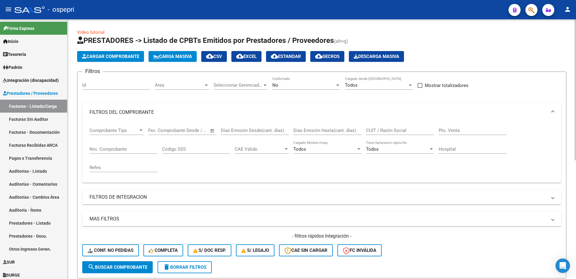
click at [387, 128] on input "CUIT / Razón Social" at bounding box center [400, 130] width 68 height 5
paste input "27356646148"
type input "27356646148"
click at [121, 263] on button "search Buscar Comprobante" at bounding box center [117, 267] width 71 height 12
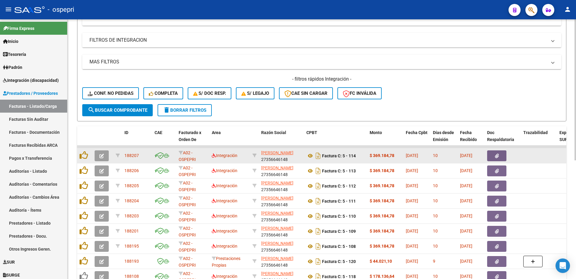
scroll to position [181, 0]
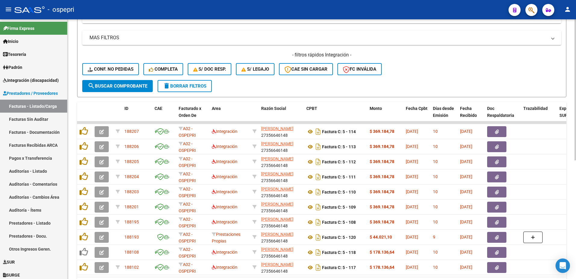
click at [433, 70] on div "- filtros rápidos Integración - Conf. no pedidas Completa S/ Doc Resp. S/ legaj…" at bounding box center [321, 66] width 479 height 28
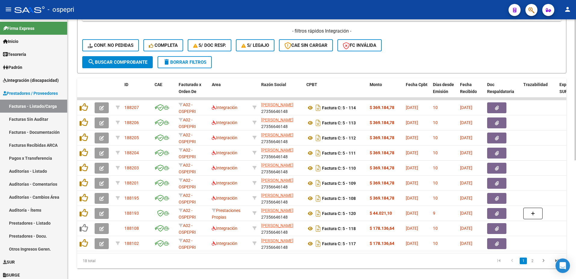
scroll to position [211, 0]
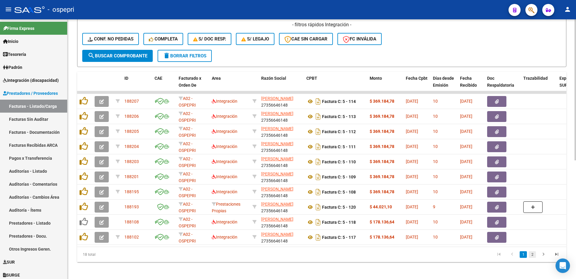
click at [533, 257] on link "2" at bounding box center [532, 254] width 7 height 7
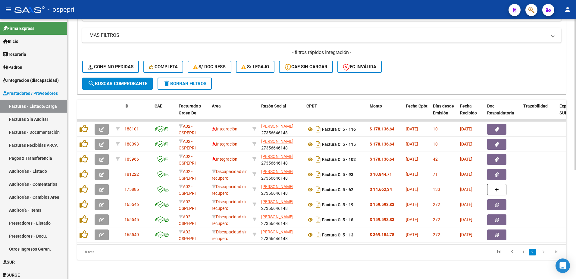
scroll to position [188, 0]
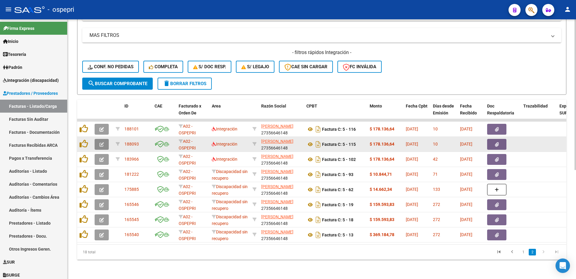
click at [104, 142] on icon "button" at bounding box center [101, 144] width 5 height 5
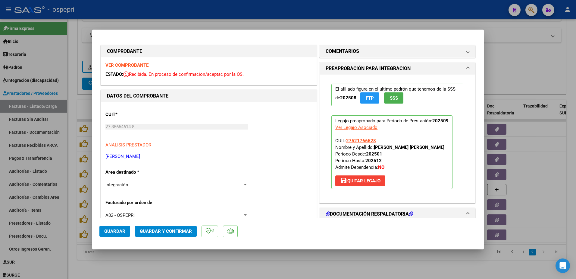
click at [126, 65] on strong "VER COMPROBANTE" at bounding box center [126, 64] width 43 height 5
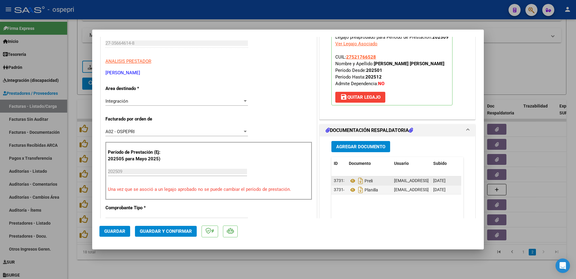
scroll to position [90, 0]
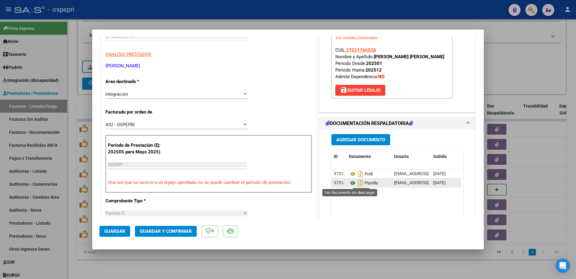
click at [350, 184] on icon at bounding box center [353, 182] width 8 height 7
click at [185, 230] on span "Guardar y Confirmar" at bounding box center [166, 230] width 52 height 5
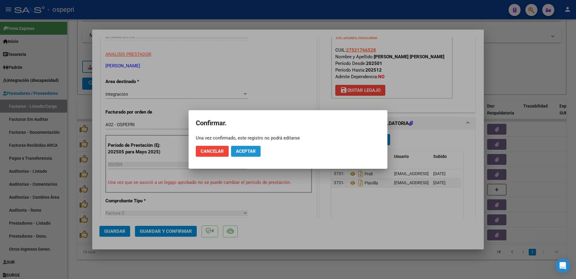
click at [241, 150] on span "Aceptar" at bounding box center [246, 150] width 20 height 5
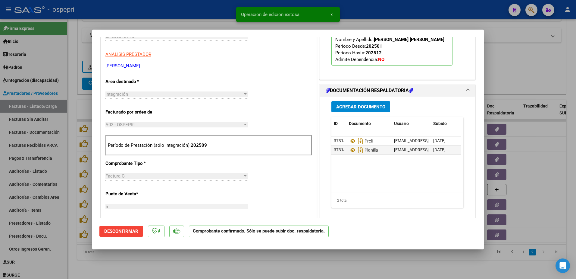
type input "$ 0,00"
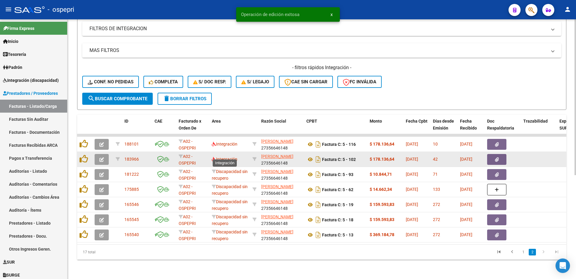
scroll to position [173, 0]
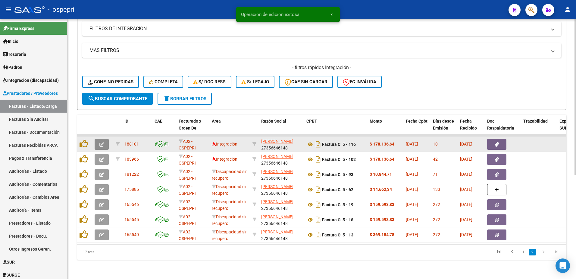
click at [100, 142] on icon "button" at bounding box center [101, 144] width 5 height 5
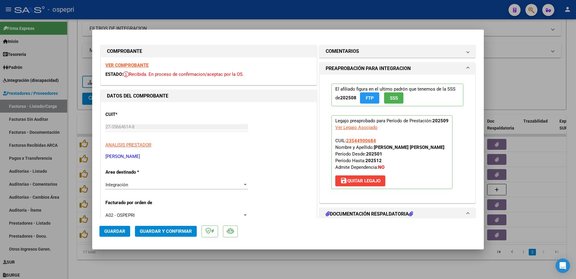
click at [132, 66] on strong "VER COMPROBANTE" at bounding box center [126, 64] width 43 height 5
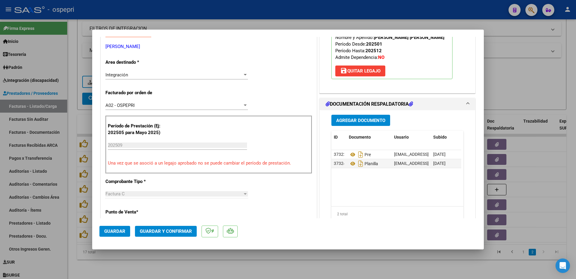
scroll to position [121, 0]
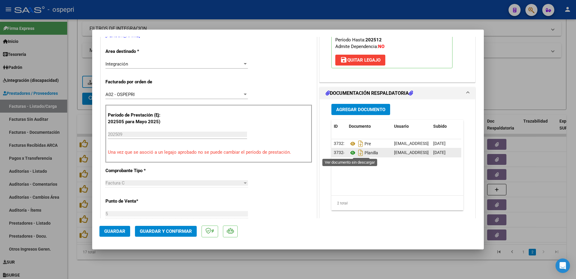
click at [351, 151] on icon at bounding box center [353, 152] width 8 height 7
click at [158, 229] on span "Guardar y Confirmar" at bounding box center [166, 230] width 52 height 5
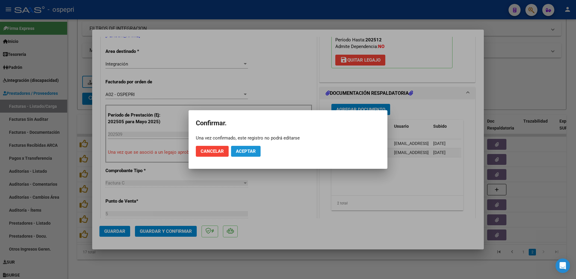
click at [238, 152] on span "Aceptar" at bounding box center [246, 150] width 20 height 5
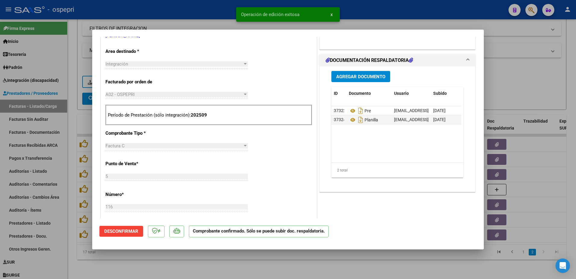
type input "$ 0,00"
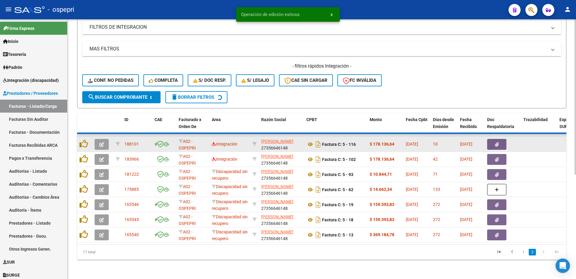
scroll to position [158, 0]
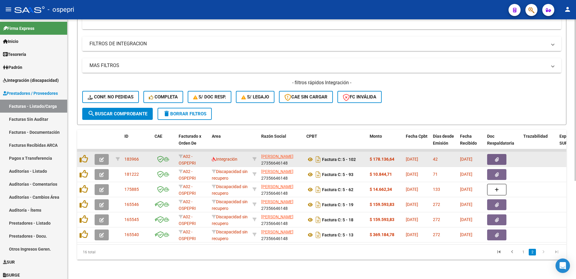
click at [99, 154] on button "button" at bounding box center [102, 159] width 14 height 11
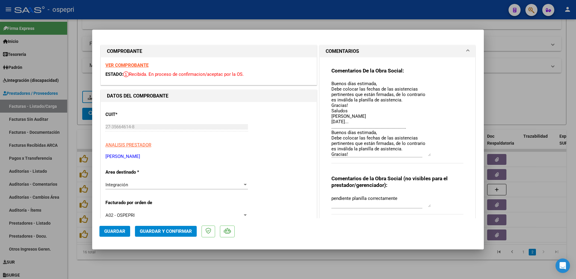
drag, startPoint x: 427, startPoint y: 90, endPoint x: 425, endPoint y: 153, distance: 63.6
click at [425, 153] on textarea "Buenos días estimada, Debe colocar las fechas de las asistencias pertinentes qu…" at bounding box center [381, 118] width 99 height 76
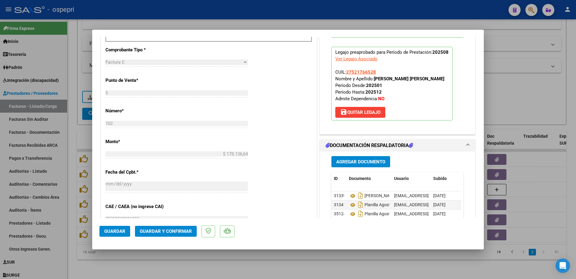
scroll to position [271, 0]
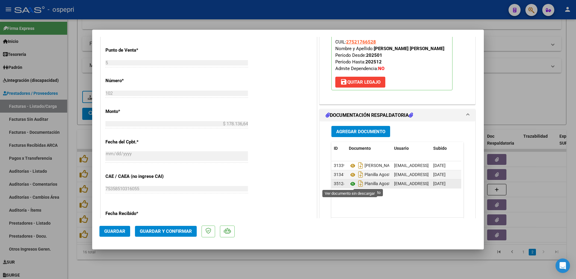
click at [350, 183] on icon at bounding box center [353, 183] width 8 height 7
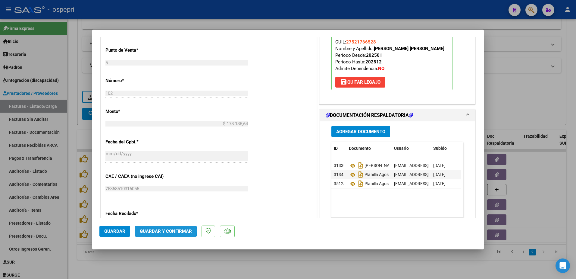
click at [154, 230] on span "Guardar y Confirmar" at bounding box center [166, 230] width 52 height 5
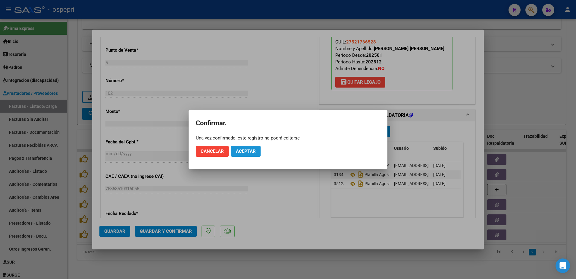
click at [242, 152] on span "Aceptar" at bounding box center [246, 150] width 20 height 5
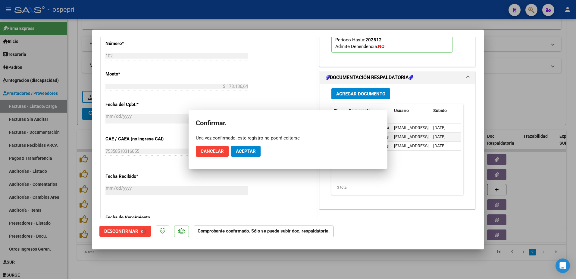
scroll to position [234, 0]
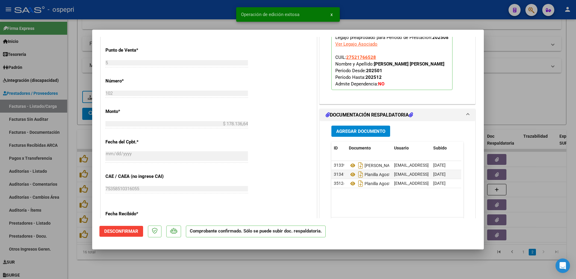
type input "$ 0,00"
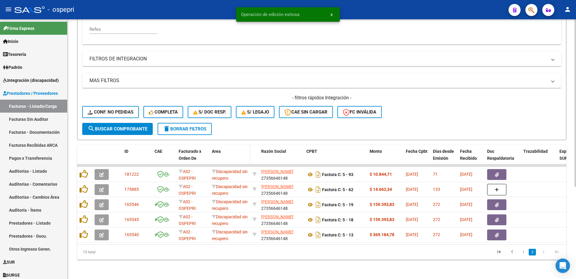
scroll to position [143, 0]
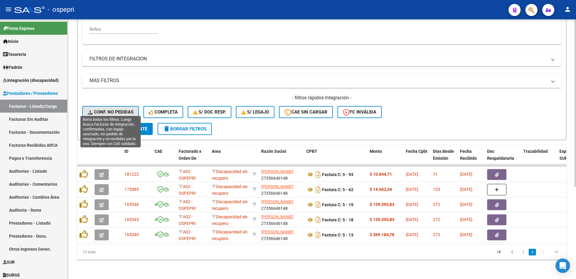
click at [117, 109] on span "Conf. no pedidas" at bounding box center [111, 111] width 46 height 5
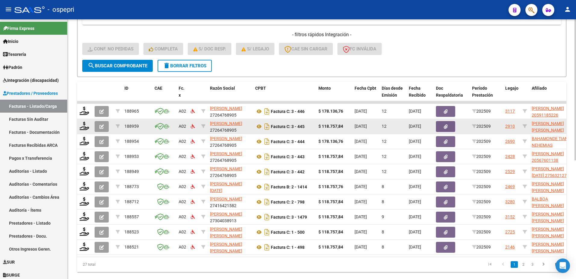
scroll to position [218, 0]
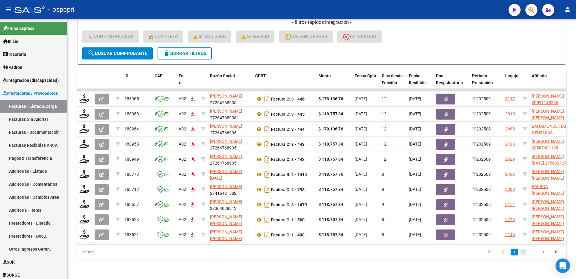
click at [523, 253] on link "2" at bounding box center [523, 251] width 7 height 7
click at [535, 252] on link "3" at bounding box center [532, 251] width 7 height 7
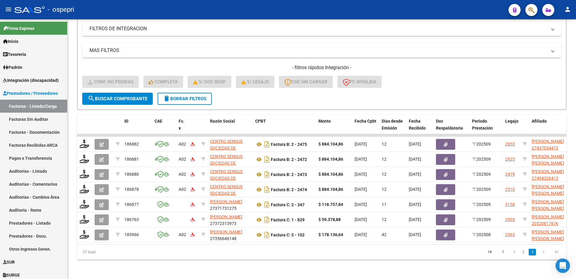
scroll to position [173, 0]
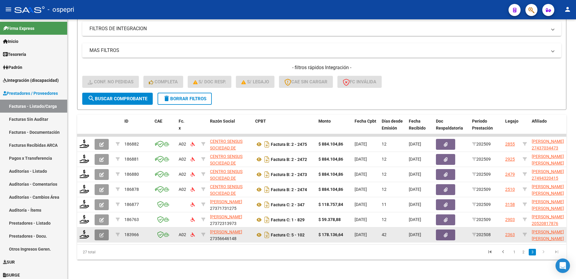
click at [99, 232] on button "button" at bounding box center [102, 234] width 14 height 11
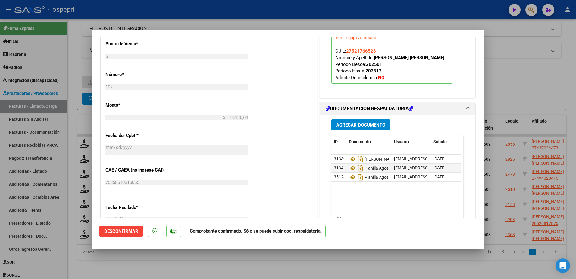
scroll to position [241, 0]
type input "$ 0,00"
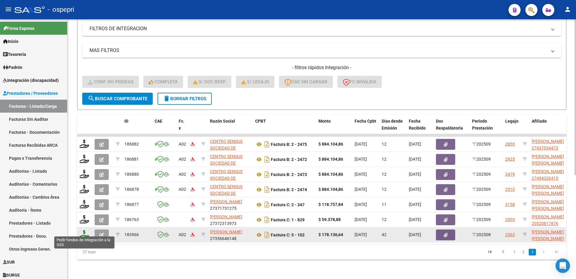
click at [82, 230] on icon at bounding box center [85, 234] width 10 height 8
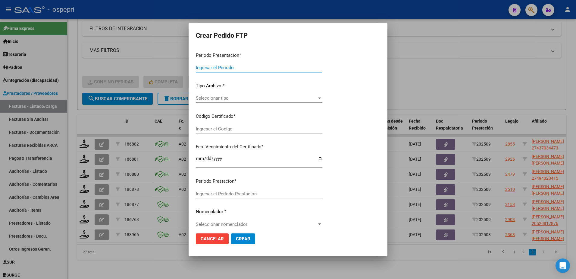
type input "202509"
type input "202508"
type input "$ 178.136,64"
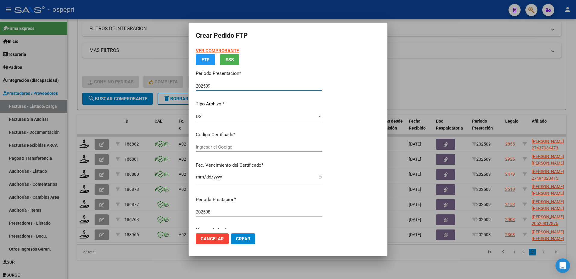
type input "2752176652-8"
type input "[DATE]"
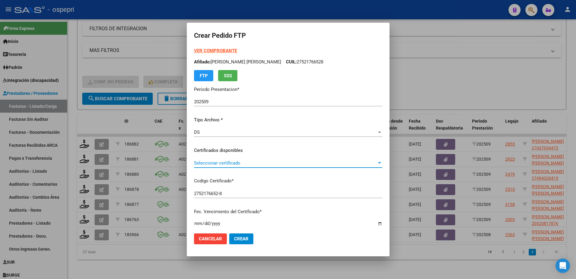
click at [220, 161] on span "Seleccionar certificado" at bounding box center [285, 162] width 183 height 5
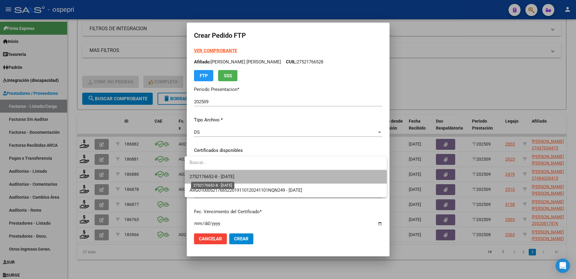
click at [228, 177] on span "2752176652-8 - [DATE]" at bounding box center [212, 176] width 45 height 5
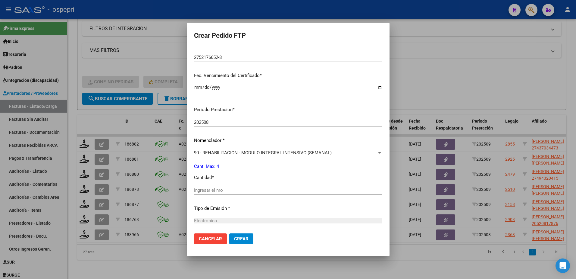
scroll to position [151, 0]
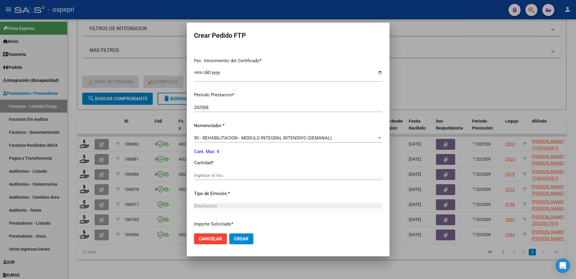
click at [216, 173] on input "Ingresar el nro" at bounding box center [288, 174] width 188 height 5
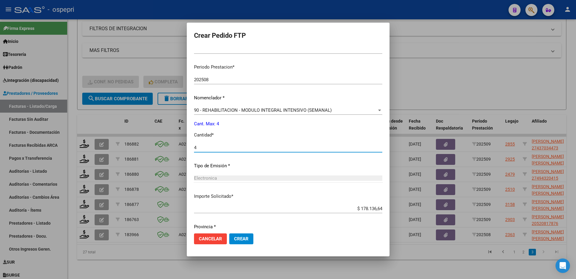
scroll to position [199, 0]
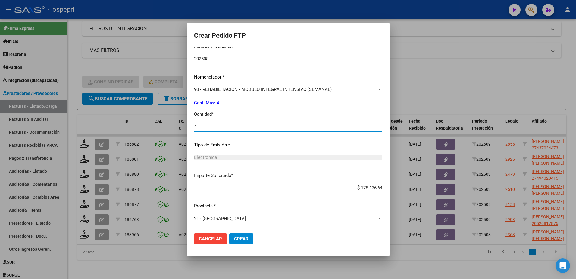
type input "4"
click at [231, 235] on button "Crear" at bounding box center [241, 238] width 24 height 11
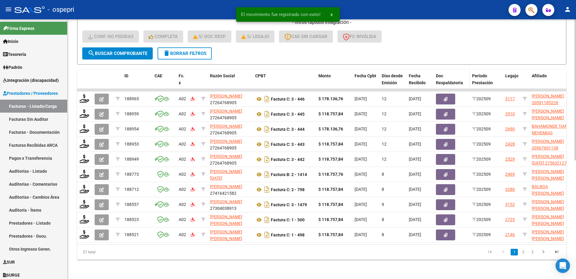
scroll to position [218, 0]
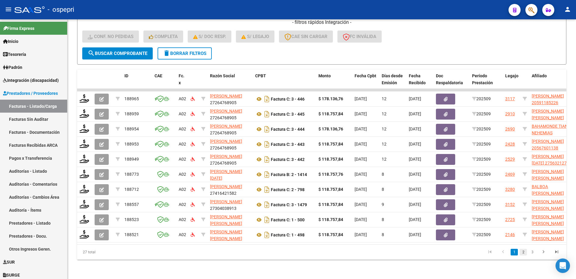
click at [522, 250] on link "2" at bounding box center [523, 251] width 7 height 7
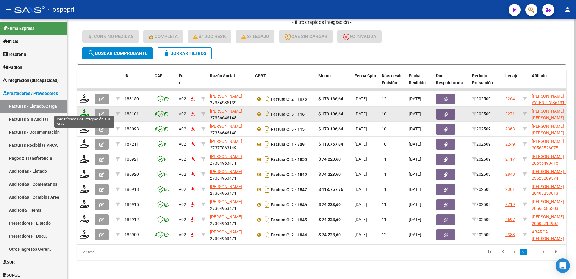
click at [82, 109] on icon at bounding box center [85, 113] width 10 height 8
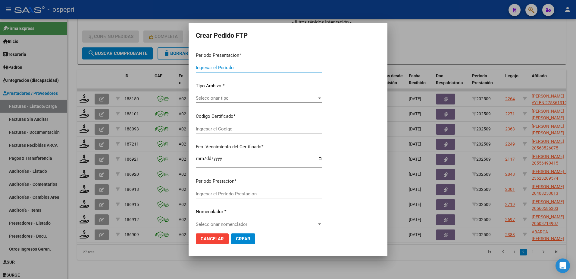
type input "202509"
type input "$ 178.136,64"
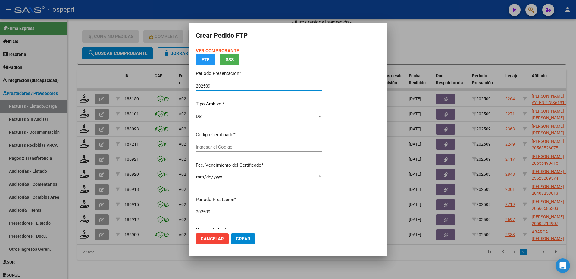
type input "2354490068-4"
type input "2027-11-15"
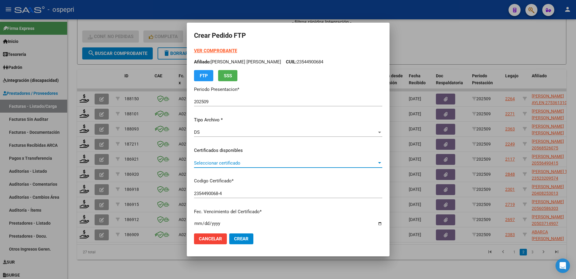
click at [241, 165] on span "Seleccionar certificado" at bounding box center [285, 162] width 183 height 5
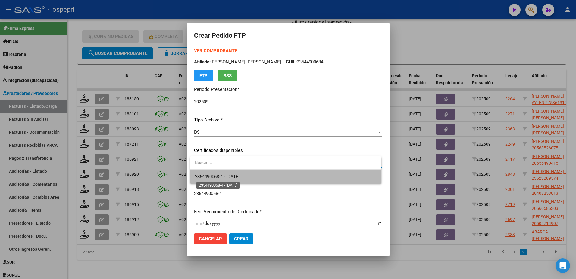
click at [237, 175] on span "2354490068-4 - 2027-11-15" at bounding box center [217, 176] width 45 height 5
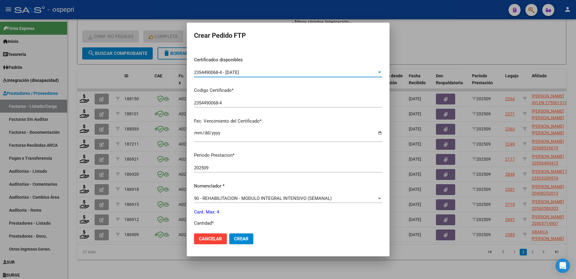
scroll to position [151, 0]
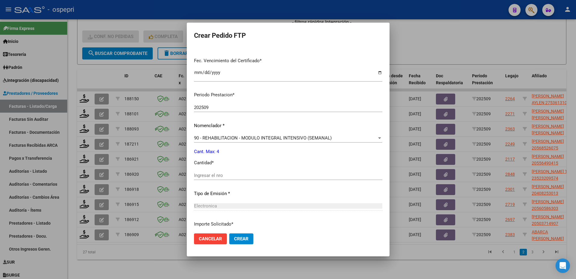
click at [222, 177] on input "Ingresar el nro" at bounding box center [288, 174] width 188 height 5
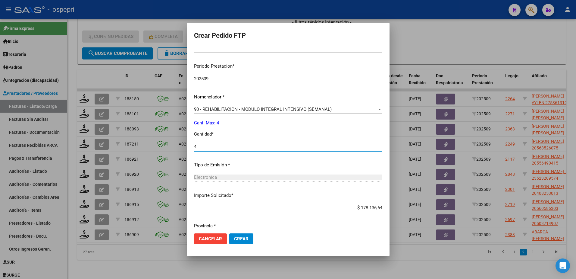
scroll to position [199, 0]
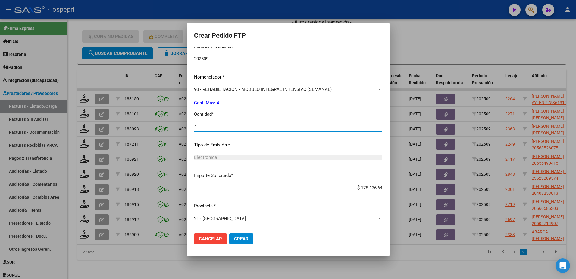
type input "4"
click at [245, 241] on span "Crear" at bounding box center [241, 238] width 14 height 5
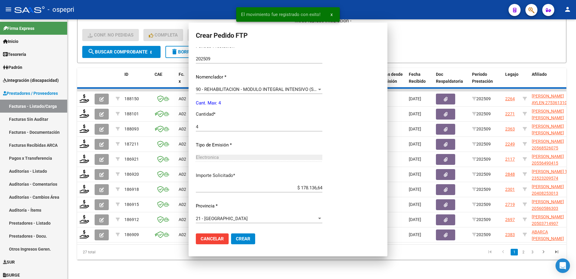
scroll to position [0, 0]
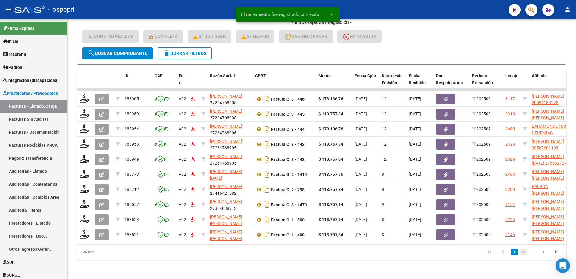
click at [525, 251] on link "2" at bounding box center [523, 251] width 7 height 7
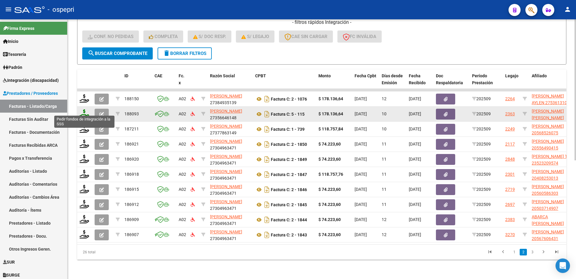
click at [84, 110] on icon at bounding box center [85, 113] width 10 height 8
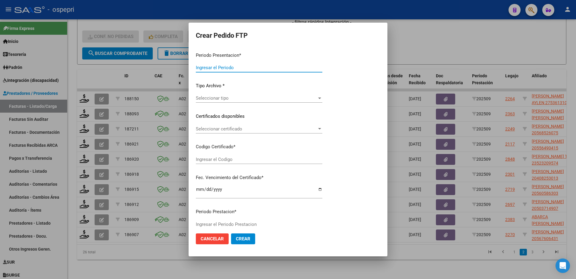
type input "202509"
type input "$ 178.136,64"
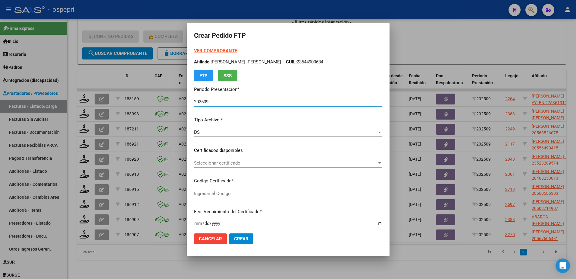
type input "2752176652-8"
click at [231, 164] on span "Seleccionar certificado" at bounding box center [285, 162] width 183 height 5
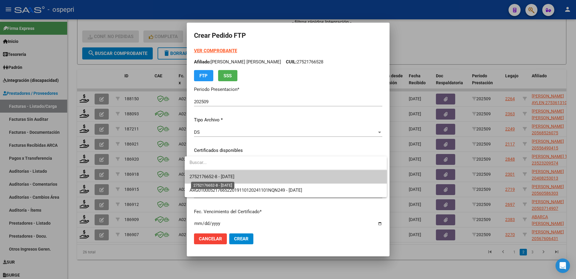
click at [231, 178] on span "2752176652-8 - [DATE]" at bounding box center [212, 176] width 45 height 5
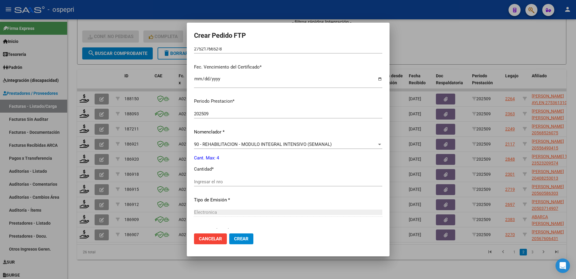
scroll to position [151, 0]
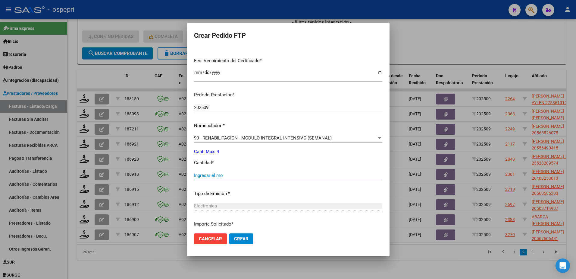
click at [204, 175] on input "Ingresar el nro" at bounding box center [288, 174] width 188 height 5
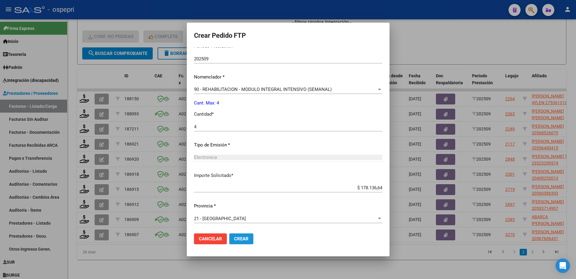
click at [241, 238] on span "Crear" at bounding box center [241, 238] width 14 height 5
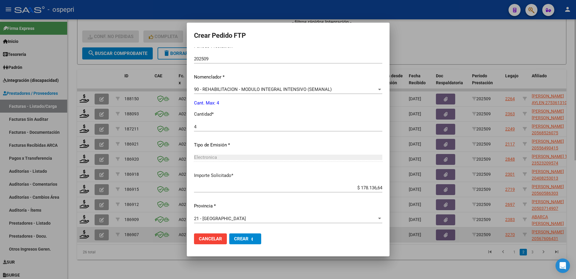
scroll to position [0, 0]
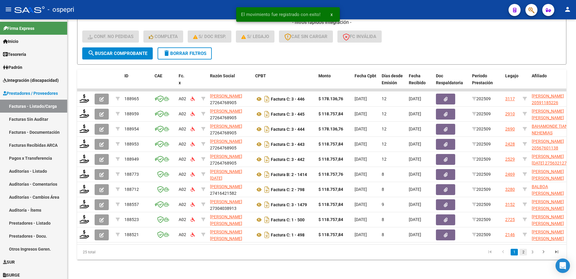
click at [522, 250] on link "2" at bounding box center [523, 251] width 7 height 7
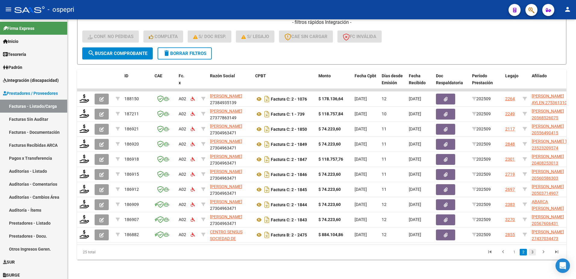
click at [532, 251] on link "3" at bounding box center [532, 251] width 7 height 7
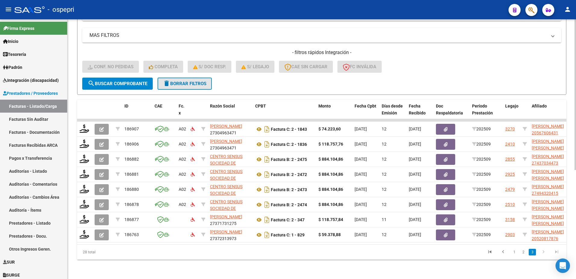
click at [193, 81] on span "delete Borrar Filtros" at bounding box center [184, 83] width 43 height 5
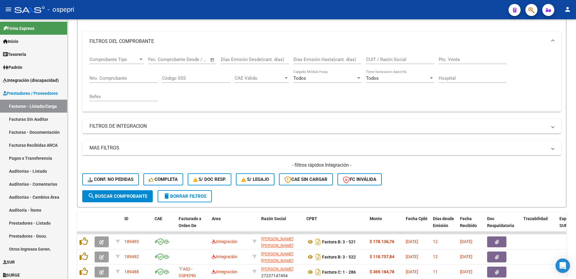
scroll to position [188, 0]
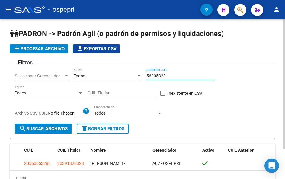
click at [172, 72] on div "56005328 Apellido o CUIL" at bounding box center [180, 74] width 68 height 12
drag, startPoint x: 169, startPoint y: 72, endPoint x: 166, endPoint y: 75, distance: 4.7
click at [168, 73] on div "56005328 Apellido o CUIL" at bounding box center [180, 74] width 68 height 12
click at [166, 75] on input "56005328" at bounding box center [180, 76] width 68 height 5
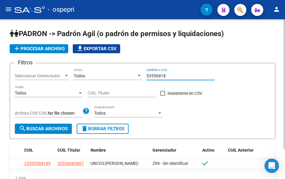
drag, startPoint x: 166, startPoint y: 77, endPoint x: 132, endPoint y: 67, distance: 35.2
click at [132, 67] on form "Filtros Seleccionar Gerenciador Seleccionar Gerenciador Todos Activo 53556818 A…" at bounding box center [142, 101] width 265 height 76
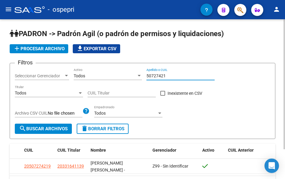
click at [172, 78] on input "50727421" at bounding box center [180, 76] width 68 height 5
click at [172, 77] on input "50727421" at bounding box center [180, 76] width 68 height 5
click at [173, 79] on div "50807381 Apellido o CUIL" at bounding box center [180, 74] width 68 height 12
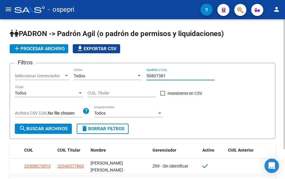
click at [171, 77] on input "50807381" at bounding box center [180, 76] width 68 height 5
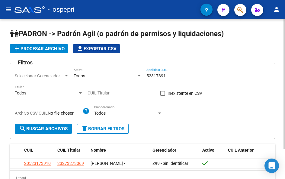
click at [172, 75] on input "52317391" at bounding box center [180, 76] width 68 height 5
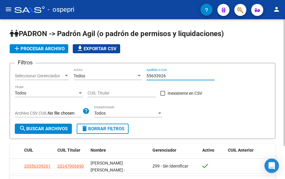
click at [173, 77] on input "55633926" at bounding box center [180, 76] width 68 height 5
drag, startPoint x: 171, startPoint y: 74, endPoint x: 168, endPoint y: 77, distance: 3.7
click at [169, 75] on input "55633926" at bounding box center [180, 76] width 68 height 5
click at [168, 77] on input "55633926" at bounding box center [180, 76] width 68 height 5
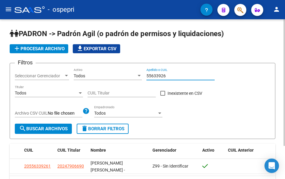
click at [168, 77] on input "55633926" at bounding box center [180, 76] width 68 height 5
drag, startPoint x: 178, startPoint y: 77, endPoint x: 140, endPoint y: 77, distance: 38.6
click at [140, 77] on div "Filtros Seleccionar Gerenciador Seleccionar Gerenciador Todos Activo 56001643 A…" at bounding box center [142, 96] width 255 height 56
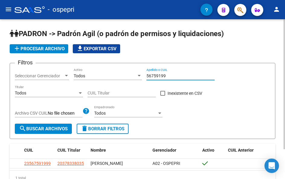
drag, startPoint x: 168, startPoint y: 75, endPoint x: 137, endPoint y: 75, distance: 31.3
click at [137, 75] on div "Filtros Seleccionar Gerenciador Seleccionar Gerenciador Todos Activo 56759199 A…" at bounding box center [142, 96] width 255 height 56
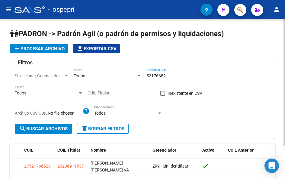
drag, startPoint x: 168, startPoint y: 77, endPoint x: 138, endPoint y: 75, distance: 29.6
click at [138, 75] on div "Filtros Seleccionar Gerenciador Seleccionar Gerenciador Todos Activo 52176652 A…" at bounding box center [142, 96] width 255 height 56
drag, startPoint x: 166, startPoint y: 77, endPoint x: 143, endPoint y: 77, distance: 22.3
click at [143, 77] on div "Filtros Seleccionar Gerenciador Seleccionar Gerenciador Todos Activo 54490068 A…" at bounding box center [142, 96] width 255 height 56
click at [169, 74] on input "55160863" at bounding box center [180, 76] width 68 height 5
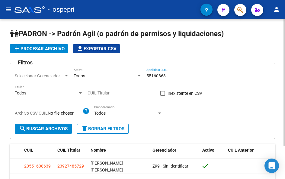
click at [169, 74] on input "55160863" at bounding box center [180, 76] width 68 height 5
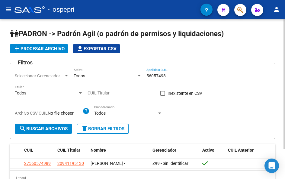
click at [174, 78] on input "56057498" at bounding box center [180, 76] width 68 height 5
click at [174, 77] on input "56057498" at bounding box center [180, 76] width 68 height 5
click at [173, 76] on input "56057498" at bounding box center [180, 76] width 68 height 5
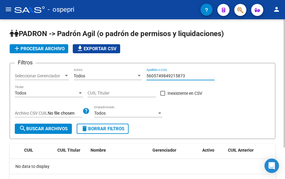
drag, startPoint x: 184, startPoint y: 76, endPoint x: 95, endPoint y: 71, distance: 89.3
click at [96, 72] on div "Filtros Seleccionar Gerenciador Seleccionar Gerenciador Todos Activo 5605749849…" at bounding box center [142, 96] width 255 height 56
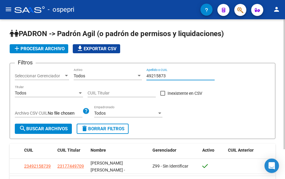
click at [176, 76] on input "49215873" at bounding box center [180, 76] width 68 height 5
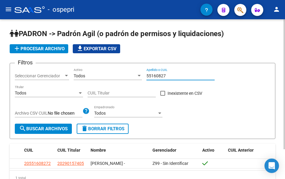
click at [169, 75] on input "55160827" at bounding box center [180, 76] width 68 height 5
click at [172, 78] on input "47495352" at bounding box center [180, 76] width 68 height 5
drag, startPoint x: 172, startPoint y: 78, endPoint x: 100, endPoint y: 78, distance: 71.7
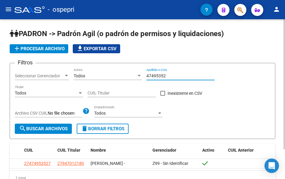
click at [171, 79] on div "47495352 Apellido o CUIL" at bounding box center [180, 74] width 68 height 12
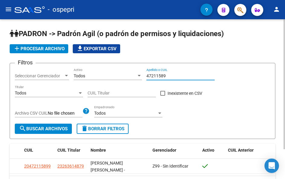
click at [175, 78] on input "47211589" at bounding box center [180, 76] width 68 height 5
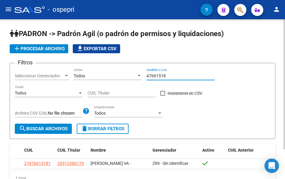
click at [168, 77] on input "47661518" at bounding box center [180, 76] width 68 height 5
click at [172, 77] on input "50466536" at bounding box center [180, 76] width 68 height 5
type input "50002462"
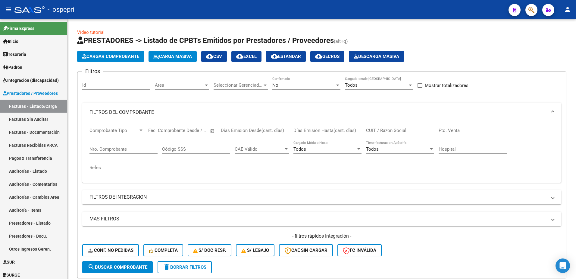
scroll to position [188, 0]
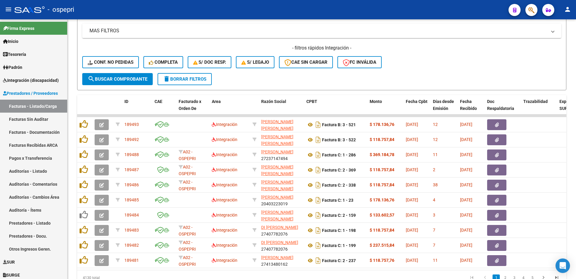
click at [205, 11] on div "- ospepri" at bounding box center [259, 9] width 490 height 13
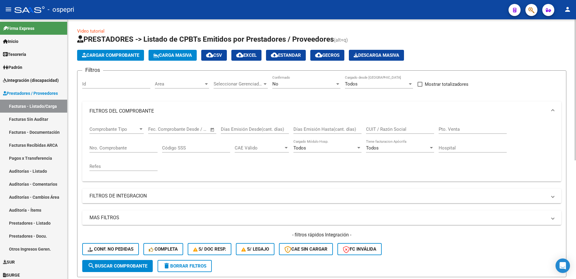
scroll to position [0, 0]
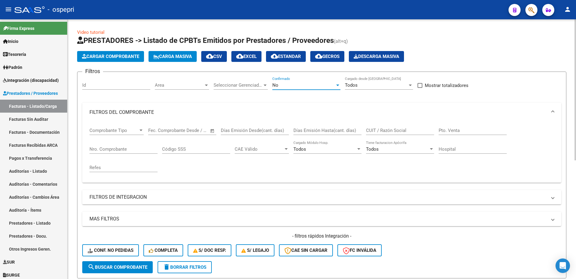
click at [337, 85] on div at bounding box center [337, 85] width 3 height 2
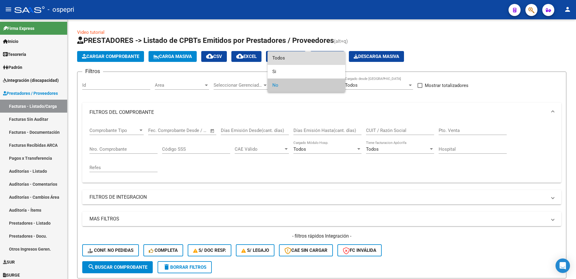
click at [283, 56] on span "Todos" at bounding box center [306, 58] width 68 height 14
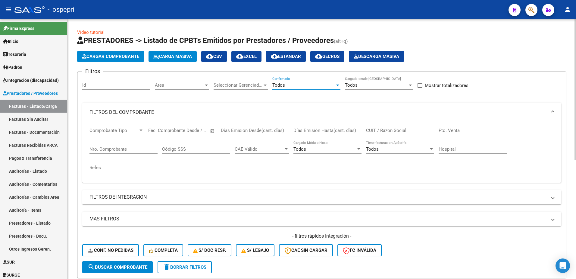
click at [401, 131] on input "CUIT / Razón Social" at bounding box center [400, 130] width 68 height 5
paste input "27356646148"
type input "27356646148"
click at [138, 267] on span "search Buscar Comprobante" at bounding box center [118, 266] width 60 height 5
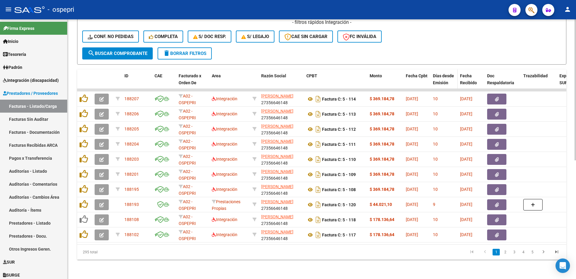
scroll to position [218, 0]
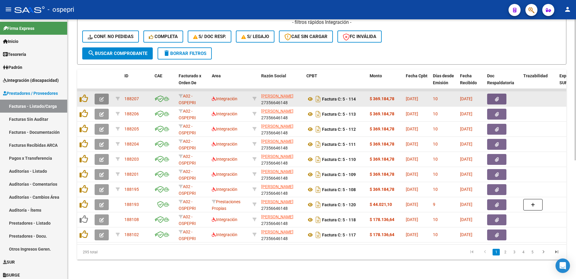
click at [100, 97] on icon "button" at bounding box center [101, 99] width 5 height 5
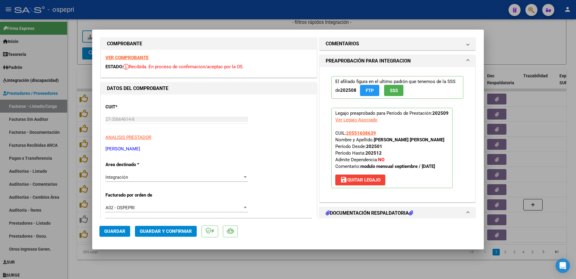
scroll to position [0, 0]
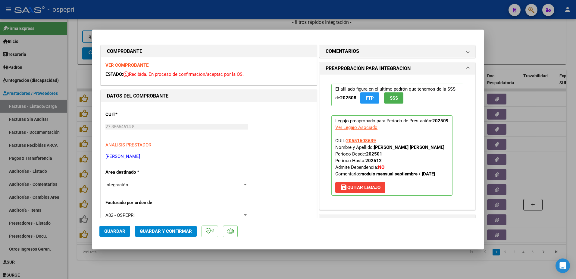
click at [135, 65] on strong "VER COMPROBANTE" at bounding box center [126, 64] width 43 height 5
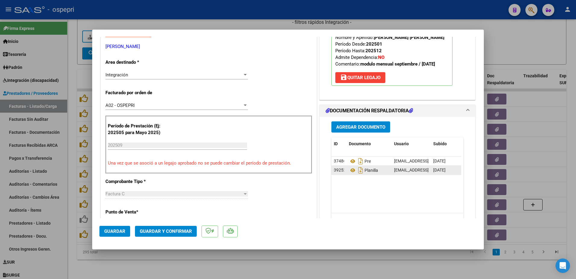
scroll to position [121, 0]
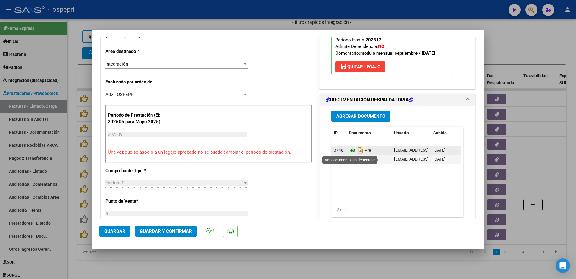
click at [350, 149] on icon at bounding box center [353, 149] width 8 height 7
click at [350, 157] on icon at bounding box center [353, 159] width 8 height 7
click at [171, 234] on button "Guardar y Confirmar" at bounding box center [166, 230] width 62 height 11
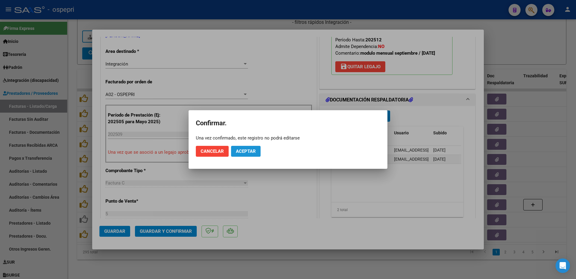
click at [241, 148] on span "Aceptar" at bounding box center [246, 150] width 20 height 5
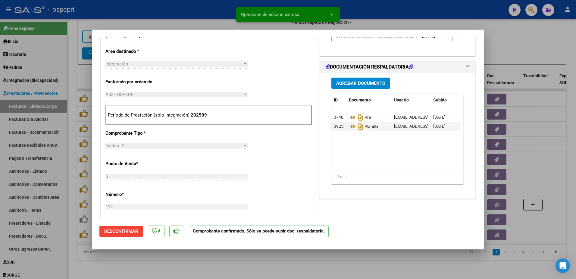
type input "$ 0,00"
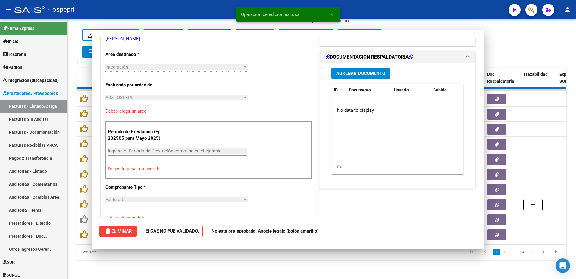
scroll to position [124, 0]
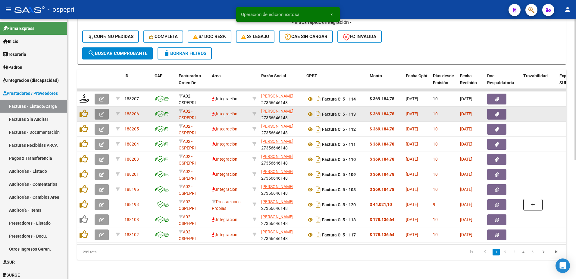
click at [100, 112] on icon "button" at bounding box center [101, 114] width 5 height 5
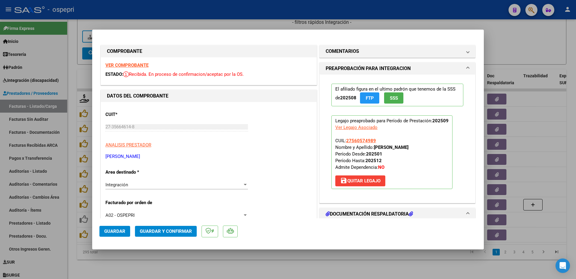
click at [121, 65] on strong "VER COMPROBANTE" at bounding box center [126, 64] width 43 height 5
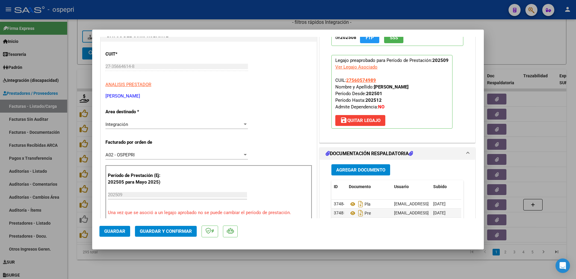
scroll to position [121, 0]
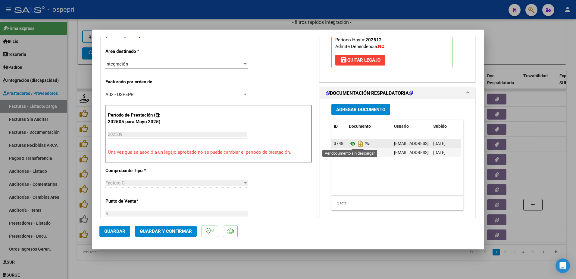
click at [351, 143] on icon at bounding box center [353, 143] width 8 height 7
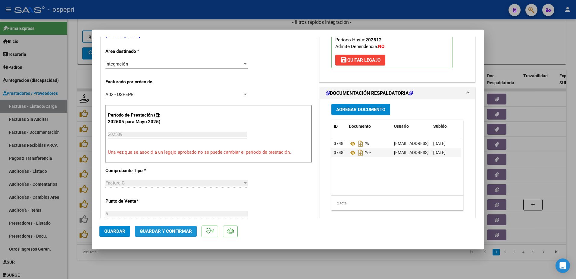
click at [166, 230] on span "Guardar y Confirmar" at bounding box center [166, 230] width 52 height 5
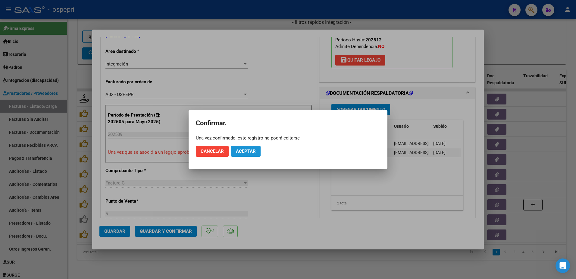
click at [249, 149] on span "Aceptar" at bounding box center [246, 150] width 20 height 5
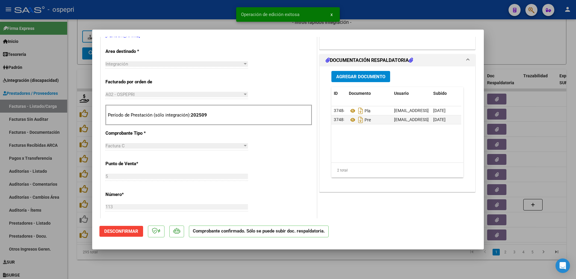
type input "$ 0,00"
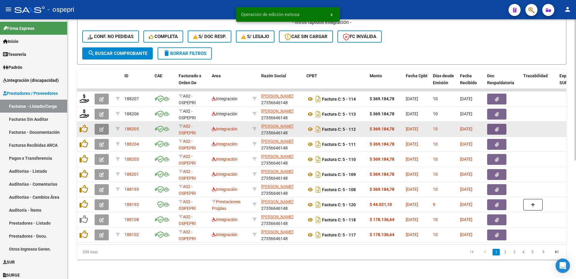
click at [98, 124] on button "button" at bounding box center [102, 129] width 14 height 11
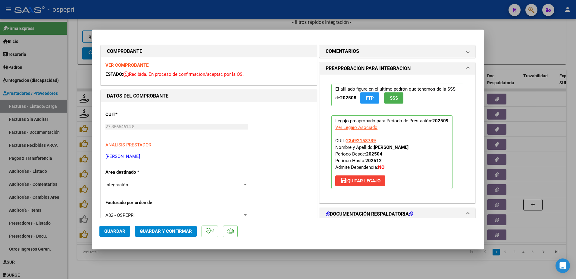
click at [127, 65] on strong "VER COMPROBANTE" at bounding box center [126, 64] width 43 height 5
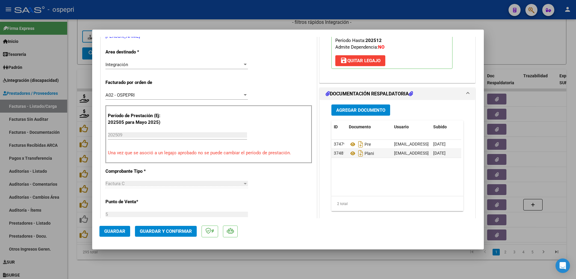
scroll to position [121, 0]
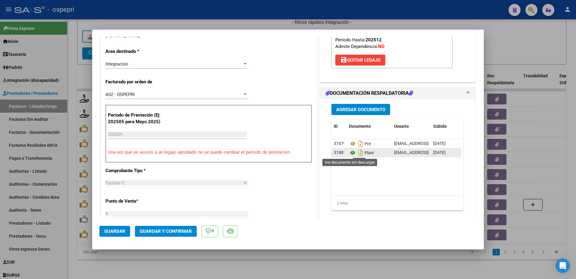
click at [350, 152] on icon at bounding box center [353, 152] width 8 height 7
click at [165, 228] on button "Guardar y Confirmar" at bounding box center [166, 230] width 62 height 11
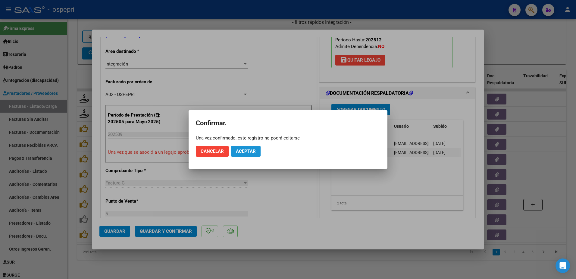
click at [240, 150] on span "Aceptar" at bounding box center [246, 150] width 20 height 5
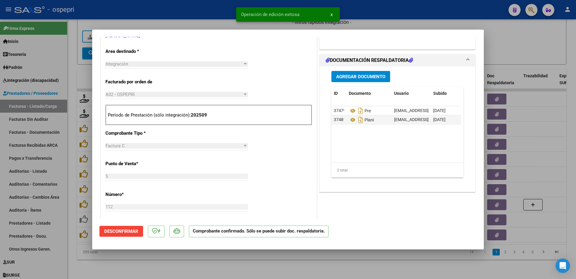
type input "$ 0,00"
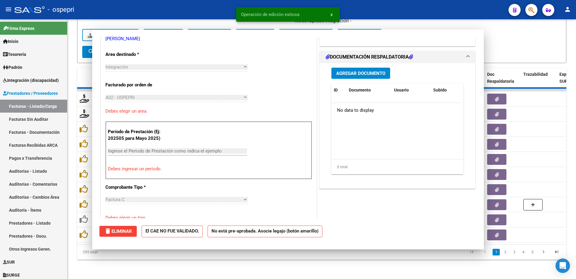
scroll to position [0, 0]
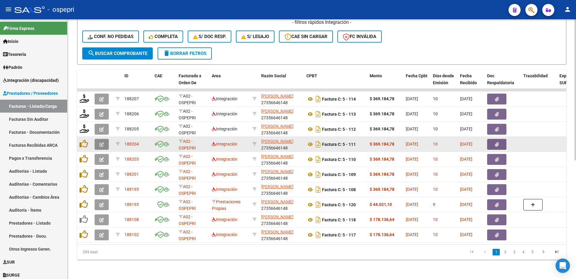
click at [105, 141] on button "button" at bounding box center [102, 144] width 14 height 11
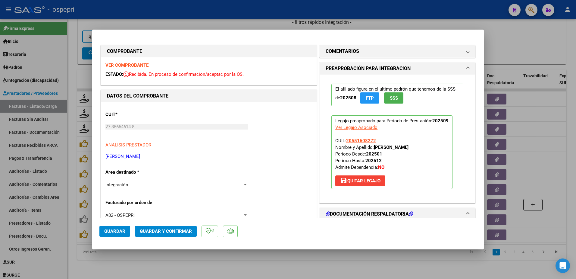
click at [119, 65] on strong "VER COMPROBANTE" at bounding box center [126, 64] width 43 height 5
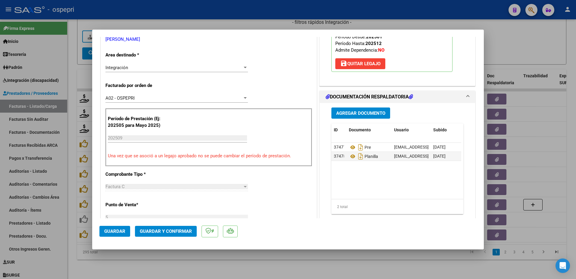
scroll to position [121, 0]
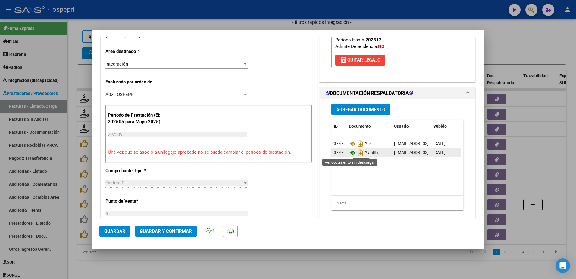
click at [351, 153] on icon at bounding box center [353, 152] width 8 height 7
click at [159, 231] on span "Guardar y Confirmar" at bounding box center [166, 230] width 52 height 5
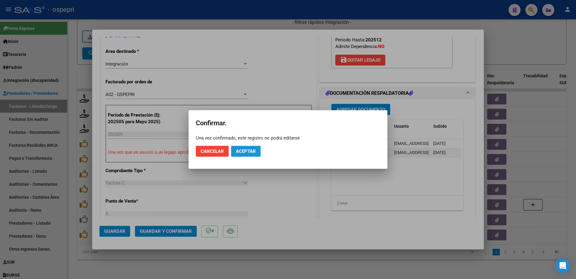
click at [244, 148] on span "Aceptar" at bounding box center [246, 150] width 20 height 5
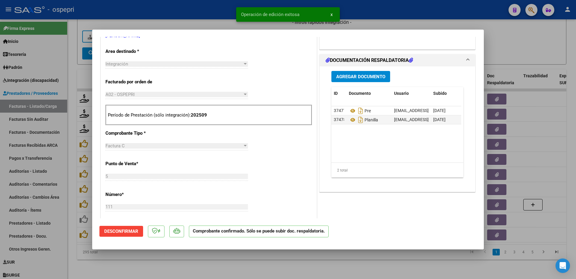
type input "$ 0,00"
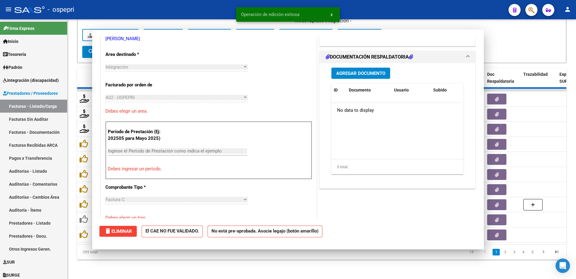
scroll to position [124, 0]
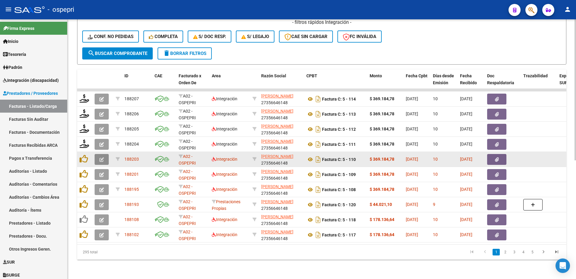
click at [98, 155] on button "button" at bounding box center [102, 159] width 14 height 11
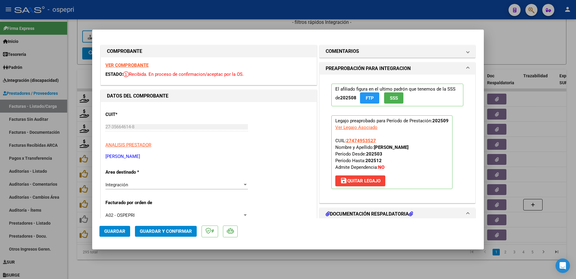
click at [126, 64] on strong "VER COMPROBANTE" at bounding box center [126, 64] width 43 height 5
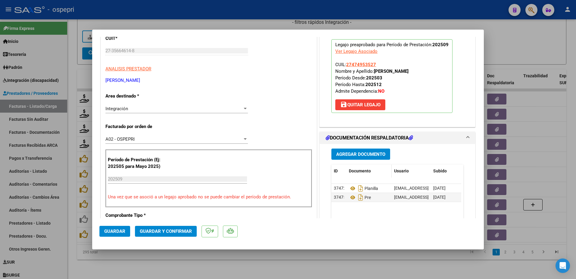
scroll to position [90, 0]
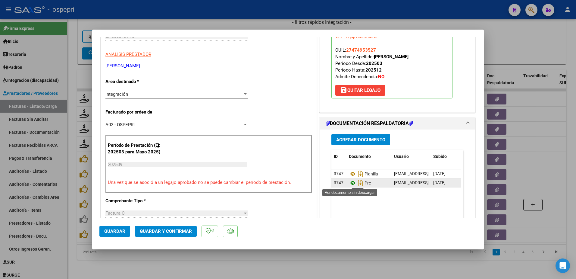
click at [351, 181] on icon at bounding box center [353, 182] width 8 height 7
click at [350, 174] on icon at bounding box center [353, 173] width 8 height 7
click at [168, 231] on span "Guardar y Confirmar" at bounding box center [166, 230] width 52 height 5
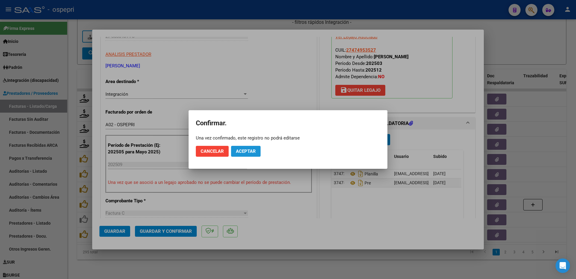
click at [252, 150] on span "Aceptar" at bounding box center [246, 150] width 20 height 5
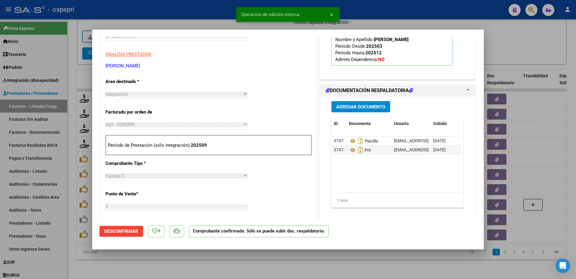
type input "$ 0,00"
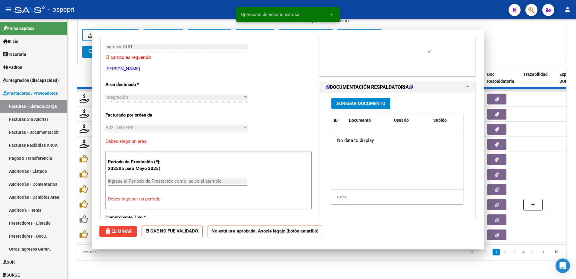
scroll to position [101, 0]
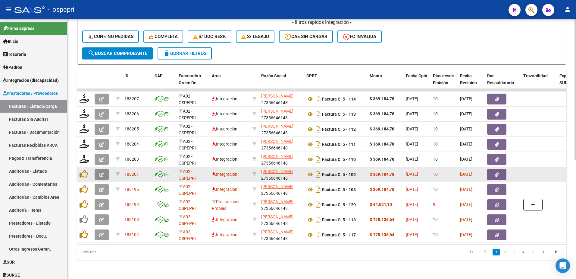
click at [103, 172] on icon "button" at bounding box center [101, 174] width 5 height 5
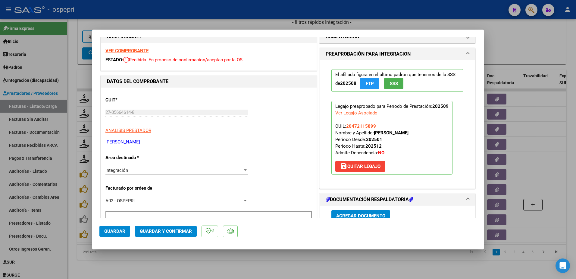
scroll to position [0, 0]
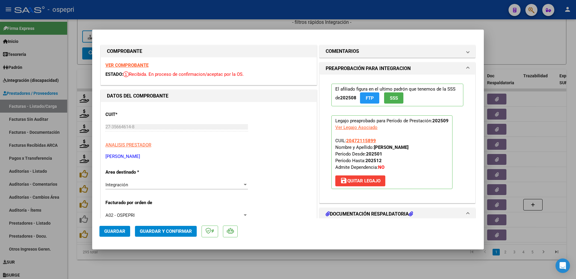
click at [137, 65] on strong "VER COMPROBANTE" at bounding box center [126, 64] width 43 height 5
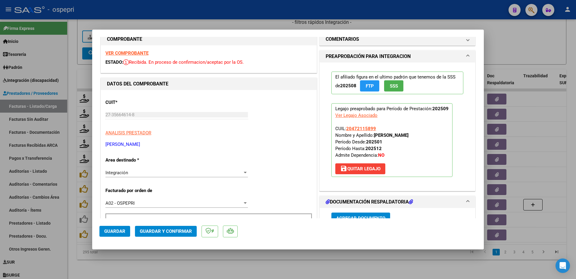
scroll to position [60, 0]
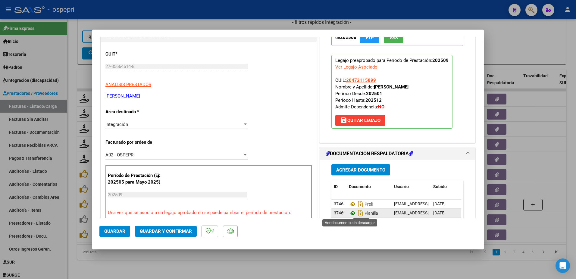
click at [349, 212] on icon at bounding box center [353, 212] width 8 height 7
click at [168, 233] on span "Guardar y Confirmar" at bounding box center [166, 230] width 52 height 5
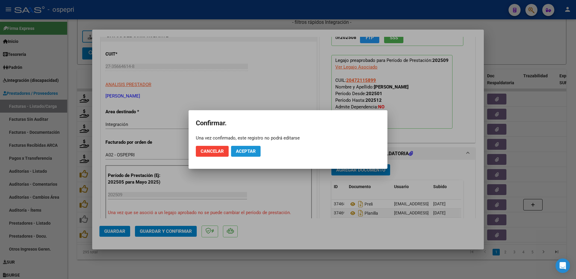
click at [247, 149] on span "Aceptar" at bounding box center [246, 150] width 20 height 5
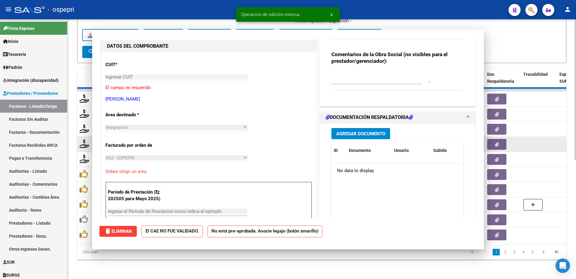
scroll to position [0, 0]
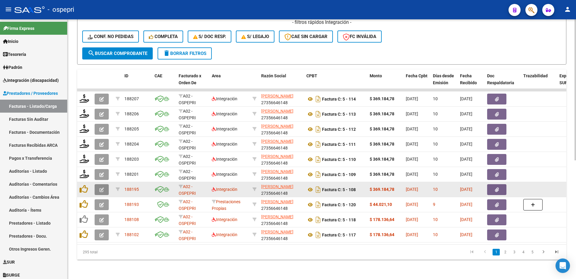
click at [101, 187] on icon "button" at bounding box center [101, 189] width 5 height 5
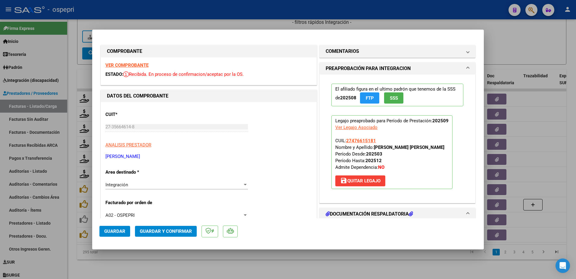
click at [139, 66] on strong "VER COMPROBANTE" at bounding box center [126, 64] width 43 height 5
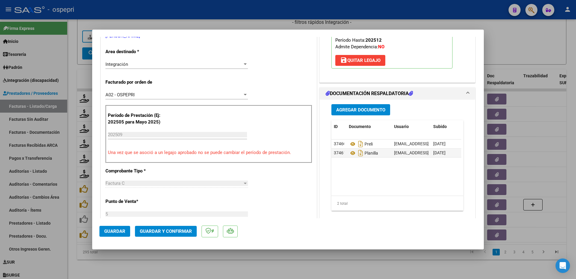
scroll to position [121, 0]
click at [349, 156] on icon at bounding box center [353, 152] width 8 height 7
click at [174, 233] on span "Guardar y Confirmar" at bounding box center [166, 230] width 52 height 5
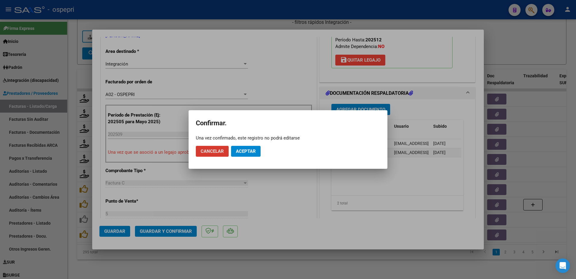
click at [242, 149] on span "Aceptar" at bounding box center [246, 150] width 20 height 5
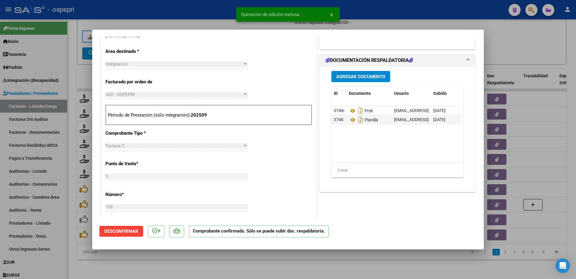
type input "$ 0,00"
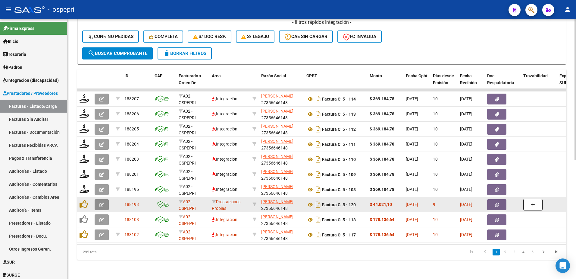
click at [100, 202] on icon "button" at bounding box center [101, 204] width 5 height 5
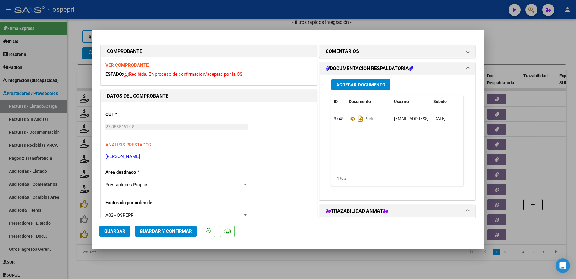
click at [142, 65] on strong "VER COMPROBANTE" at bounding box center [126, 64] width 43 height 5
click at [460, 49] on span "COMENTARIOS" at bounding box center [396, 51] width 141 height 7
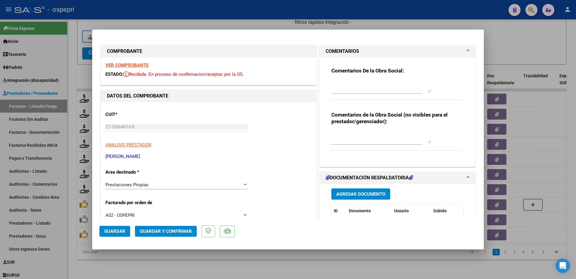
click at [348, 86] on textarea at bounding box center [381, 86] width 99 height 12
type textarea "Hola buenas tardes: esta factura corresponde que la envie por mail, NO se carga…"
click at [243, 183] on div at bounding box center [245, 184] width 5 height 5
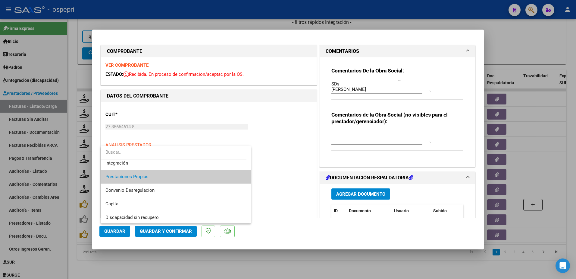
scroll to position [48, 0]
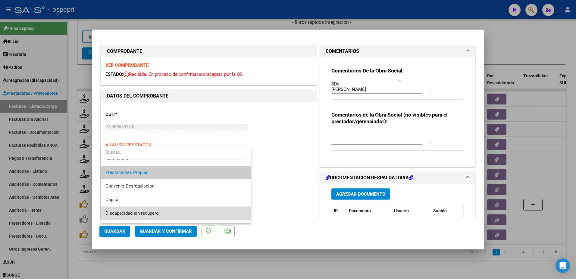
click at [179, 216] on span "Discapacidad sin recupero" at bounding box center [175, 213] width 141 height 14
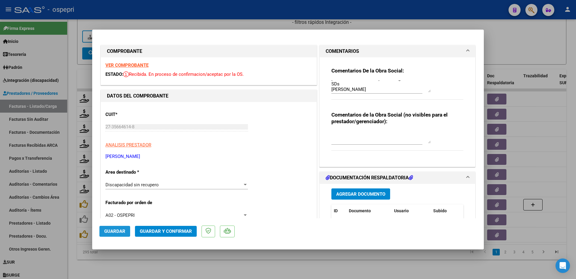
click at [121, 231] on span "Guardar" at bounding box center [114, 230] width 21 height 5
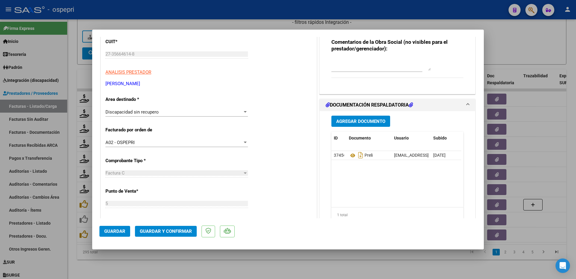
scroll to position [30, 0]
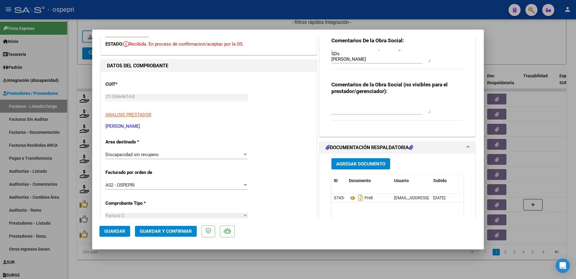
click at [110, 229] on span "Guardar" at bounding box center [114, 230] width 21 height 5
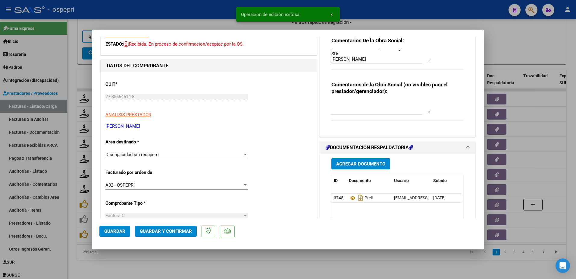
type input "$ 0,00"
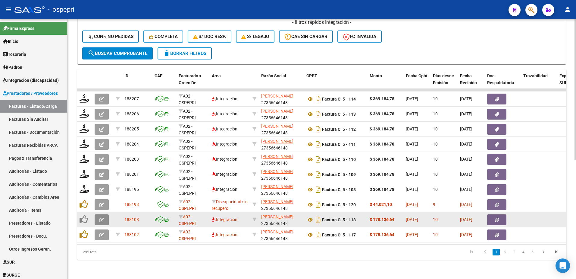
click at [103, 217] on icon "button" at bounding box center [101, 219] width 5 height 5
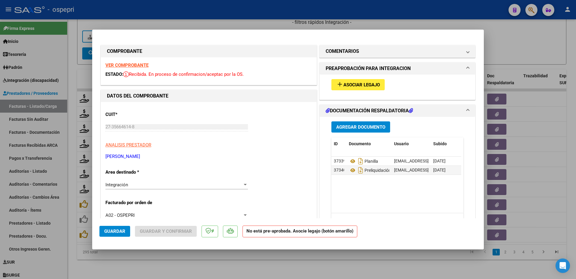
click at [136, 63] on strong "VER COMPROBANTE" at bounding box center [126, 64] width 43 height 5
click at [349, 161] on icon at bounding box center [353, 160] width 8 height 7
click at [361, 86] on span "Asociar Legajo" at bounding box center [362, 84] width 36 height 5
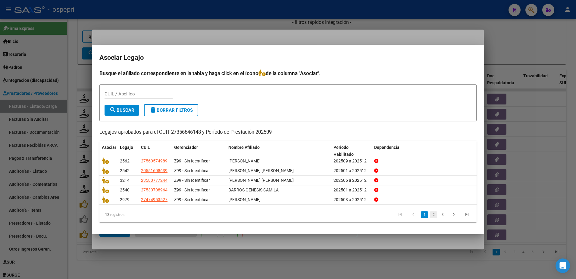
click at [432, 215] on link "2" at bounding box center [433, 214] width 7 height 7
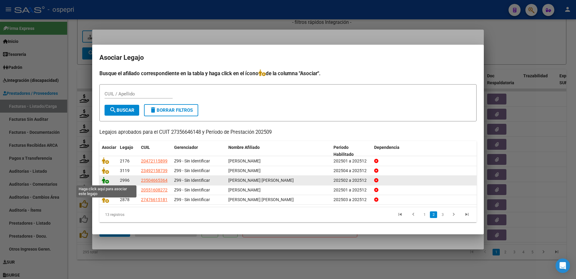
click at [108, 181] on icon at bounding box center [105, 180] width 7 height 7
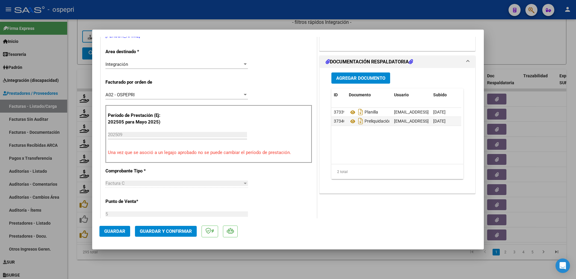
scroll to position [121, 0]
click at [148, 228] on span "Guardar y Confirmar" at bounding box center [166, 230] width 52 height 5
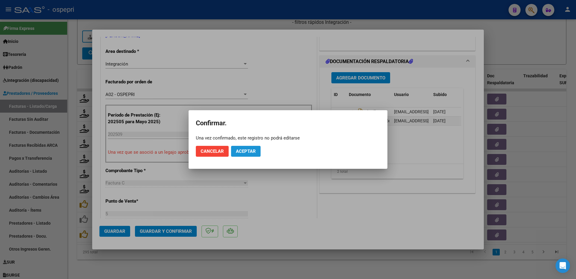
click at [244, 152] on span "Aceptar" at bounding box center [246, 150] width 20 height 5
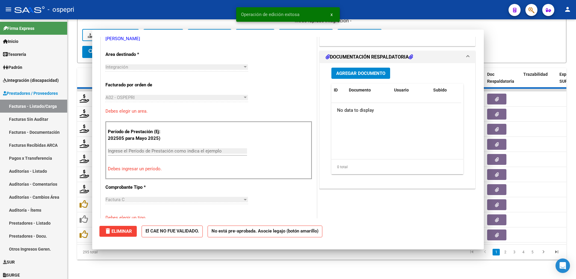
scroll to position [0, 0]
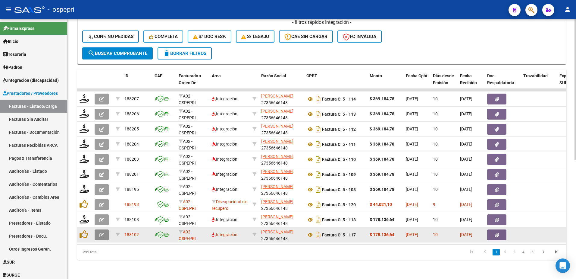
click at [100, 232] on icon "button" at bounding box center [101, 234] width 5 height 5
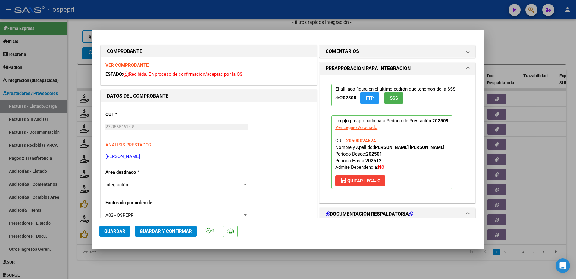
click at [126, 64] on strong "VER COMPROBANTE" at bounding box center [126, 64] width 43 height 5
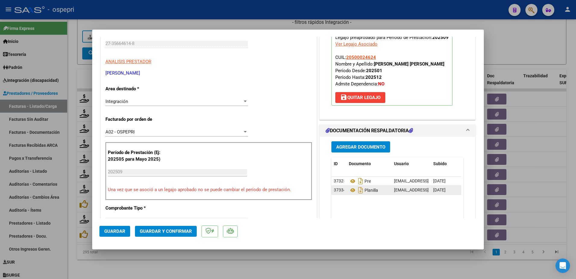
scroll to position [90, 0]
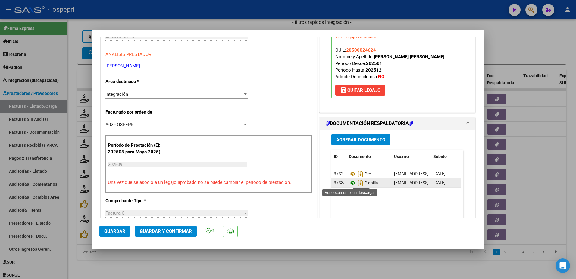
click at [349, 181] on icon at bounding box center [353, 182] width 8 height 7
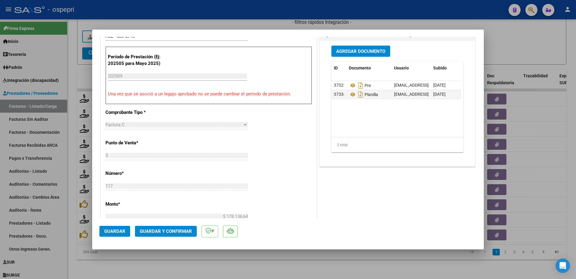
scroll to position [181, 0]
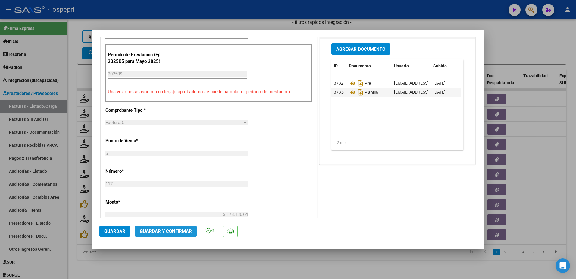
click at [171, 232] on span "Guardar y Confirmar" at bounding box center [166, 230] width 52 height 5
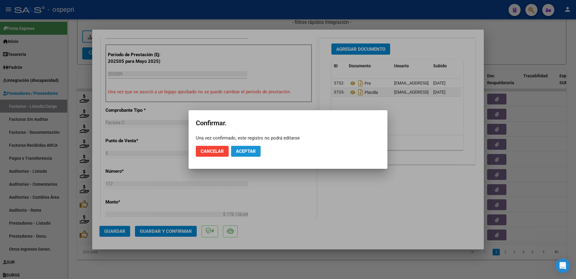
click at [247, 148] on span "Aceptar" at bounding box center [246, 150] width 20 height 5
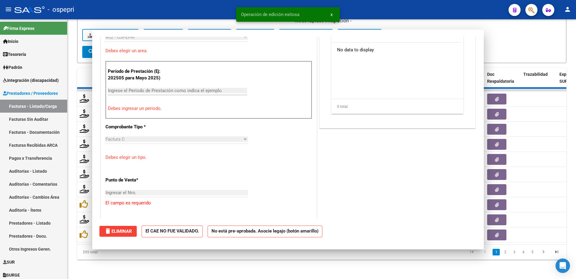
scroll to position [0, 0]
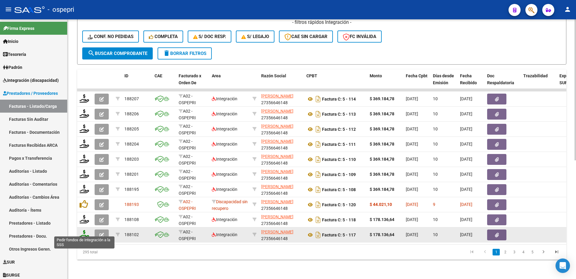
click at [85, 233] on icon at bounding box center [85, 234] width 10 height 8
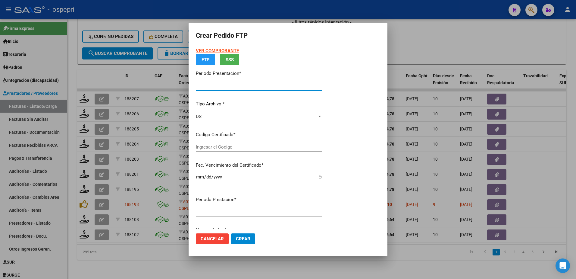
type input "202509"
type input "$ 178.136,64"
type input "2050002462-4"
type input "[DATE]"
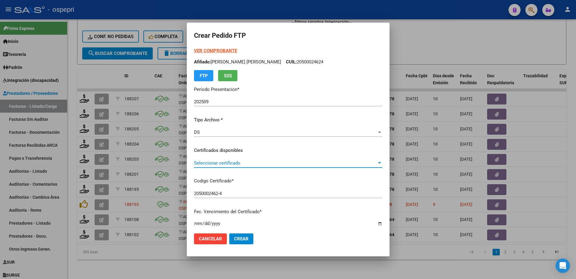
click at [227, 163] on span "Seleccionar certificado" at bounding box center [285, 162] width 183 height 5
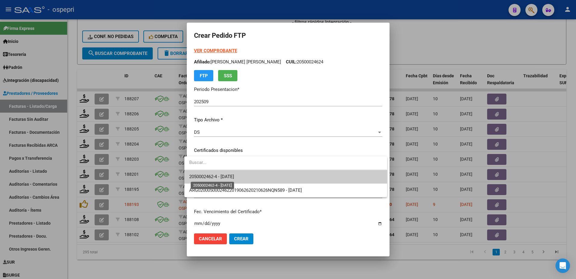
click at [226, 177] on span "2050002462-4 - [DATE]" at bounding box center [211, 176] width 45 height 5
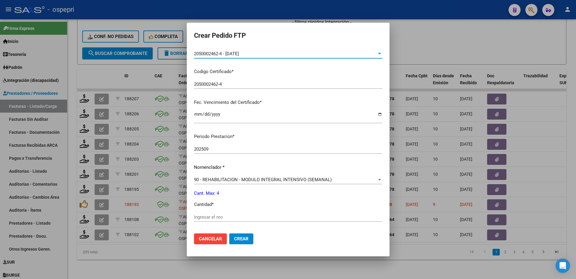
scroll to position [121, 0]
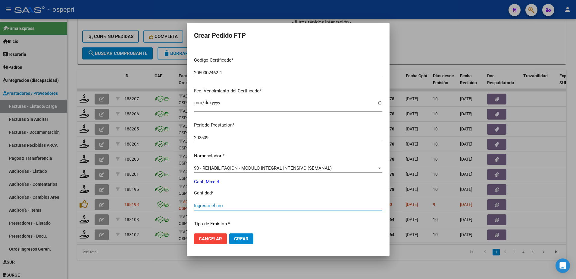
click at [219, 207] on input "Ingresar el nro" at bounding box center [288, 205] width 188 height 5
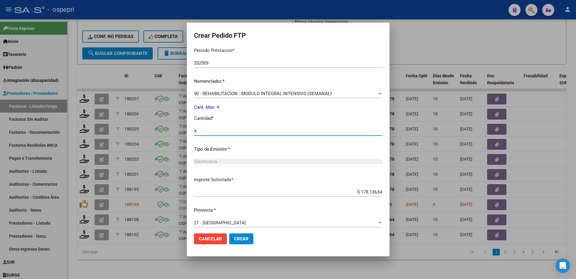
scroll to position [199, 0]
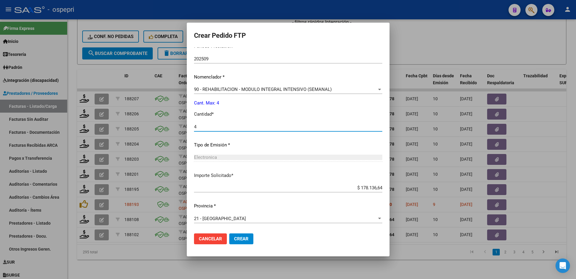
type input "4"
click at [238, 238] on span "Crear" at bounding box center [241, 238] width 14 height 5
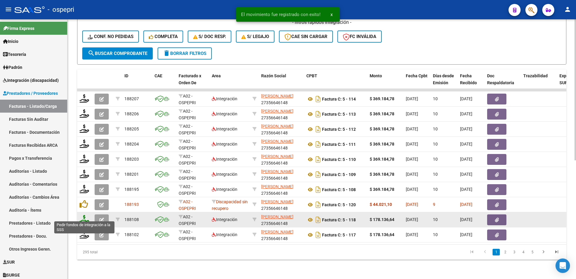
click at [86, 216] on icon at bounding box center [85, 219] width 10 height 8
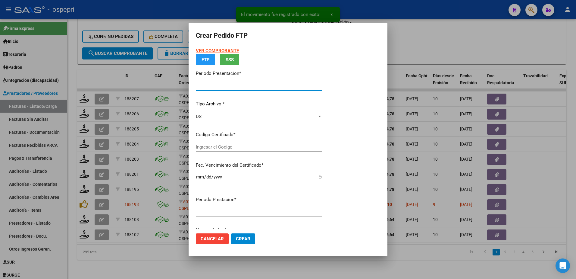
type input "202509"
type input "$ 178.136,64"
type input "ARG01000504665362019050720220507NQN589"
type input "[DATE]"
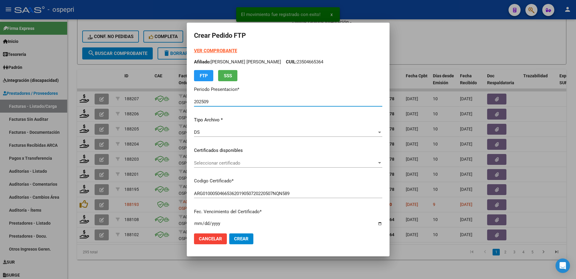
click at [220, 163] on span "Seleccionar certificado" at bounding box center [285, 162] width 183 height 5
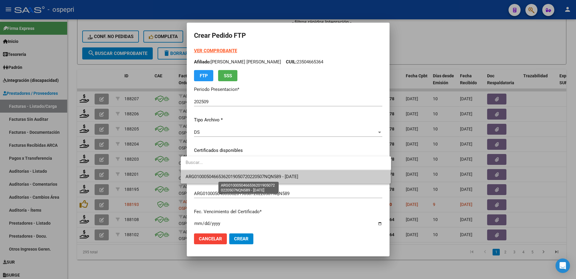
click at [222, 176] on span "ARG01000504665362019050720220507NQN589 - [DATE]" at bounding box center [242, 176] width 113 height 5
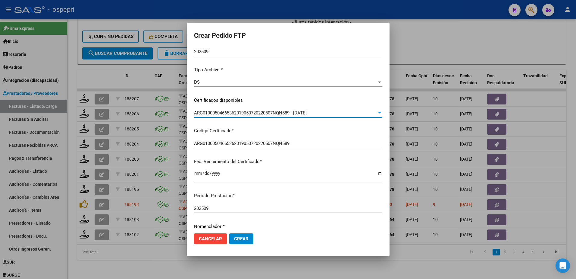
scroll to position [121, 0]
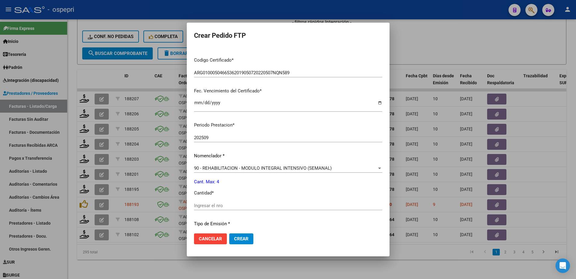
click at [221, 208] on div "Ingresar el nro" at bounding box center [288, 205] width 188 height 9
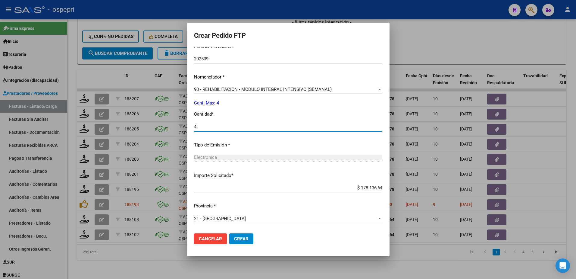
type input "4"
click at [234, 238] on span "Crear" at bounding box center [241, 238] width 14 height 5
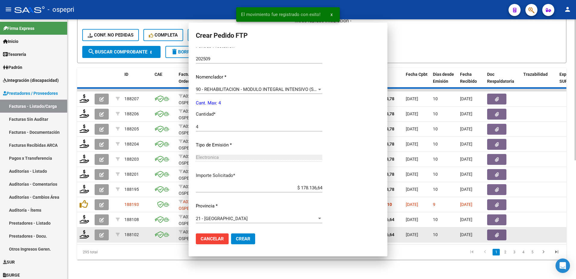
scroll to position [165, 0]
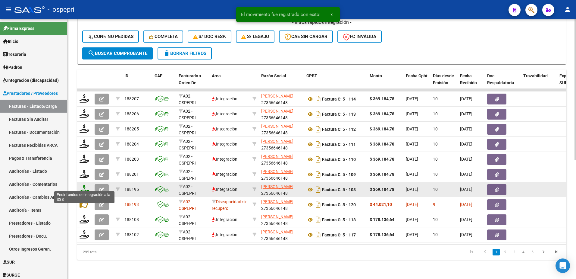
click at [83, 187] on icon at bounding box center [85, 188] width 10 height 8
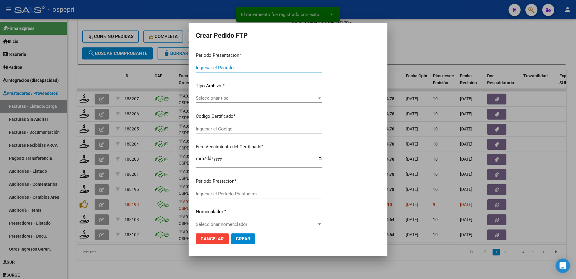
type input "202509"
type input "$ 369.184,78"
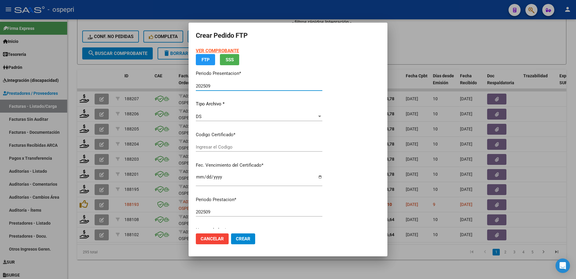
type input "ARG01000476615182023071120330711NQN589"
type input "[DATE]"
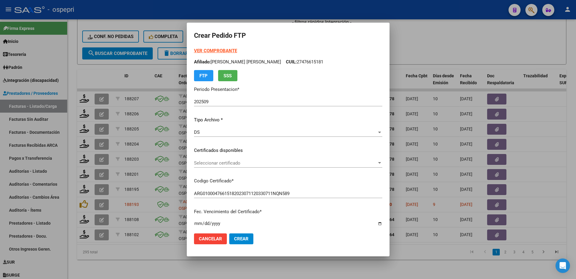
click at [214, 159] on div "Seleccionar certificado Seleccionar certificado" at bounding box center [288, 162] width 188 height 9
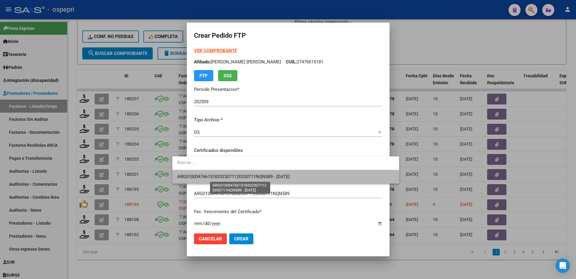
click at [218, 177] on span "ARG01000476615182023071120330711NQN589 - [DATE]" at bounding box center [233, 176] width 113 height 5
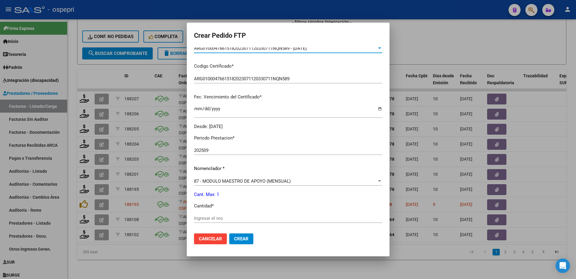
scroll to position [121, 0]
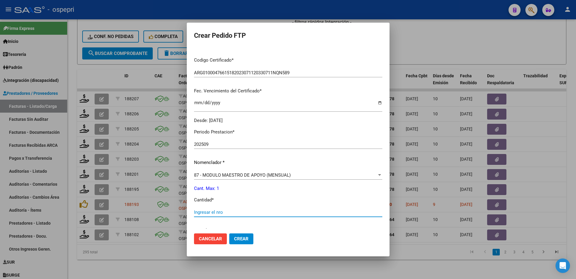
click at [203, 211] on input "Ingresar el nro" at bounding box center [288, 211] width 188 height 5
type input "1"
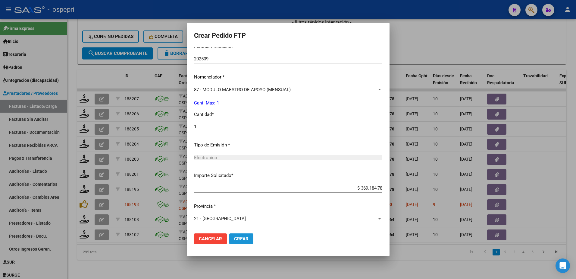
click at [234, 238] on span "Crear" at bounding box center [241, 238] width 14 height 5
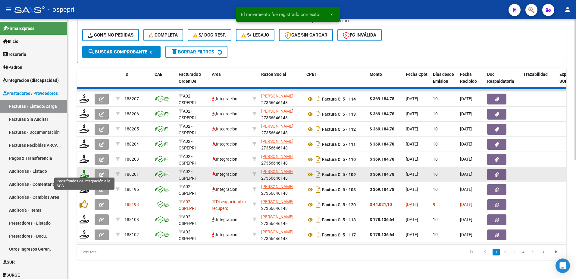
click at [85, 170] on icon at bounding box center [85, 173] width 10 height 8
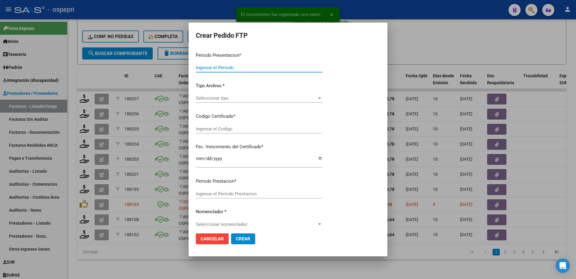
type input "202509"
type input "$ 369.184,78"
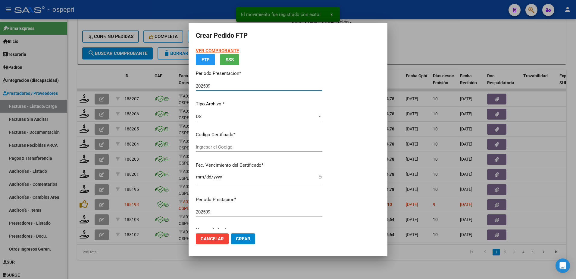
type input "ARG02000472115892017062220220622NQN589"
type input "[DATE]"
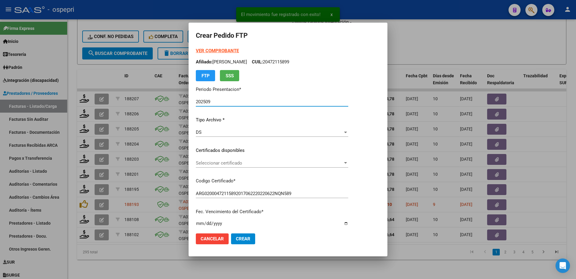
click at [222, 160] on span "Seleccionar certificado" at bounding box center [269, 162] width 147 height 5
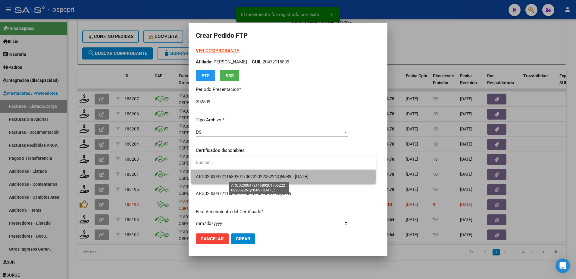
click at [223, 177] on span "ARG02000472115892017062220220622NQN589 - [DATE]" at bounding box center [252, 176] width 113 height 5
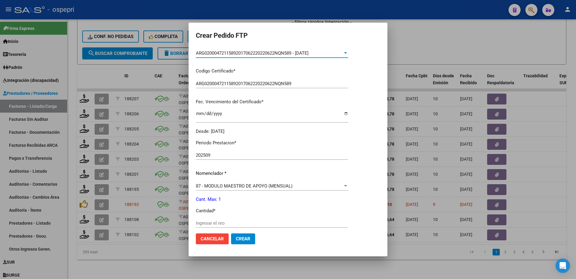
scroll to position [181, 0]
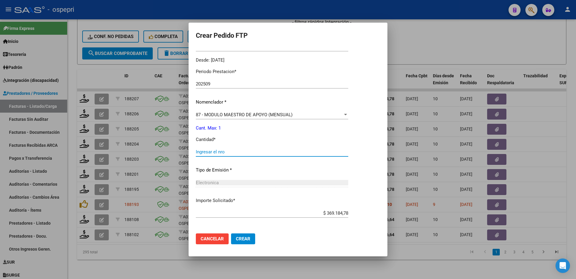
click at [210, 152] on input "Ingresar el nro" at bounding box center [272, 151] width 153 height 5
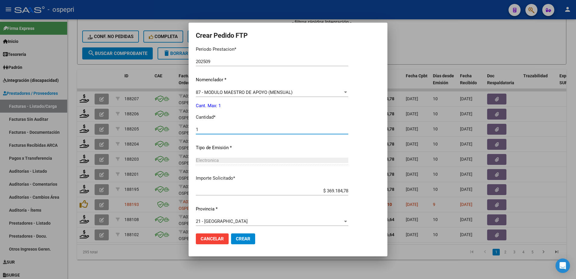
scroll to position [206, 0]
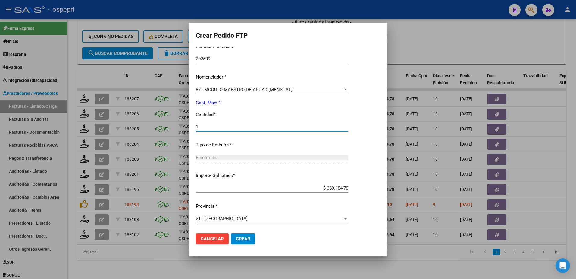
type input "1"
click at [241, 234] on button "Crear" at bounding box center [243, 238] width 24 height 11
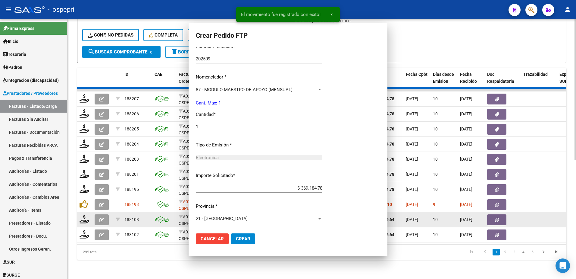
scroll to position [172, 0]
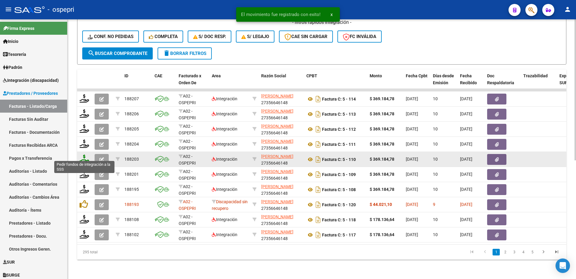
click at [84, 157] on icon at bounding box center [85, 158] width 10 height 8
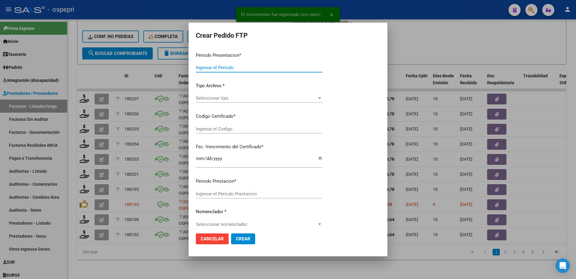
type input "202509"
type input "$ 369.184,78"
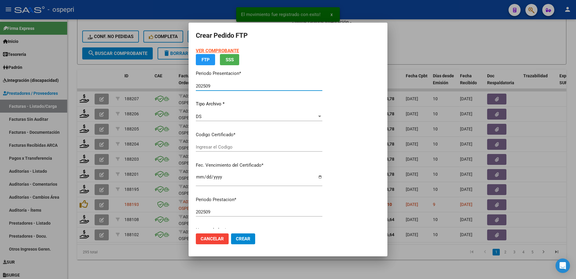
type input "27474953527"
type input "[DATE]"
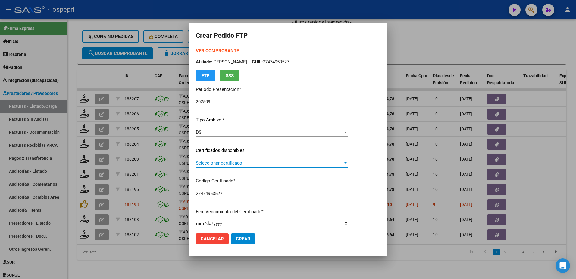
click at [228, 162] on span "Seleccionar certificado" at bounding box center [269, 162] width 147 height 5
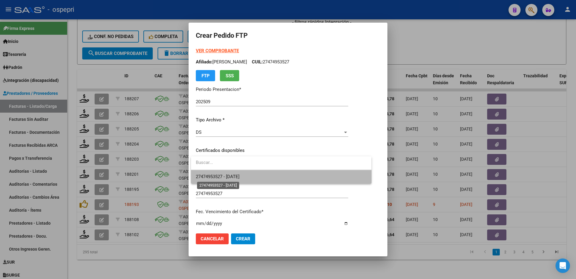
click at [229, 176] on span "27474953527 - [DATE]" at bounding box center [218, 176] width 44 height 5
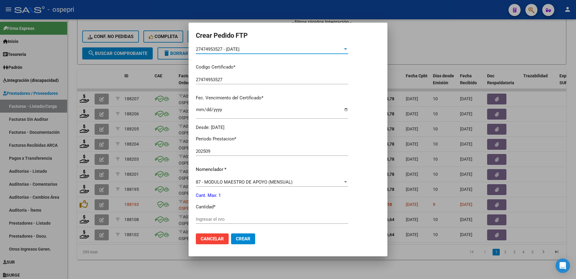
scroll to position [151, 0]
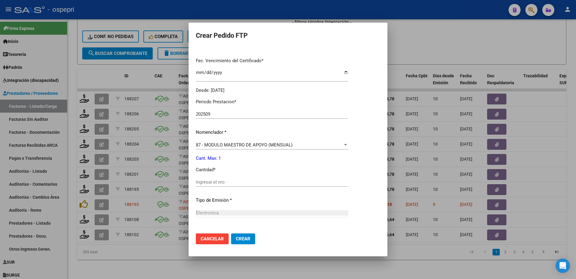
click at [224, 185] on div "Ingresar el nro" at bounding box center [272, 181] width 153 height 9
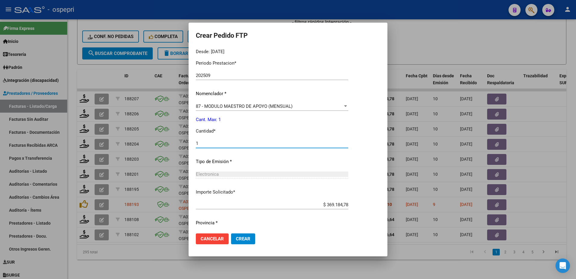
scroll to position [206, 0]
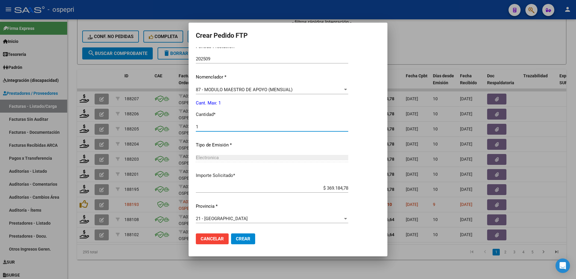
type input "1"
click at [238, 238] on span "Crear" at bounding box center [243, 238] width 14 height 5
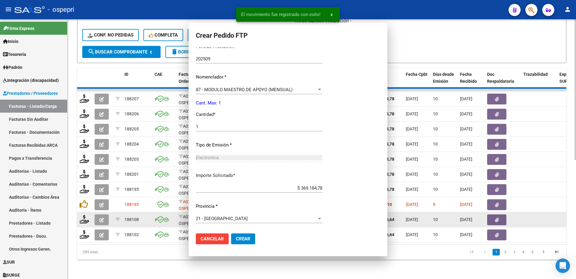
scroll to position [0, 0]
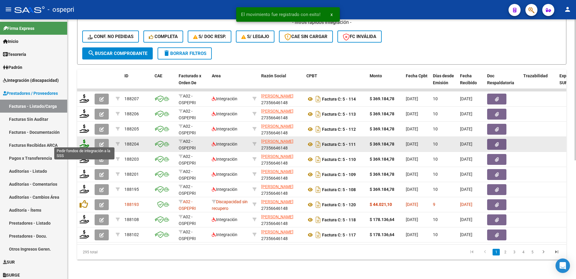
click at [83, 142] on icon at bounding box center [85, 143] width 10 height 8
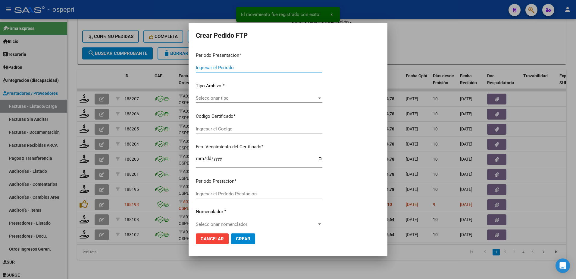
type input "202509"
type input "$ 369.184,78"
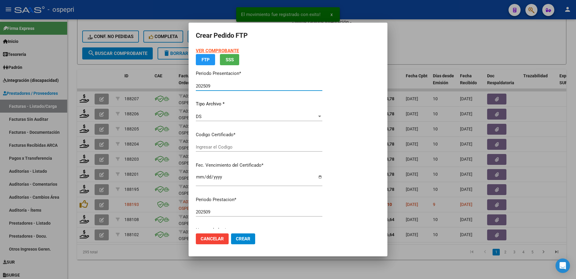
type input "2055160827-2"
type input "[DATE]"
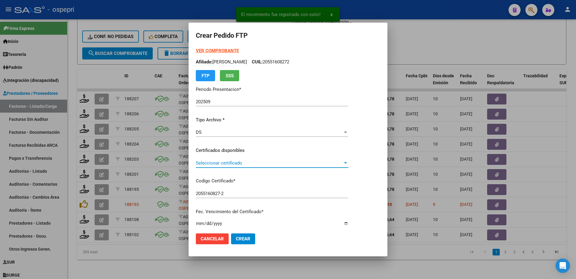
click at [210, 161] on span "Seleccionar certificado" at bounding box center [269, 162] width 147 height 5
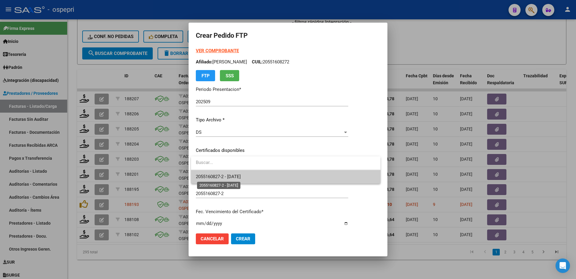
click at [213, 175] on span "2055160827-2 - [DATE]" at bounding box center [218, 176] width 45 height 5
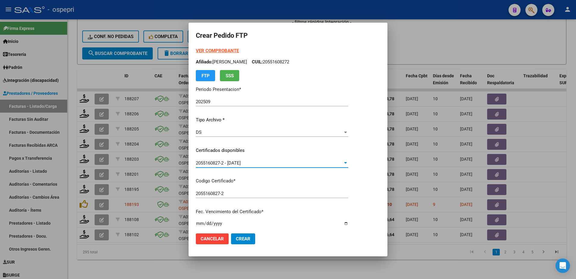
scroll to position [181, 0]
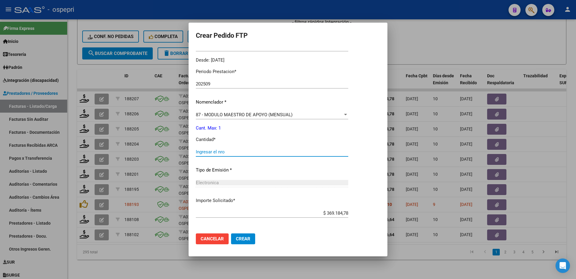
click at [223, 152] on input "Ingresar el nro" at bounding box center [272, 151] width 153 height 5
type input "1"
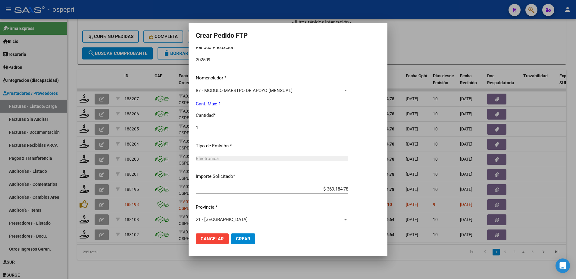
scroll to position [206, 0]
click at [243, 236] on span "Crear" at bounding box center [243, 238] width 14 height 5
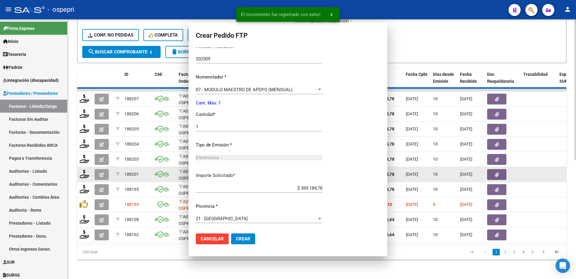
scroll to position [0, 0]
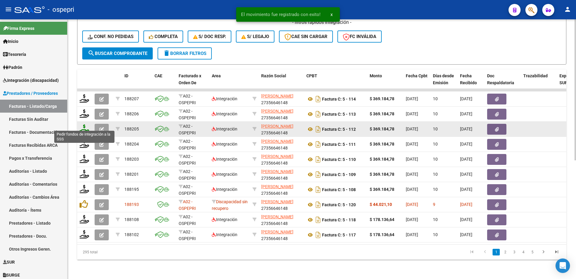
click at [85, 124] on icon at bounding box center [85, 128] width 10 height 8
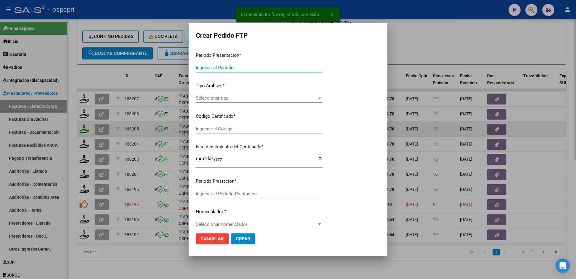
type input "202509"
type input "$ 369.184,78"
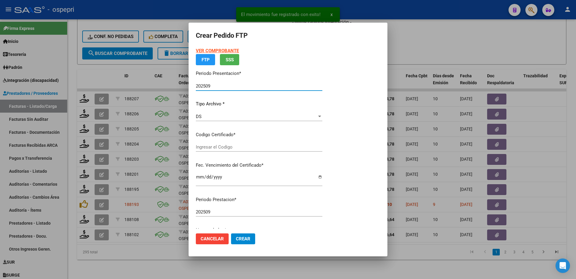
type input "23492158739"
type input "[DATE]"
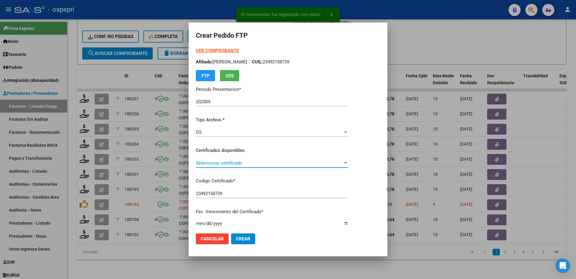
click at [218, 163] on span "Seleccionar certificado" at bounding box center [269, 162] width 147 height 5
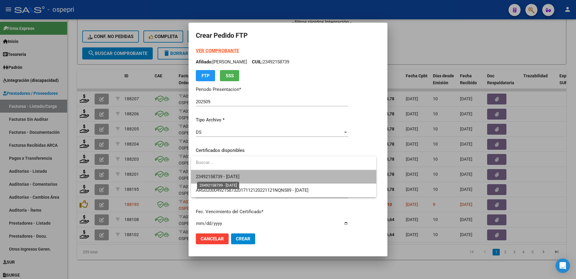
click at [225, 176] on span "23492158739 - [DATE]" at bounding box center [218, 176] width 44 height 5
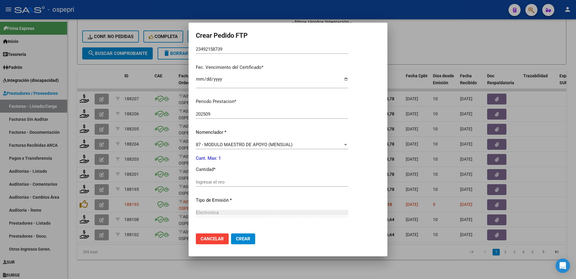
scroll to position [151, 0]
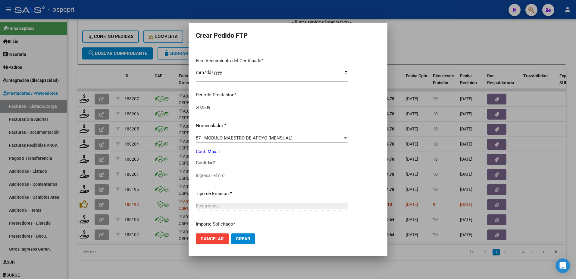
click at [226, 177] on input "Ingresar el nro" at bounding box center [272, 174] width 153 height 5
type input "1"
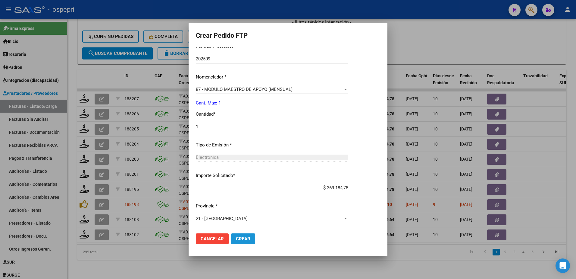
click at [246, 238] on span "Crear" at bounding box center [243, 238] width 14 height 5
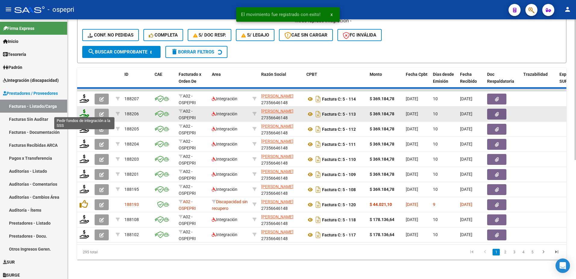
click at [82, 112] on icon at bounding box center [85, 113] width 10 height 8
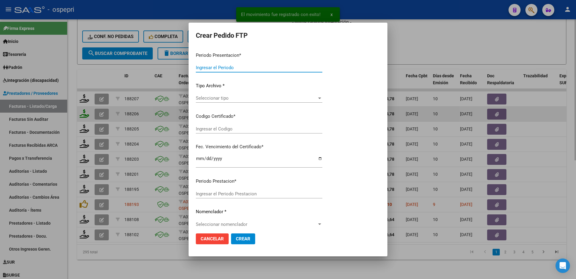
type input "202509"
type input "$ 369.184,78"
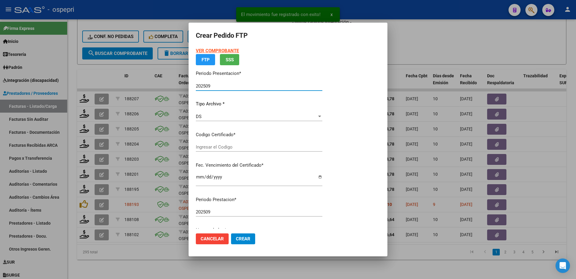
type input "27560574989"
type input "[DATE]"
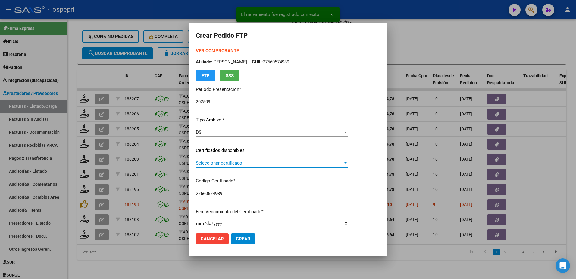
click at [219, 162] on span "Seleccionar certificado" at bounding box center [269, 162] width 147 height 5
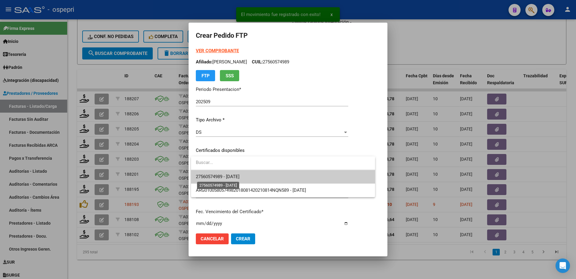
click at [222, 176] on span "27560574989 - [DATE]" at bounding box center [218, 176] width 44 height 5
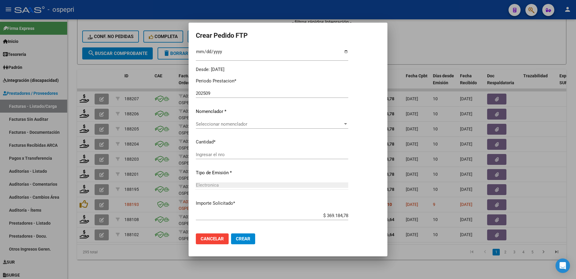
scroll to position [181, 0]
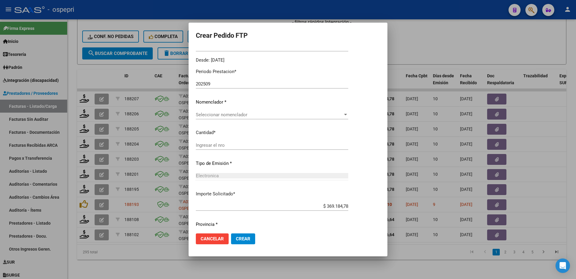
click at [221, 115] on span "Seleccionar nomenclador" at bounding box center [269, 114] width 147 height 5
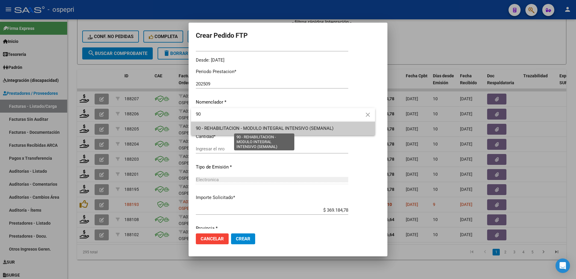
type input "90"
click at [215, 130] on span "90 - REHABILITACION - MODULO INTEGRAL INTENSIVO (SEMANAL)" at bounding box center [265, 127] width 138 height 5
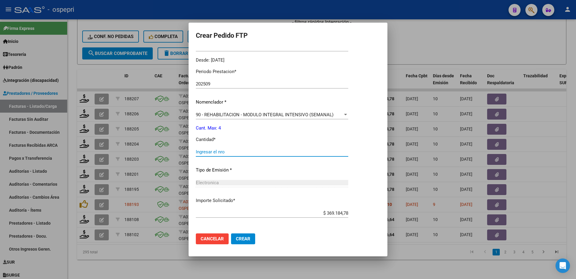
click at [216, 153] on input "Ingresar el nro" at bounding box center [272, 151] width 153 height 5
click at [348, 113] on div at bounding box center [345, 114] width 5 height 5
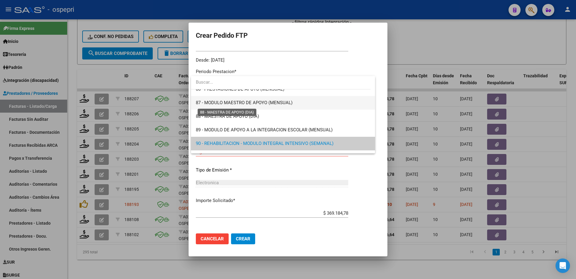
scroll to position [1159, 0]
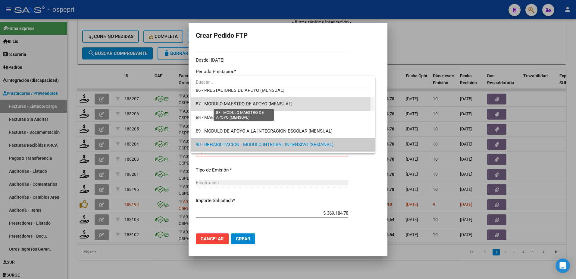
click at [220, 103] on span "87 - MODULO MAESTRO DE APOYO (MENSUAL)" at bounding box center [244, 103] width 97 height 5
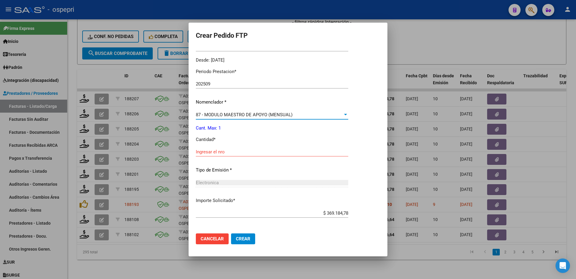
click at [216, 153] on input "Ingresar el nro" at bounding box center [272, 151] width 153 height 5
type input "1"
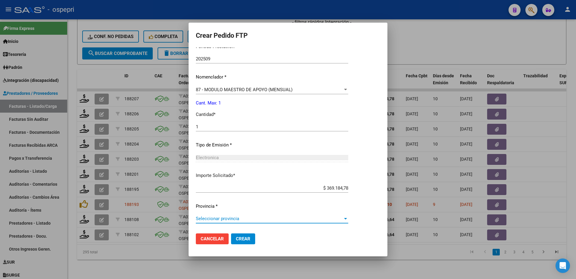
click at [242, 216] on span "Seleccionar provincia" at bounding box center [269, 218] width 147 height 5
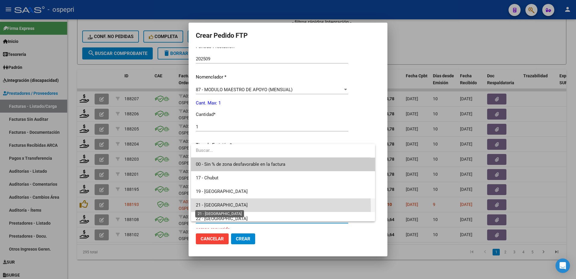
click at [220, 207] on span "21 - [GEOGRAPHIC_DATA]" at bounding box center [222, 204] width 52 height 5
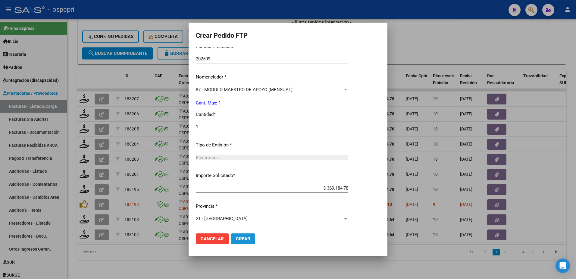
click at [241, 235] on button "Crear" at bounding box center [243, 238] width 24 height 11
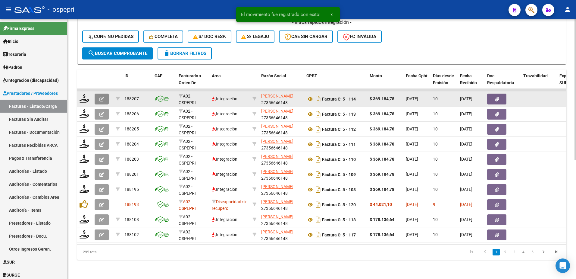
click at [103, 97] on icon "button" at bounding box center [101, 99] width 5 height 5
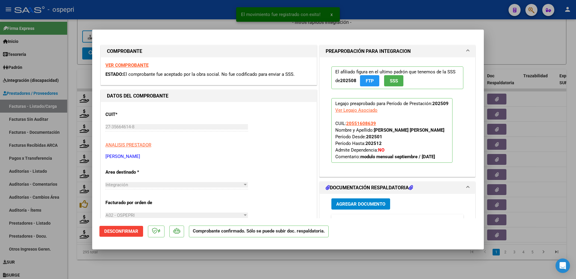
click at [140, 63] on strong "VER COMPROBANTE" at bounding box center [126, 64] width 43 height 5
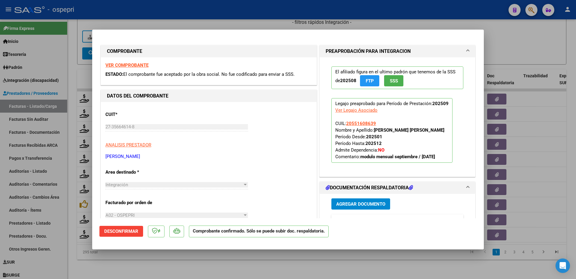
type input "$ 0,00"
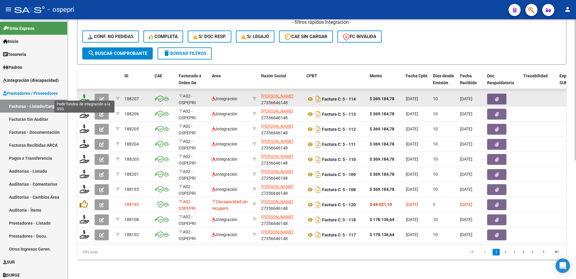
click at [87, 94] on icon at bounding box center [85, 98] width 10 height 8
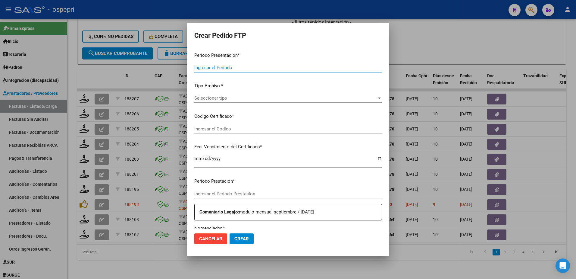
type input "202509"
type input "$ 369.184,78"
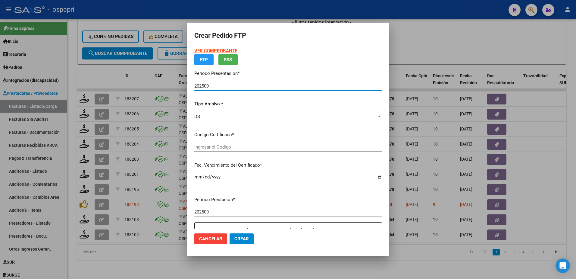
type input "2055160863-9"
type input "[DATE]"
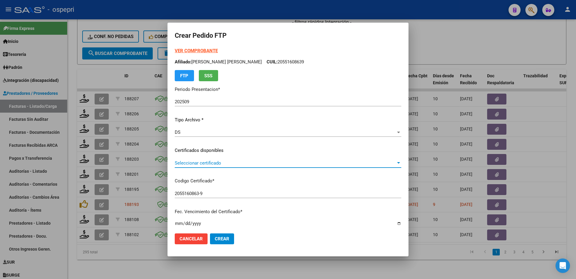
click at [216, 164] on span "Seleccionar certificado" at bounding box center [285, 162] width 221 height 5
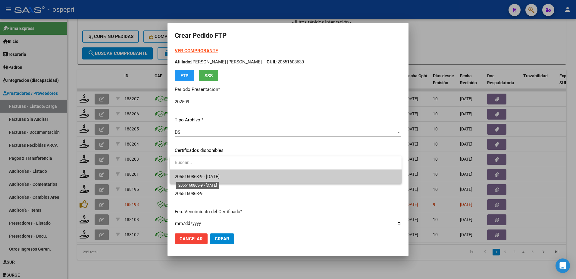
click at [220, 177] on span "2055160863-9 - [DATE]" at bounding box center [197, 176] width 45 height 5
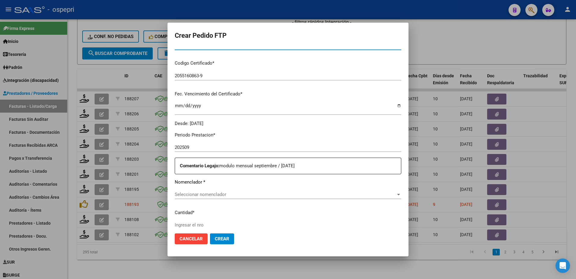
scroll to position [121, 0]
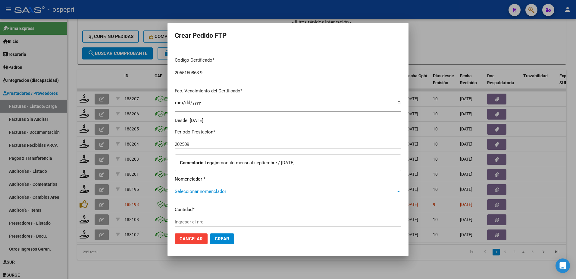
click at [196, 190] on span "Seleccionar nomenclador" at bounding box center [285, 190] width 221 height 5
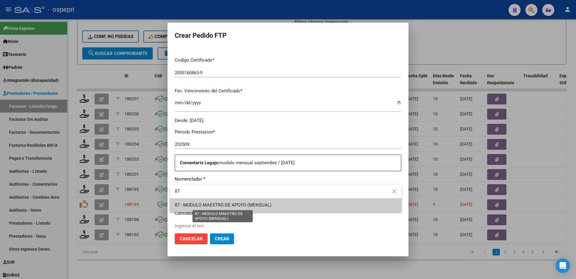
type input "87"
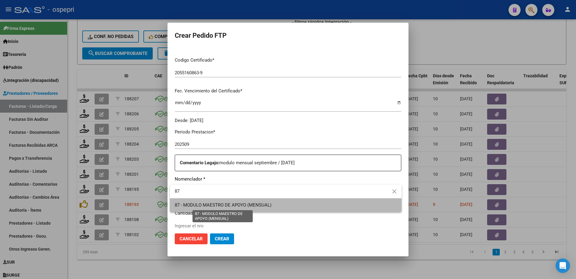
click at [215, 206] on span "87 - MODULO MAESTRO DE APOYO (MENSUAL)" at bounding box center [223, 204] width 97 height 5
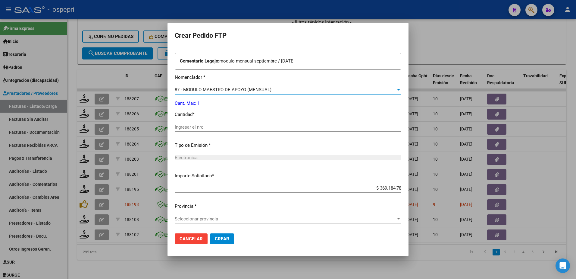
scroll to position [222, 0]
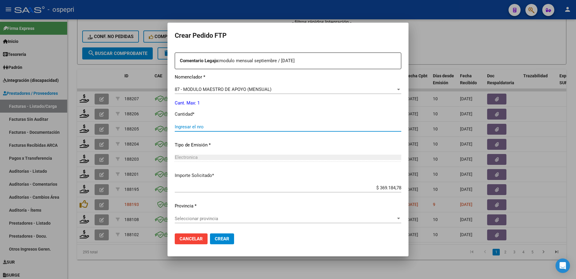
click at [188, 126] on input "Ingresar el nro" at bounding box center [288, 126] width 227 height 5
type input "1"
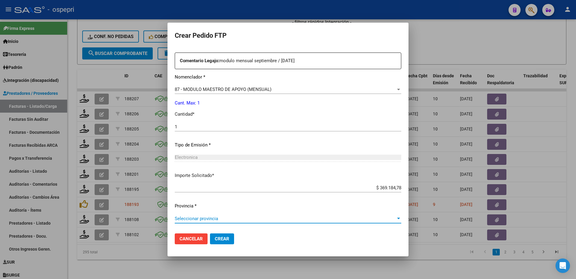
click at [220, 221] on span "Seleccionar provincia" at bounding box center [285, 218] width 221 height 5
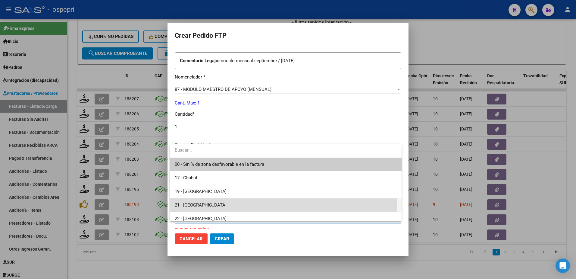
click at [208, 206] on span "21 - [GEOGRAPHIC_DATA]" at bounding box center [286, 205] width 222 height 14
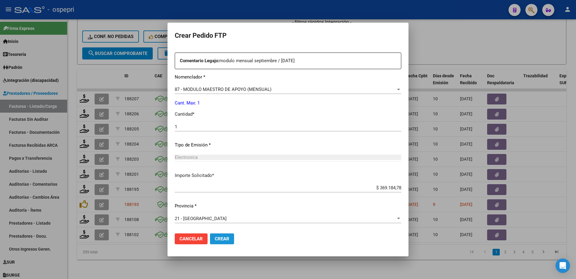
click at [224, 238] on span "Crear" at bounding box center [222, 238] width 14 height 5
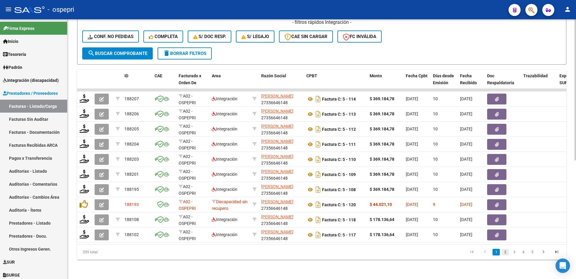
click at [506, 255] on link "2" at bounding box center [505, 251] width 7 height 7
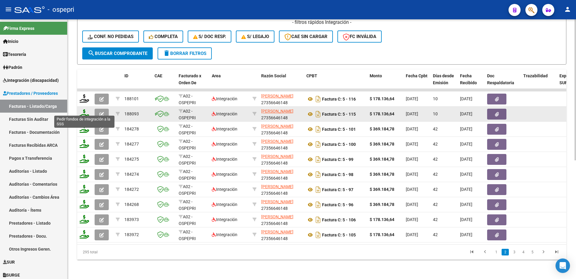
click at [84, 111] on icon at bounding box center [85, 113] width 10 height 8
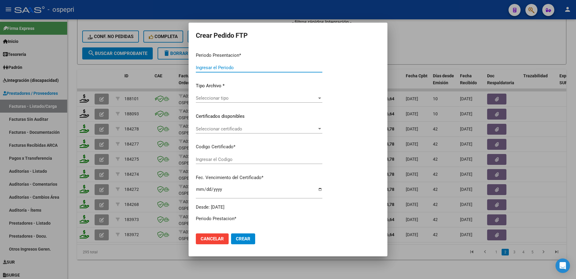
type input "202509"
type input "$ 178.136,64"
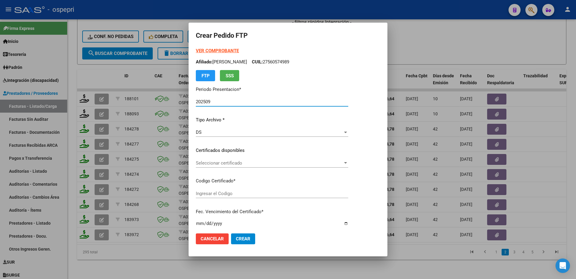
type input "2752176652-8"
type input "[DATE]"
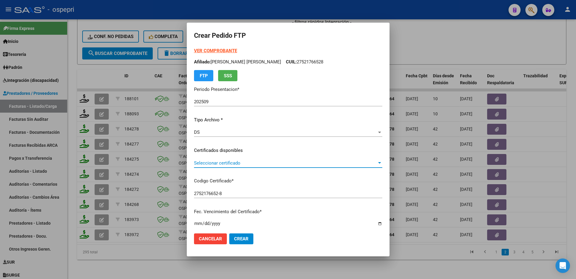
click at [223, 164] on span "Seleccionar certificado" at bounding box center [285, 162] width 183 height 5
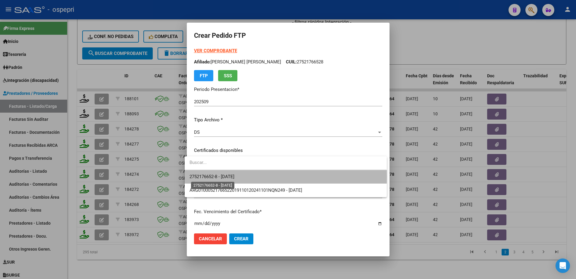
click at [235, 176] on span "2752176652-8 - [DATE]" at bounding box center [212, 176] width 45 height 5
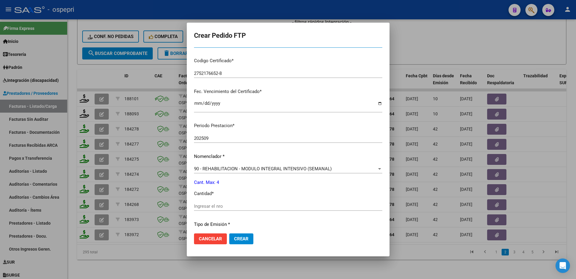
scroll to position [121, 0]
click at [228, 208] on div "Ingresar el nro" at bounding box center [288, 205] width 188 height 9
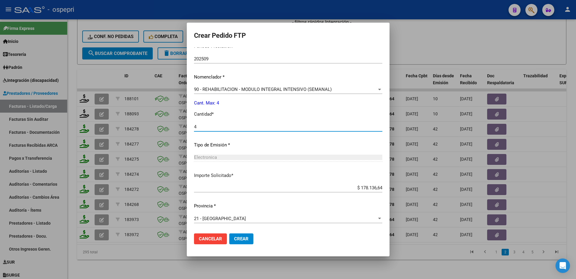
type input "4"
drag, startPoint x: 238, startPoint y: 238, endPoint x: 240, endPoint y: 232, distance: 5.8
click at [240, 235] on button "Crear" at bounding box center [241, 238] width 24 height 11
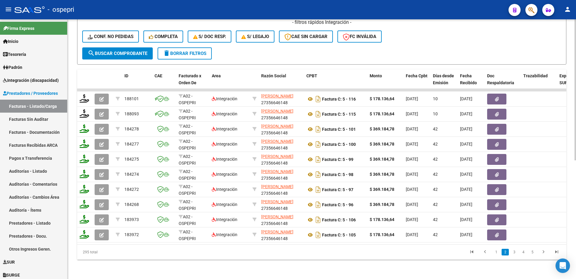
click at [192, 51] on span "delete Borrar Filtros" at bounding box center [184, 53] width 43 height 5
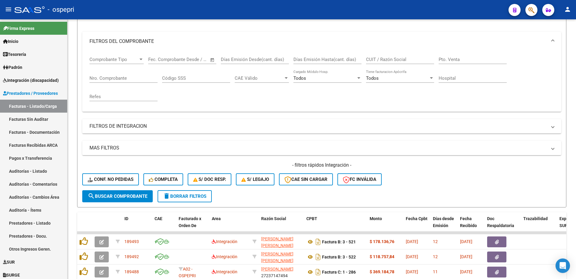
scroll to position [218, 0]
